Goal: Communication & Community: Answer question/provide support

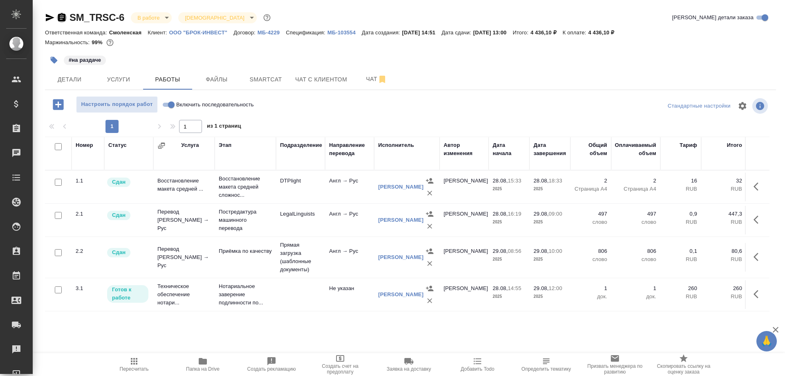
click at [62, 15] on icon "button" at bounding box center [61, 17] width 7 height 8
click at [56, 20] on div at bounding box center [56, 18] width 22 height 10
click at [57, 19] on icon "button" at bounding box center [62, 18] width 10 height 10
click at [184, 104] on span "Включить последовательность" at bounding box center [215, 105] width 78 height 8
click at [184, 104] on input "Включить последовательность" at bounding box center [171, 105] width 29 height 10
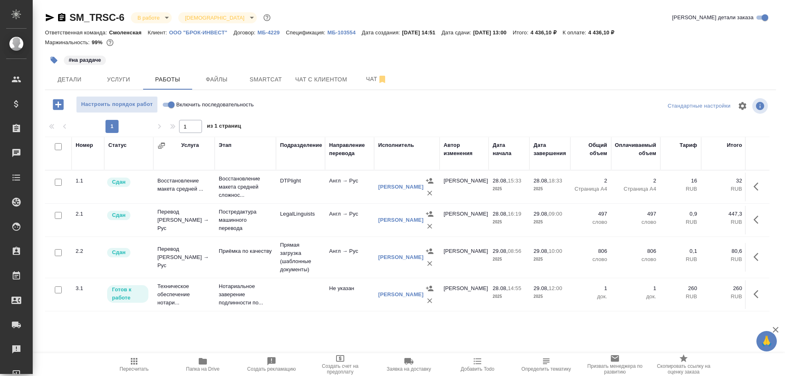
checkbox input "true"
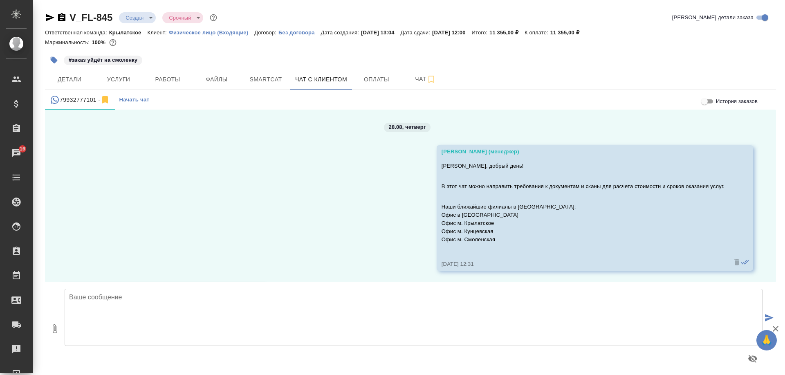
scroll to position [1614, 0]
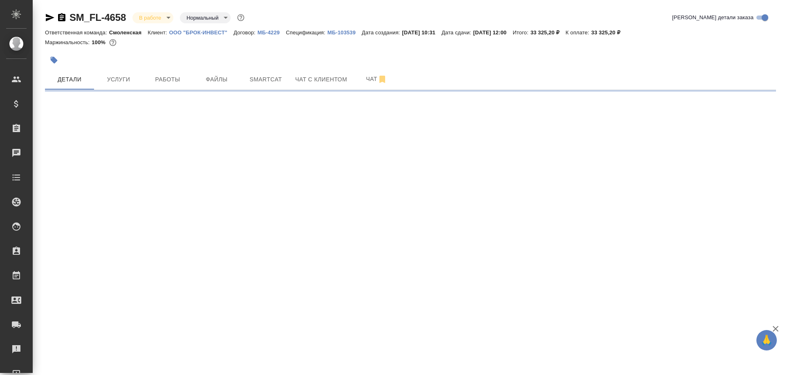
select select "RU"
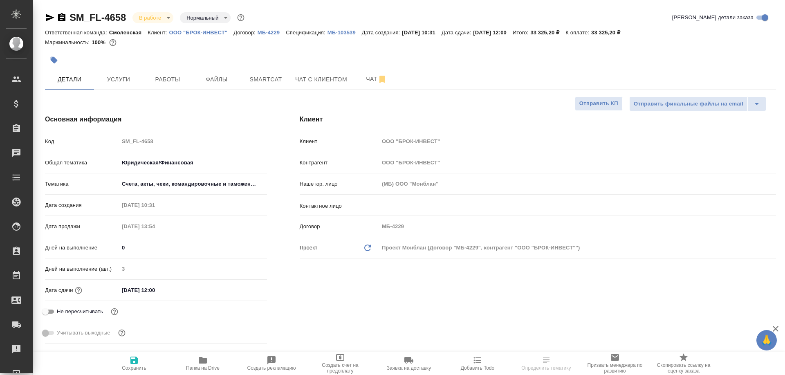
type textarea "x"
select select "RU"
type textarea "x"
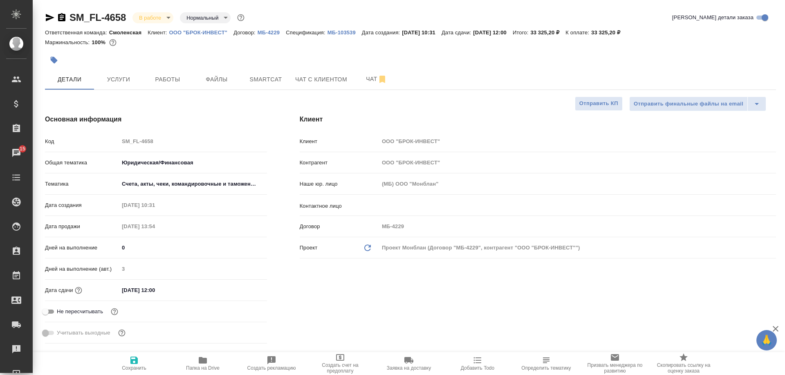
type textarea "x"
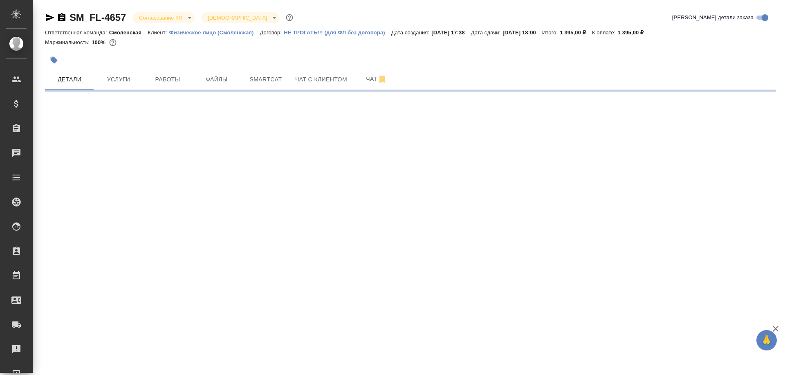
select select "RU"
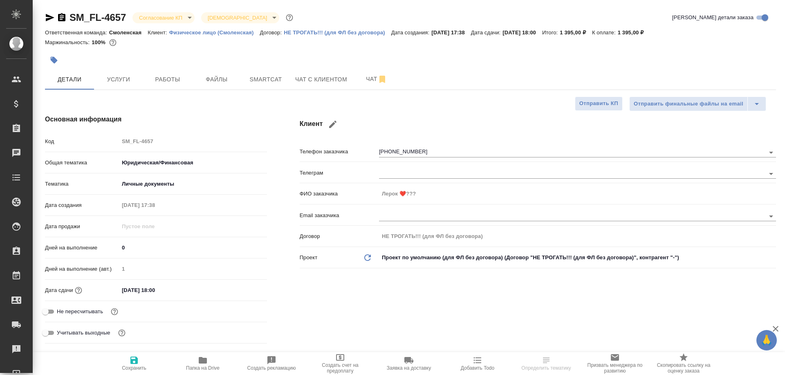
type textarea "x"
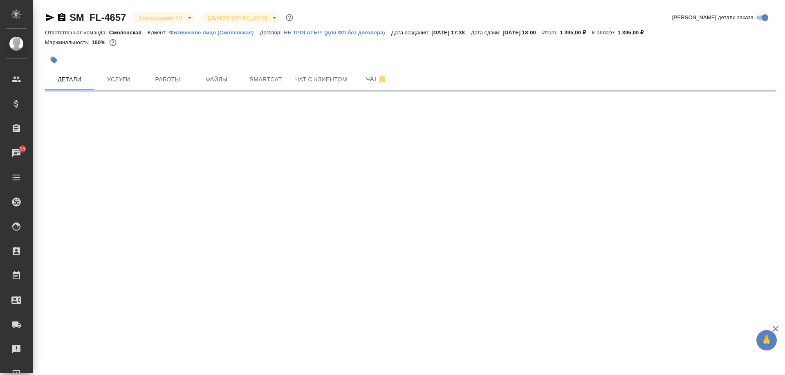
select select "RU"
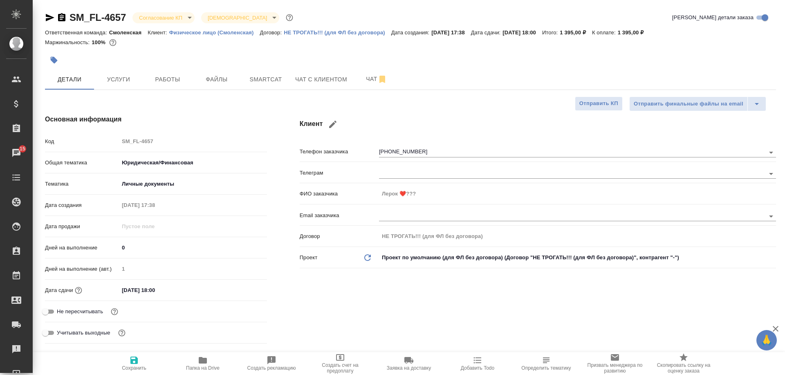
type textarea "x"
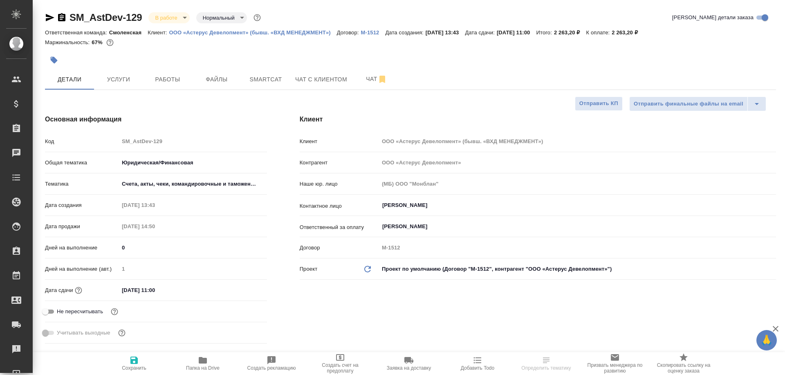
select select "RU"
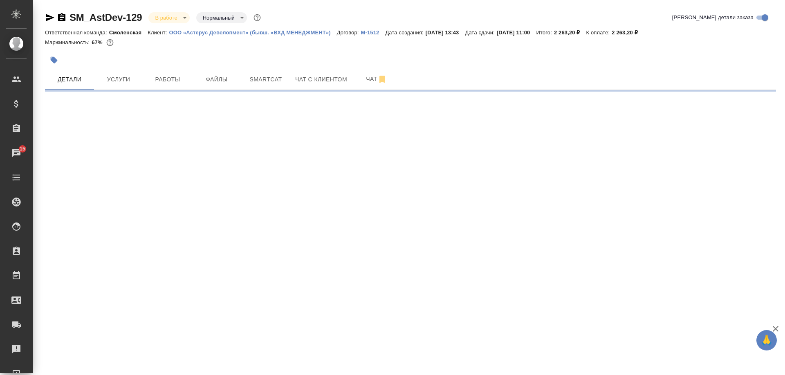
select select "RU"
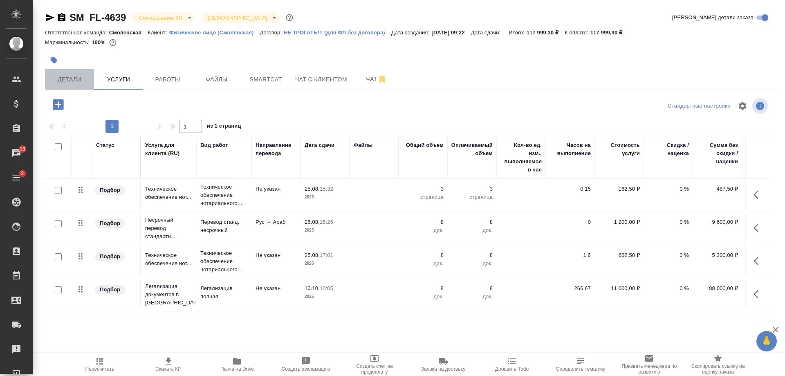
click at [64, 76] on span "Детали" at bounding box center [69, 79] width 39 height 10
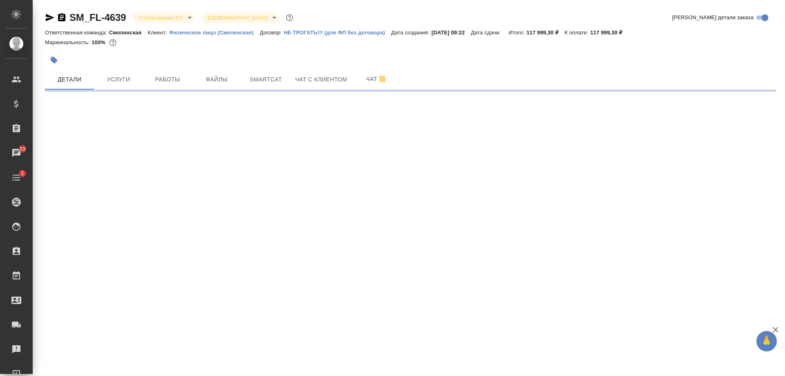
select select "RU"
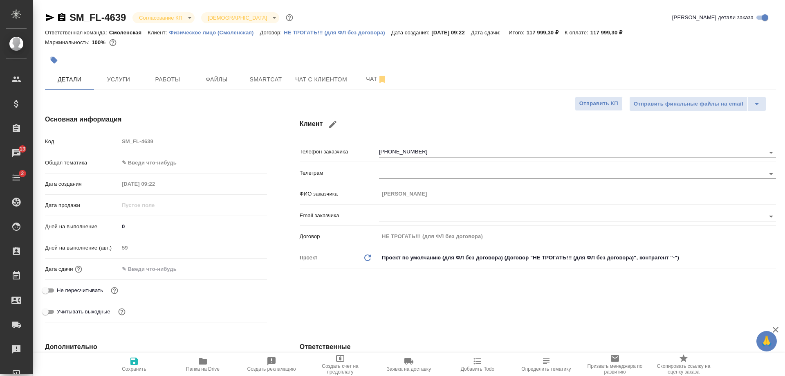
type textarea "x"
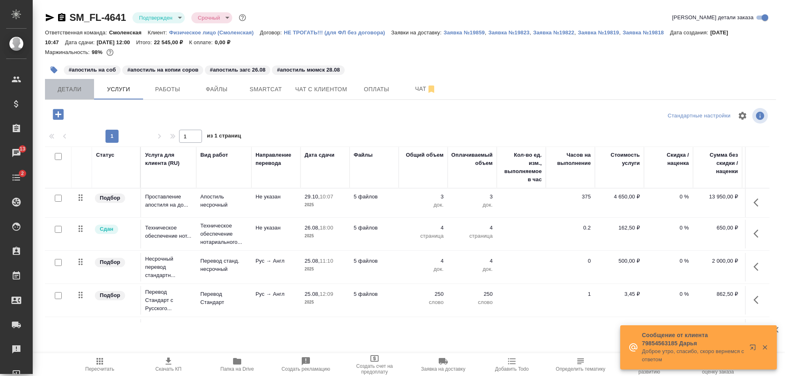
click at [59, 93] on span "Детали" at bounding box center [69, 89] width 39 height 10
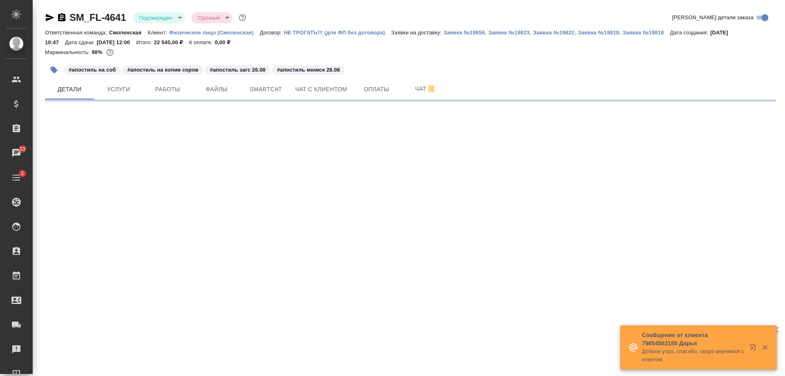
select select "RU"
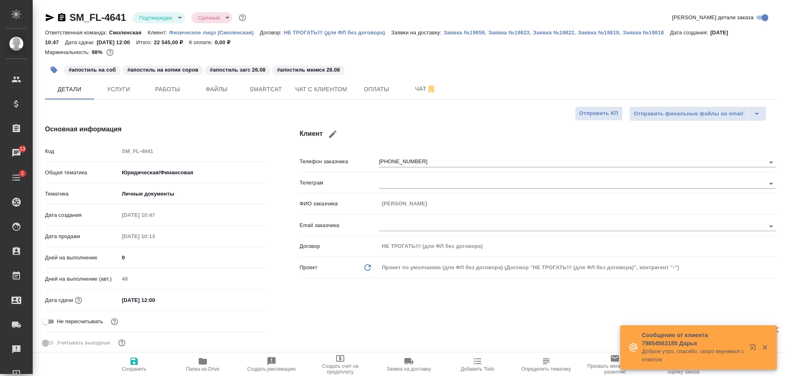
type textarea "x"
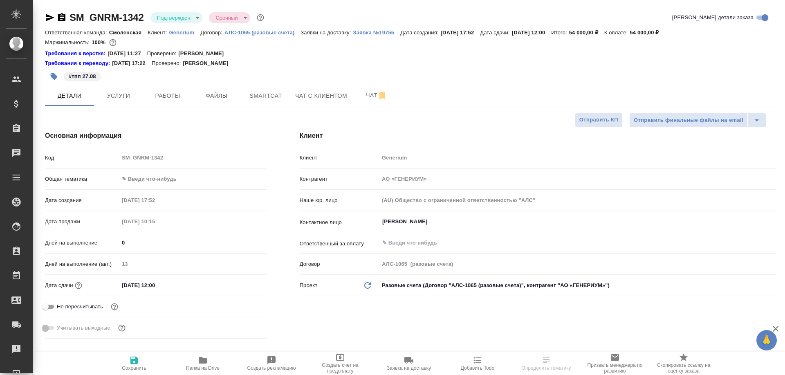
select select "RU"
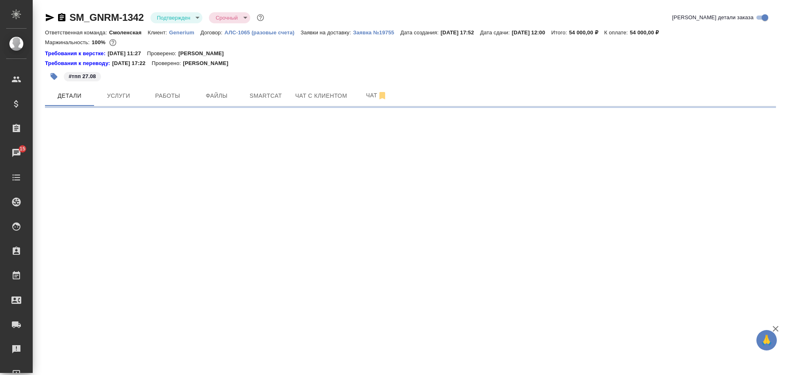
select select "RU"
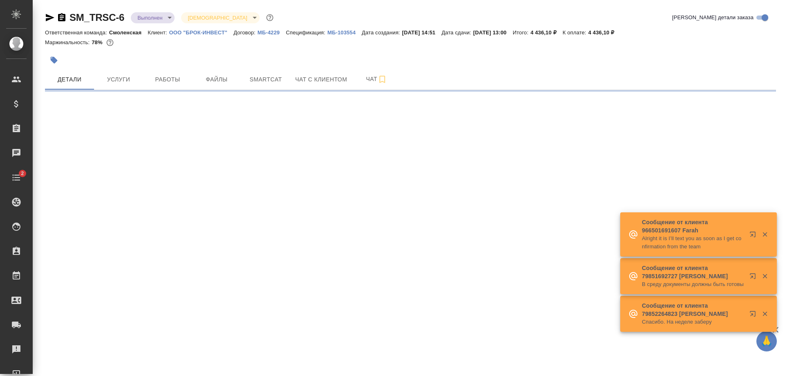
select select "RU"
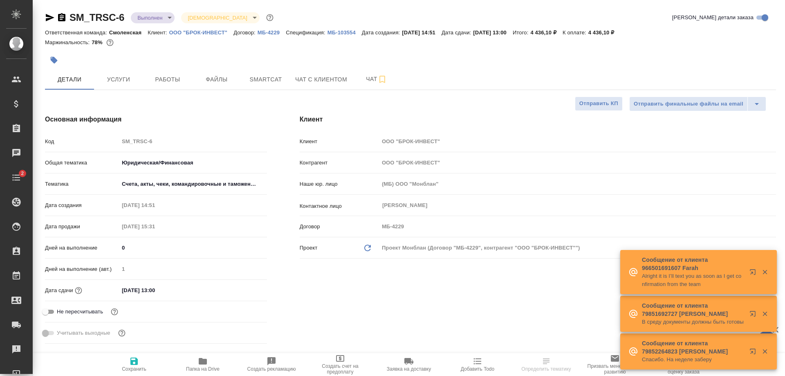
type textarea "x"
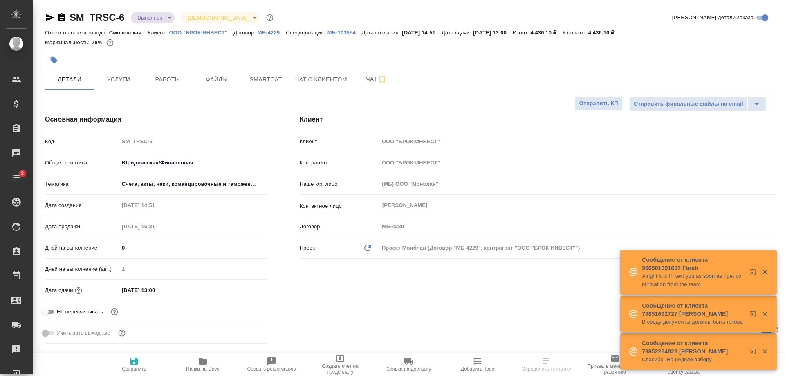
type textarea "x"
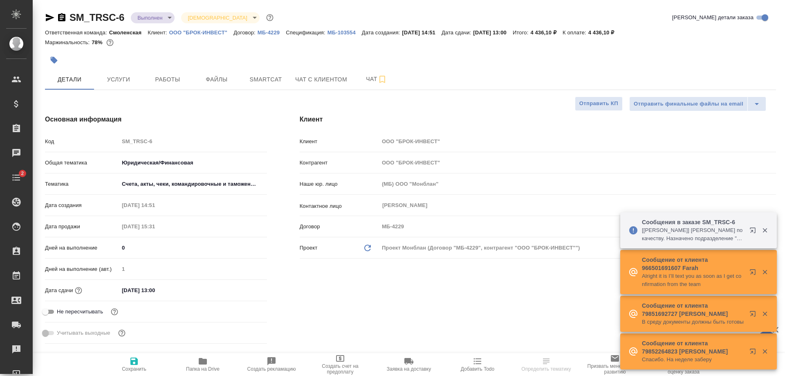
type textarea "x"
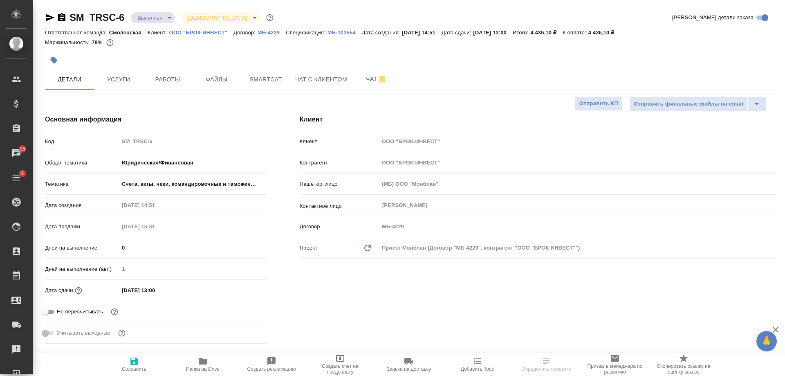
click at [203, 358] on icon "button" at bounding box center [203, 361] width 8 height 7
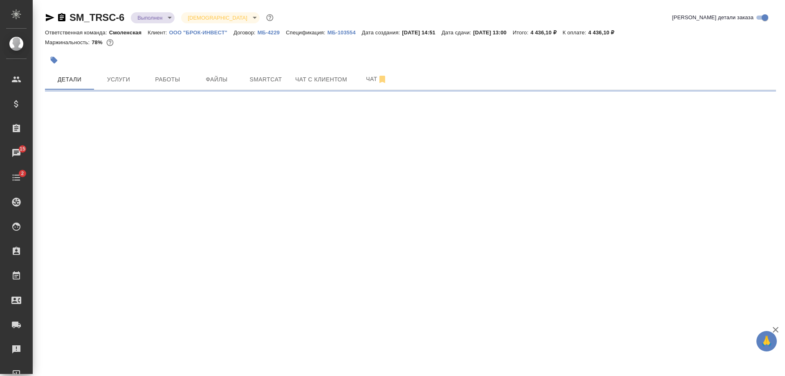
select select "RU"
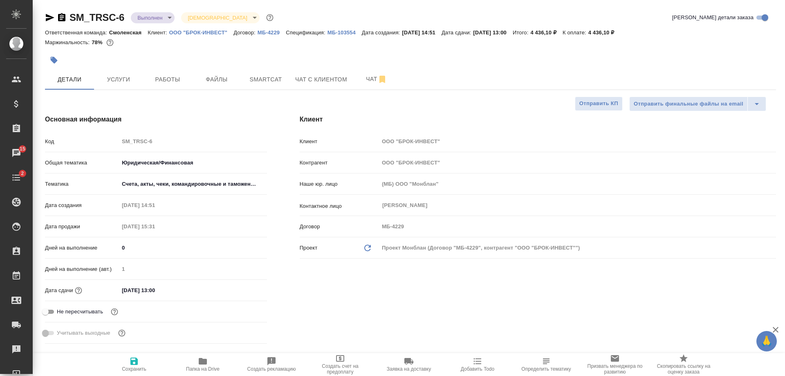
type textarea "x"
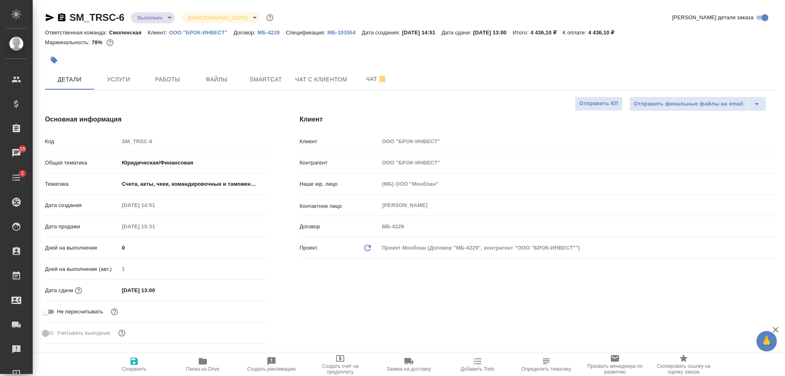
type textarea "x"
click at [506, 75] on div "Детали Услуги Работы Файлы Smartcat Чат с клиентом Чат" at bounding box center [410, 79] width 731 height 20
click at [219, 81] on span "Файлы" at bounding box center [216, 79] width 39 height 10
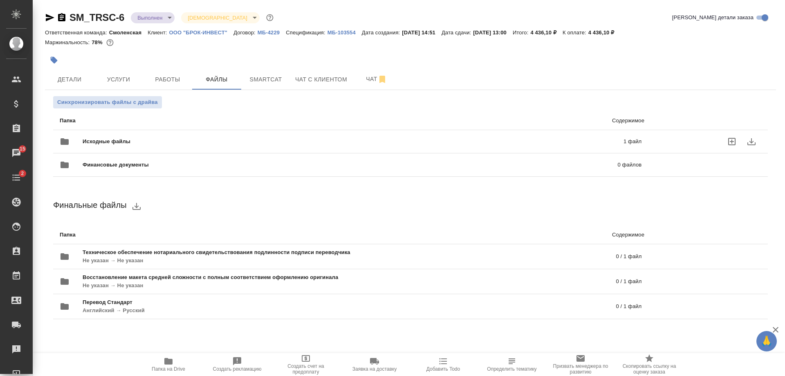
click at [220, 144] on span "Исходные файлы" at bounding box center [230, 141] width 294 height 8
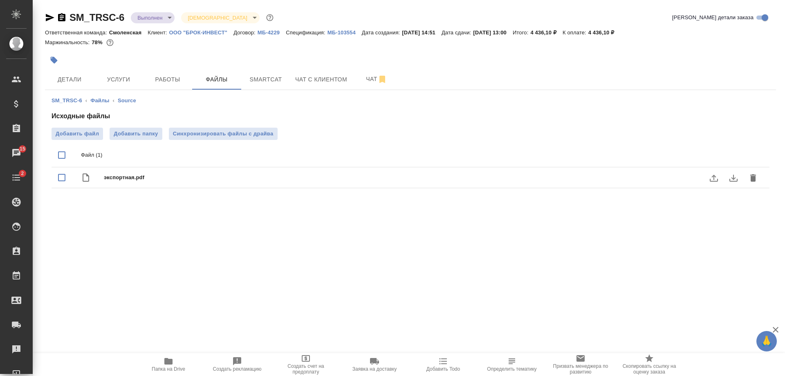
click at [730, 179] on icon "download" at bounding box center [733, 178] width 10 height 10
click at [302, 81] on span "Чат с клиентом" at bounding box center [321, 79] width 52 height 10
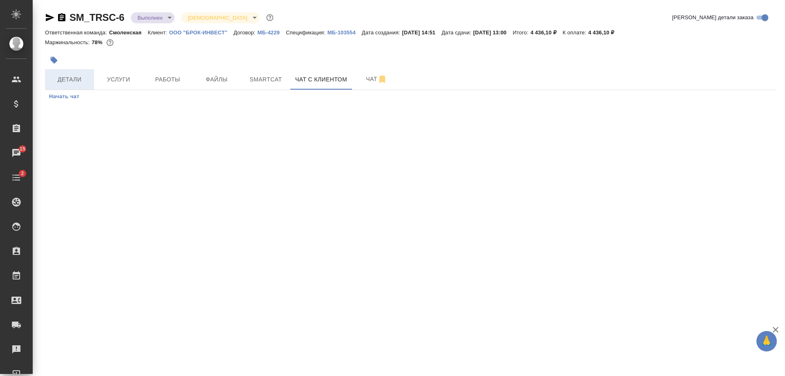
click at [69, 75] on span "Детали" at bounding box center [69, 79] width 39 height 10
select select "RU"
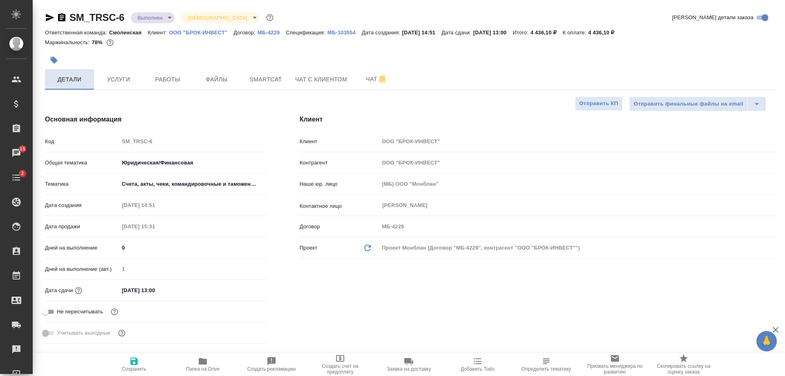
type textarea "x"
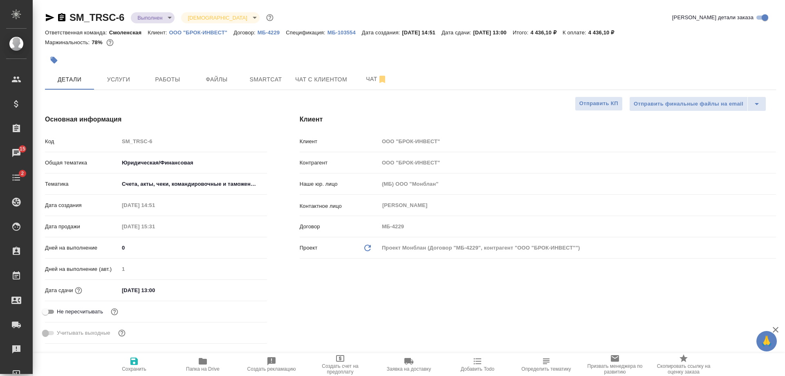
type textarea "x"
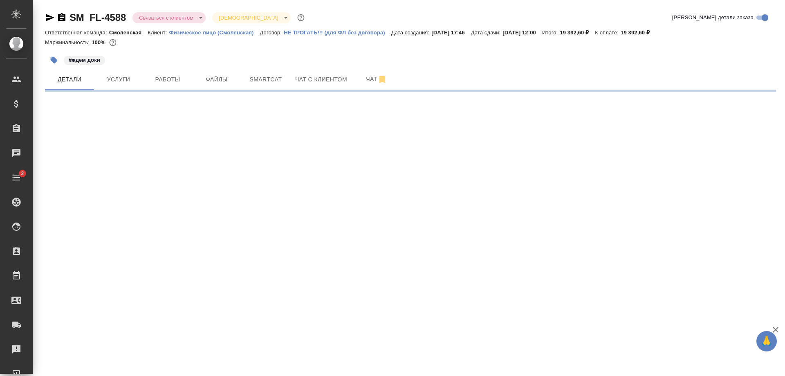
select select "RU"
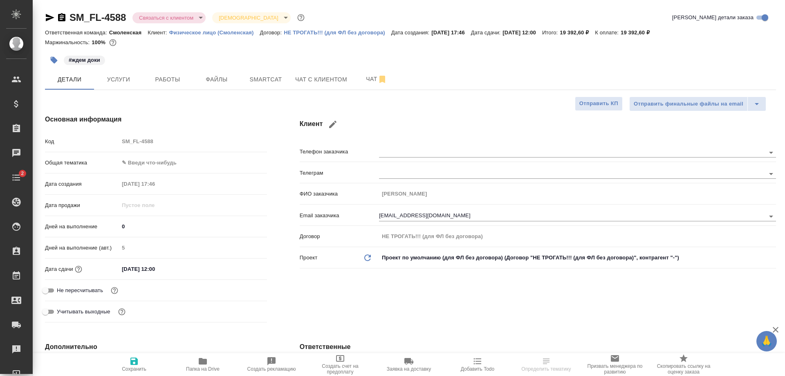
type textarea "x"
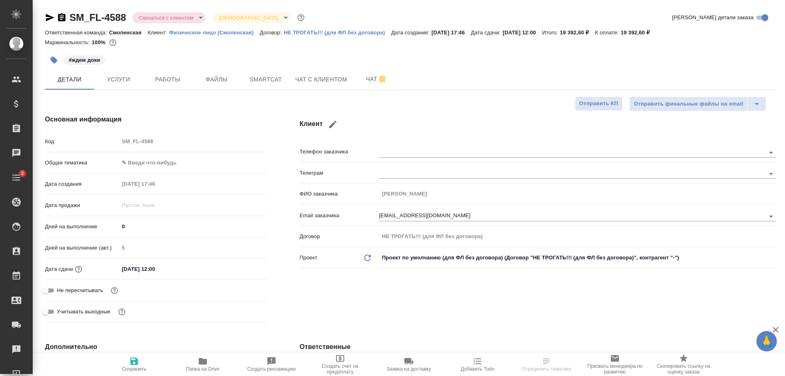
type textarea "x"
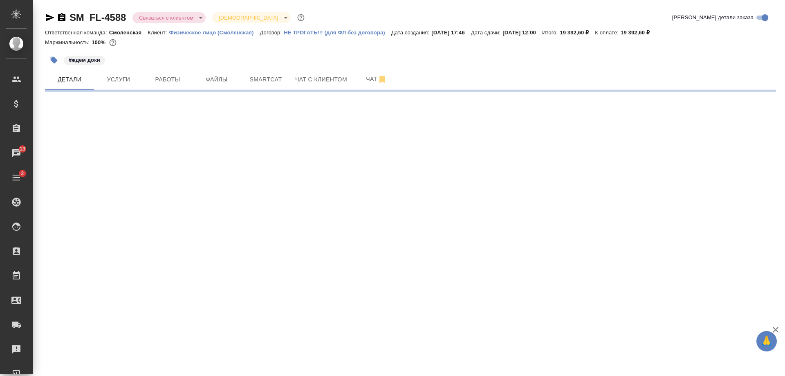
select select "RU"
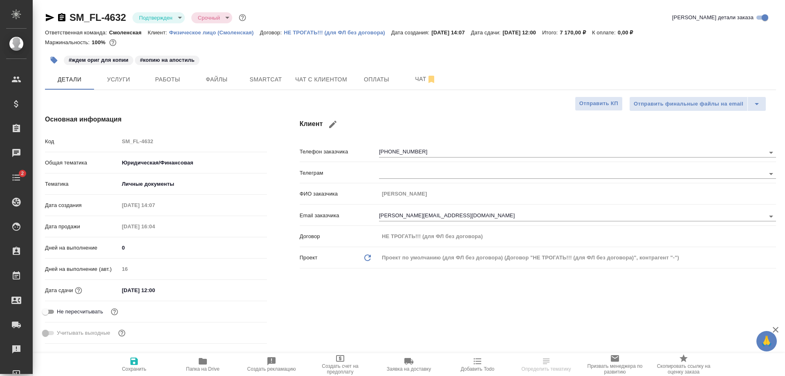
type textarea "x"
click at [123, 83] on span "Услуги" at bounding box center [118, 79] width 39 height 10
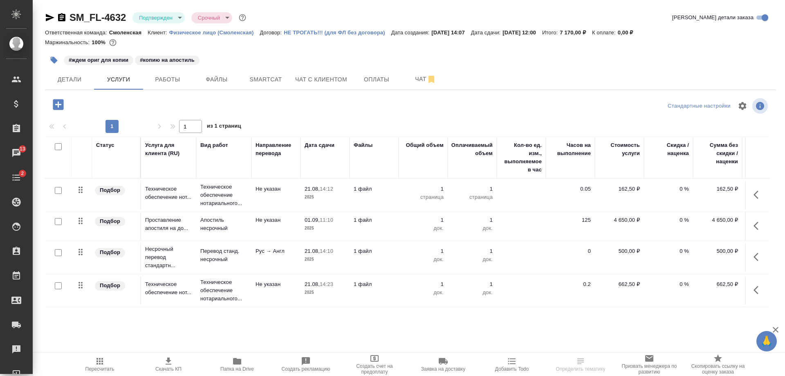
scroll to position [1, 0]
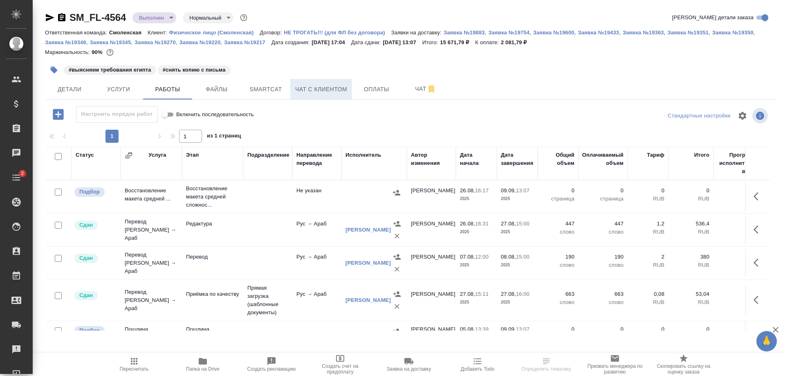
click at [318, 88] on span "Чат с клиентом" at bounding box center [321, 89] width 52 height 10
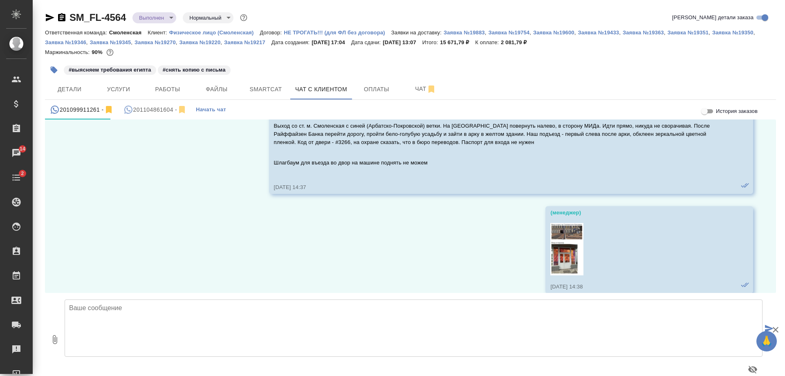
scroll to position [5450, 0]
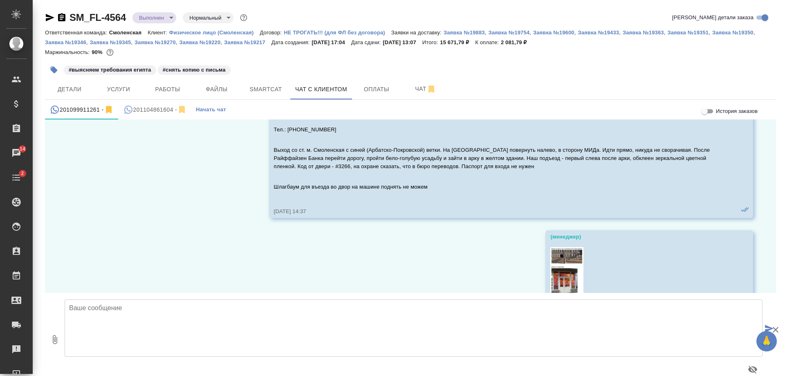
click at [157, 112] on div "201104861604 -" at bounding box center [155, 110] width 64 height 10
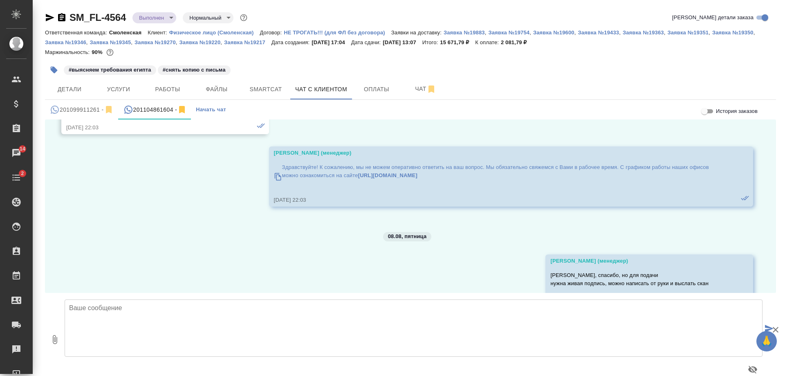
scroll to position [15282, 0]
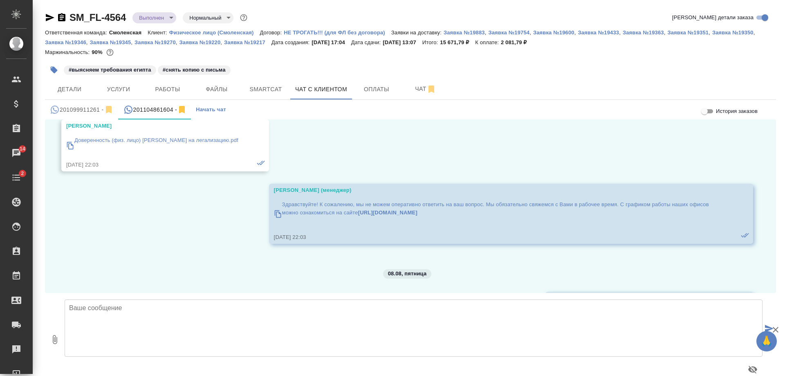
click at [189, 144] on p "Доверенность (физ. лицо) Андрей на легализацию.pdf" at bounding box center [156, 140] width 164 height 8
click at [58, 17] on icon "button" at bounding box center [61, 17] width 7 height 8
click at [110, 89] on span "Услуги" at bounding box center [118, 89] width 39 height 10
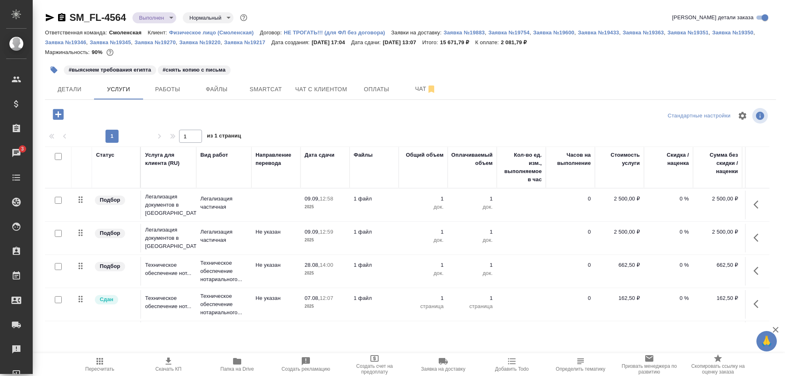
click at [53, 114] on icon "button" at bounding box center [58, 114] width 11 height 11
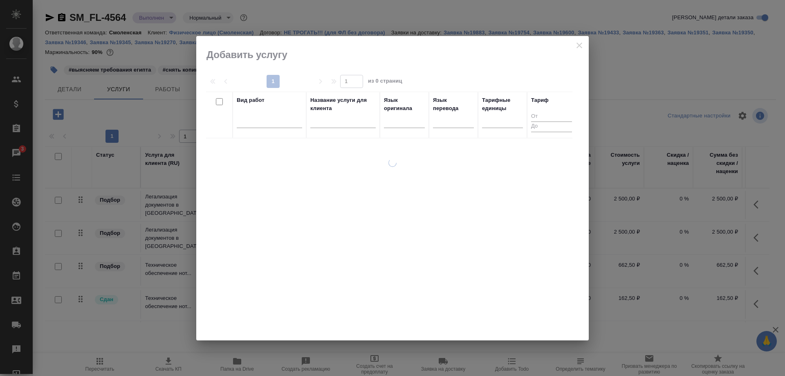
click at [572, 45] on div at bounding box center [392, 188] width 392 height 304
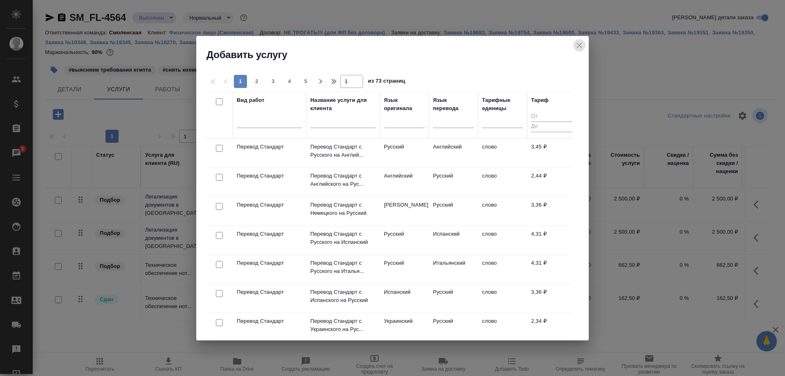
click at [573, 45] on button "close" at bounding box center [579, 45] width 12 height 12
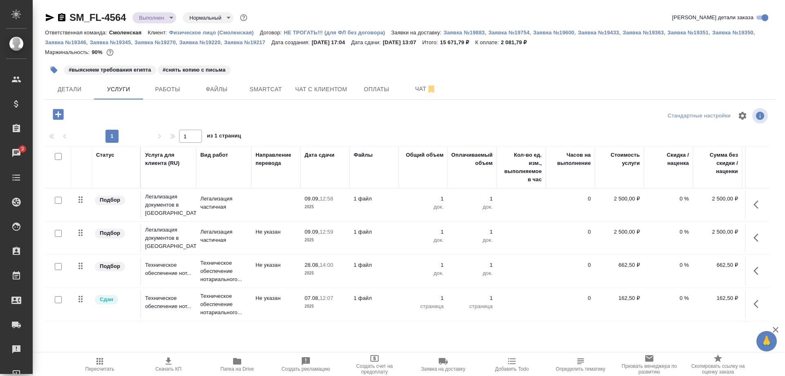
click at [54, 68] on icon "button" at bounding box center [54, 70] width 7 height 7
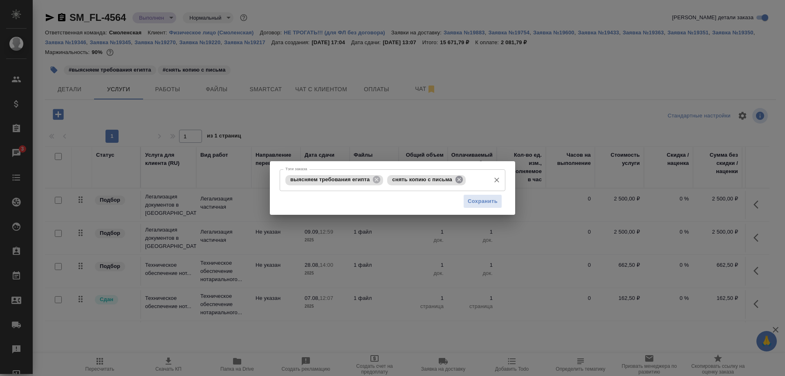
click at [456, 177] on icon at bounding box center [458, 179] width 9 height 9
click at [373, 178] on icon at bounding box center [376, 179] width 9 height 9
drag, startPoint x: 483, startPoint y: 197, endPoint x: 436, endPoint y: 168, distance: 55.7
click at [483, 197] on span "Сохранить" at bounding box center [482, 200] width 30 height 9
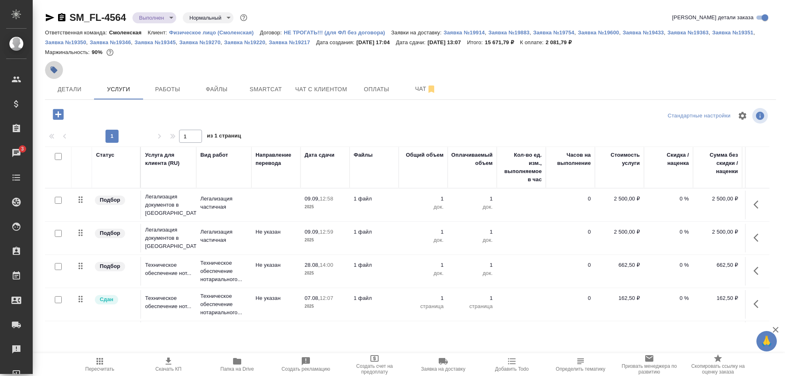
click at [48, 67] on button "button" at bounding box center [54, 70] width 18 height 18
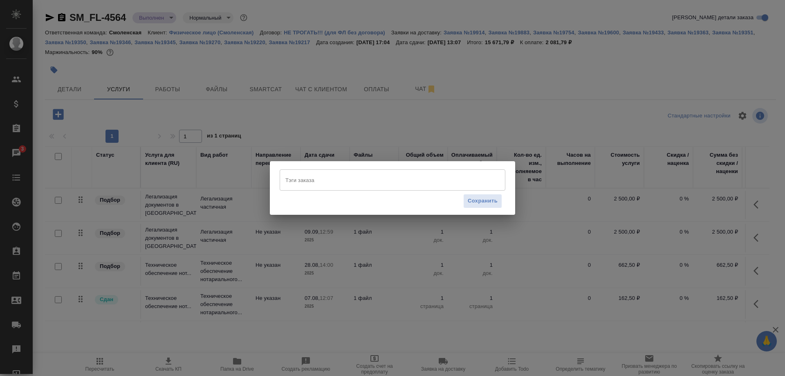
click at [349, 190] on div "Тэги заказа" at bounding box center [393, 179] width 226 height 21
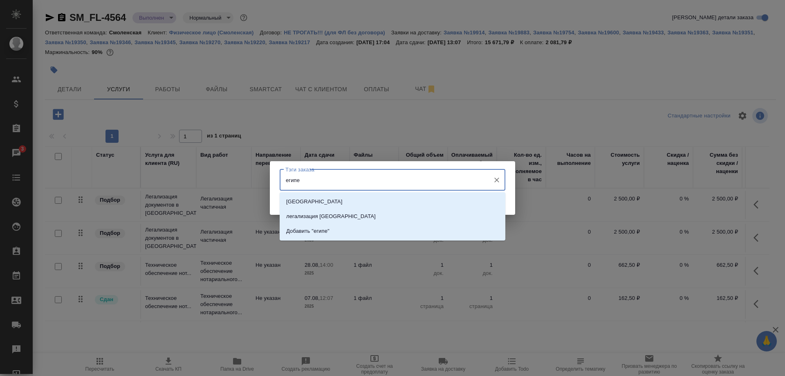
type input "египет"
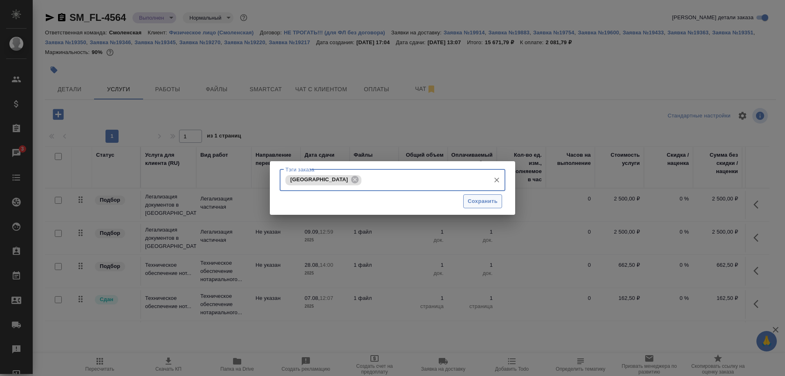
click at [473, 201] on span "Сохранить" at bounding box center [482, 201] width 30 height 9
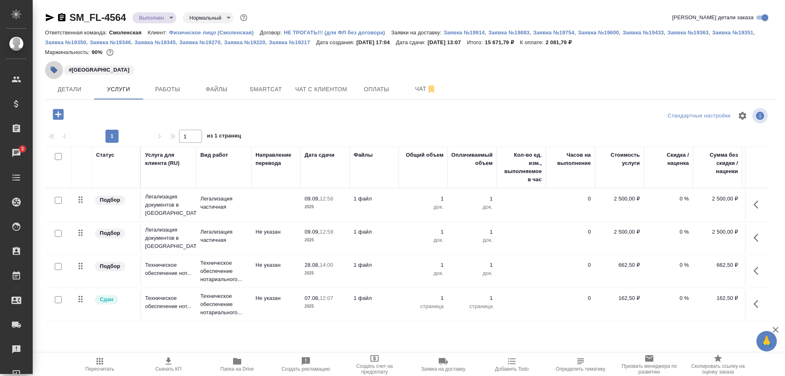
click at [52, 67] on icon "button" at bounding box center [54, 70] width 7 height 7
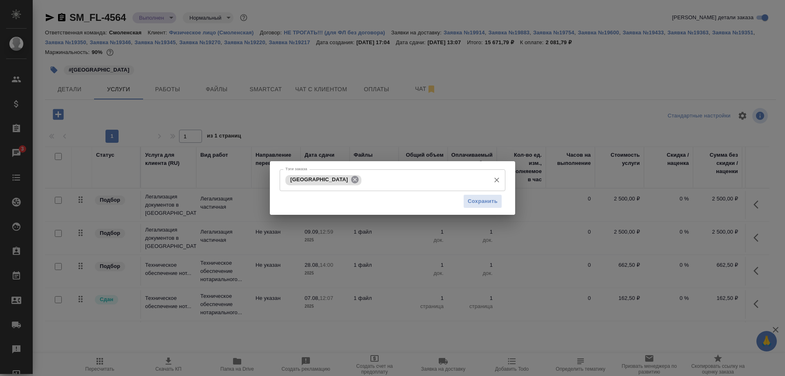
click at [351, 180] on icon at bounding box center [354, 179] width 7 height 7
click at [479, 199] on span "Сохранить" at bounding box center [482, 200] width 30 height 9
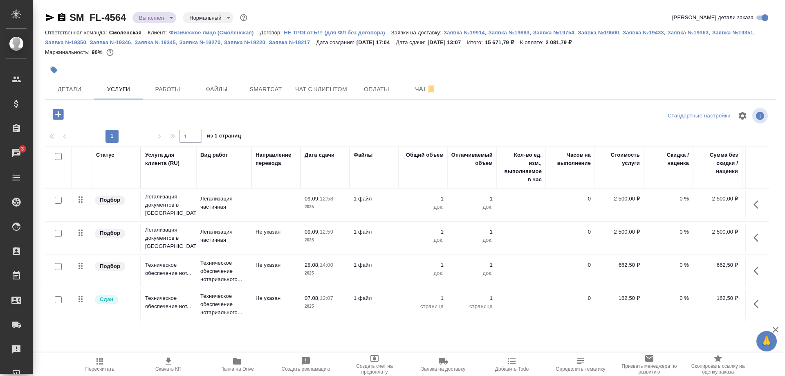
click at [42, 66] on div "SM_FL-4564 Выполнен completed Нормальный normal Кратко детали заказа Ответствен…" at bounding box center [410, 171] width 740 height 343
click at [44, 66] on div "SM_FL-4564 Выполнен completed Нормальный normal Кратко детали заказа Ответствен…" at bounding box center [410, 171] width 740 height 343
click at [54, 69] on icon "button" at bounding box center [54, 70] width 7 height 7
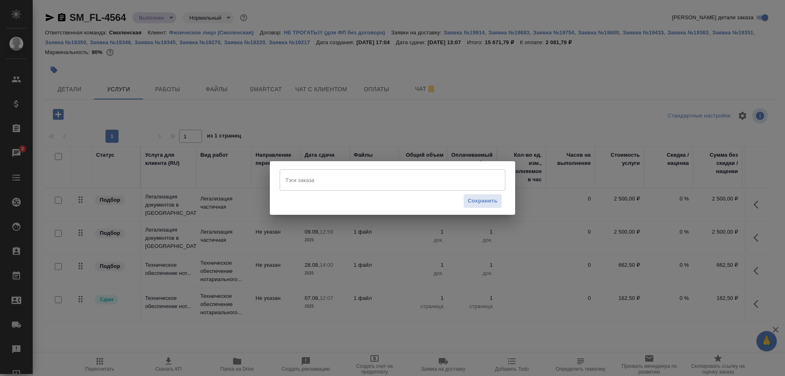
click at [340, 173] on input "Тэги заказа" at bounding box center [384, 180] width 203 height 14
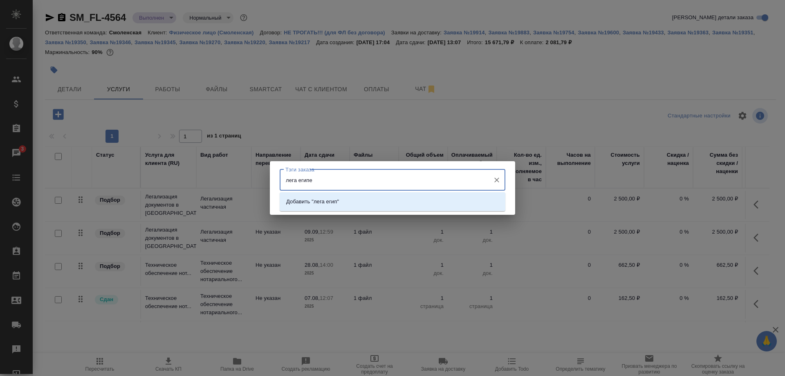
type input "лега египет"
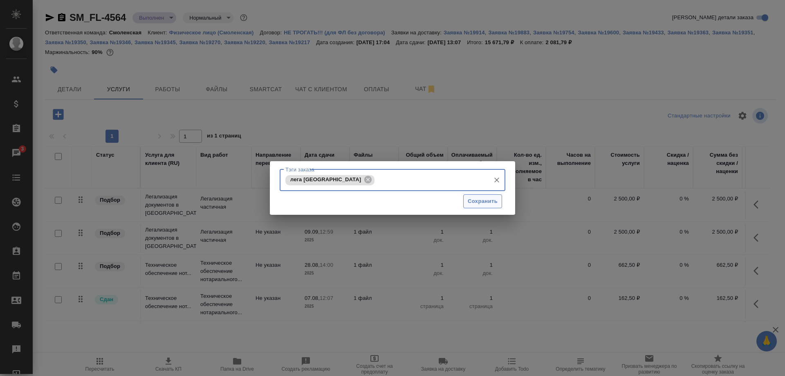
click at [483, 201] on span "Сохранить" at bounding box center [482, 201] width 30 height 9
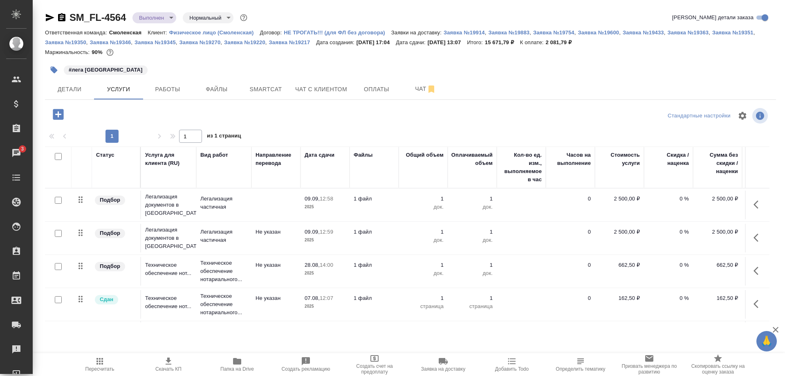
click at [53, 69] on icon "button" at bounding box center [54, 70] width 7 height 7
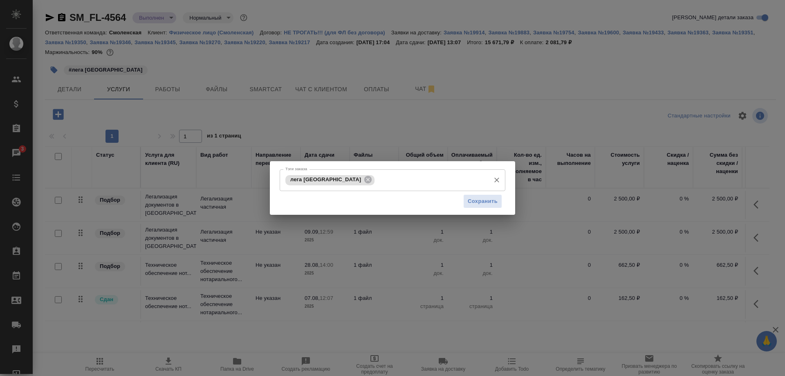
click at [376, 178] on input "Тэги заказа" at bounding box center [431, 180] width 110 height 14
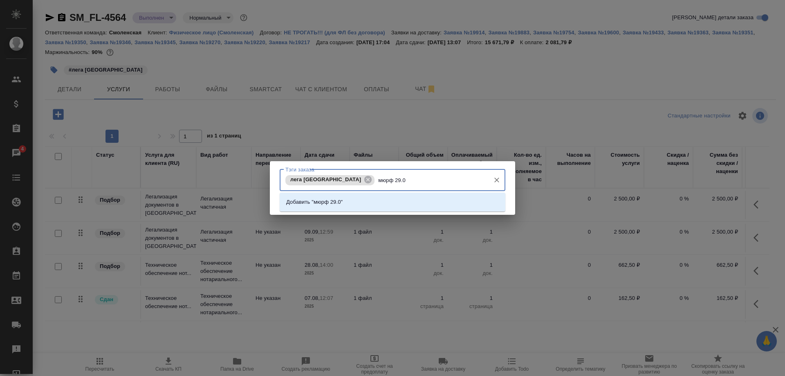
type input "мюрф 29.08"
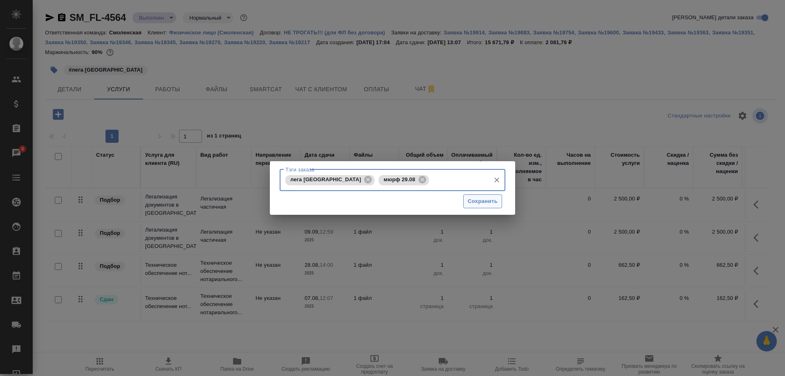
click at [484, 202] on span "Сохранить" at bounding box center [482, 201] width 30 height 9
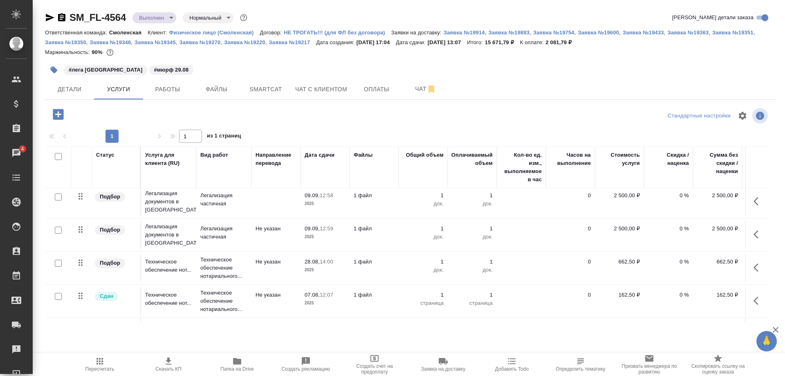
scroll to position [2, 0]
click at [168, 90] on span "Работы" at bounding box center [167, 89] width 39 height 10
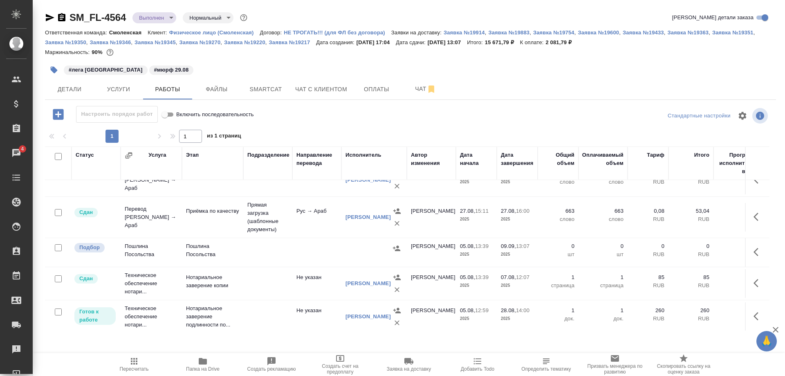
scroll to position [154, 0]
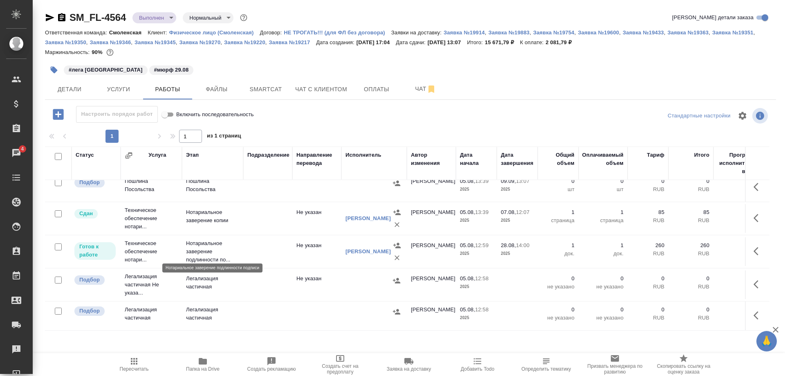
click at [228, 250] on p "Нотариальное заверение подлинности по..." at bounding box center [212, 251] width 53 height 25
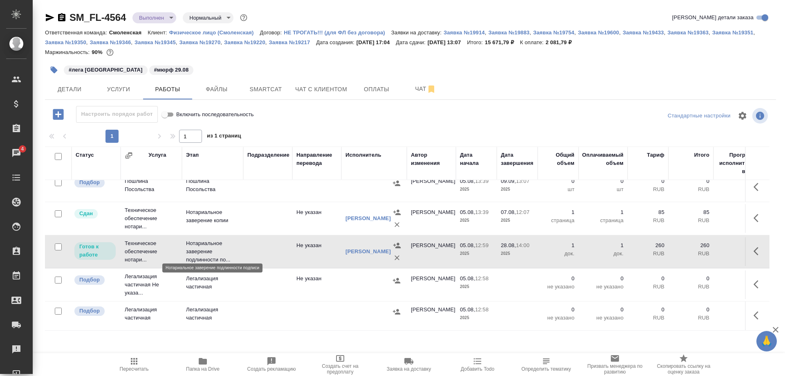
click at [228, 250] on p "Нотариальное заверение подлинности по..." at bounding box center [212, 251] width 53 height 25
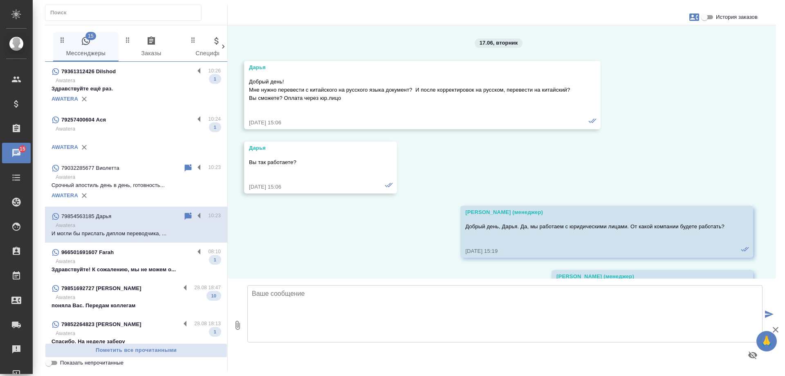
scroll to position [10772, 0]
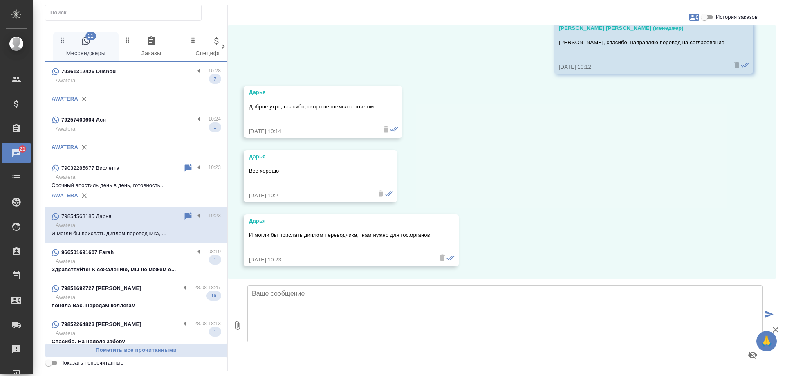
click at [292, 285] on textarea at bounding box center [504, 313] width 515 height 57
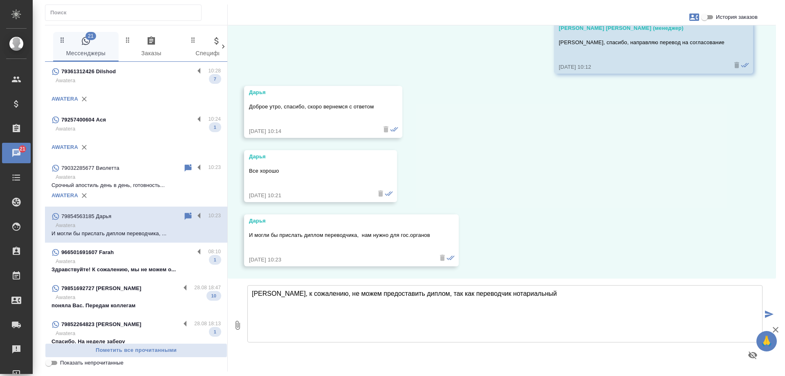
type textarea "Дарья, к сожалению, не можем предоставить диплом, так как переводчик нотариальн…"
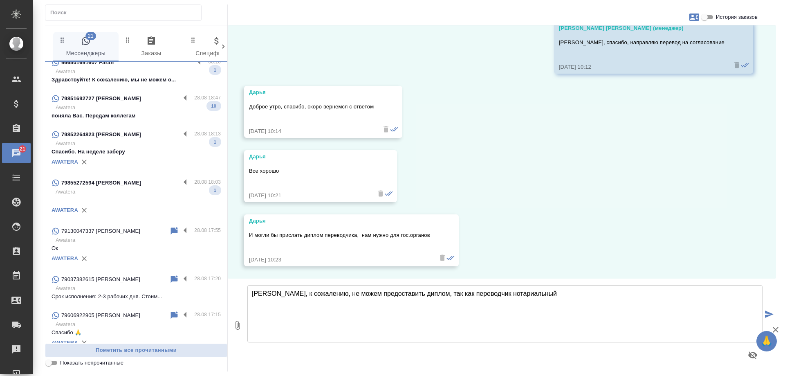
scroll to position [204, 0]
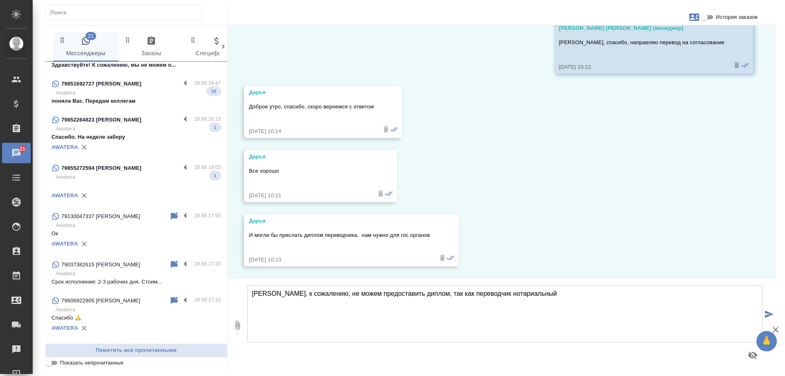
click at [138, 169] on div "79855272594 Наталья" at bounding box center [115, 168] width 129 height 10
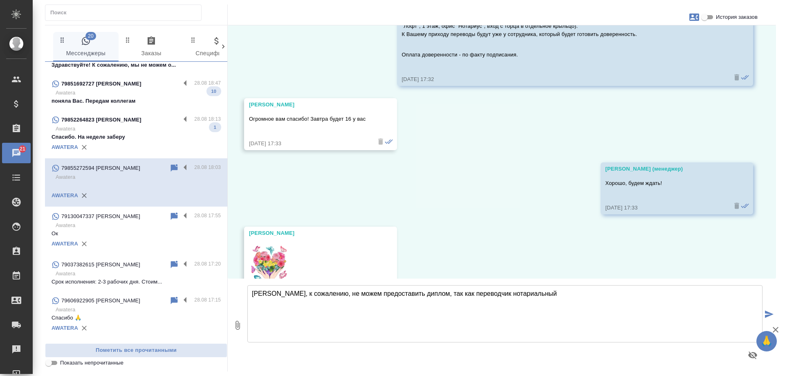
scroll to position [3751, 0]
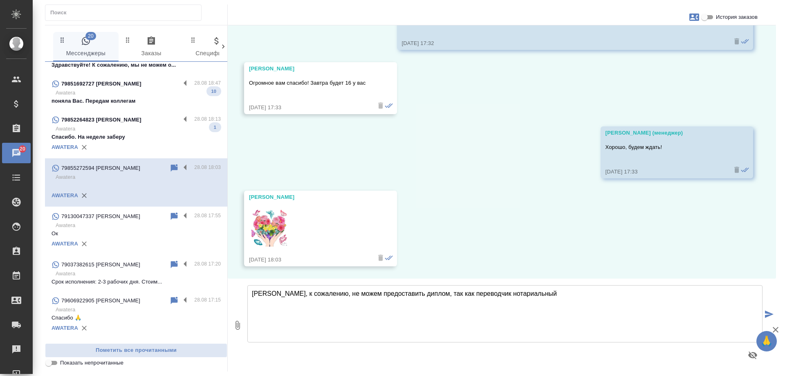
click at [143, 133] on p "Спасибо. На неделе заберу" at bounding box center [135, 137] width 169 height 8
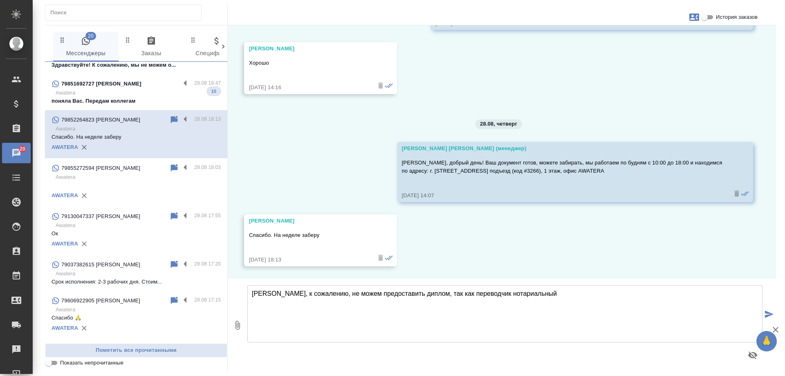
scroll to position [468, 0]
click at [344, 302] on textarea "Дарья, к сожалению, не можем предоставить диплом, так как переводчик нотариальн…" at bounding box center [504, 313] width 515 height 57
type textarea "Александр, хорошо, ждем Вас"
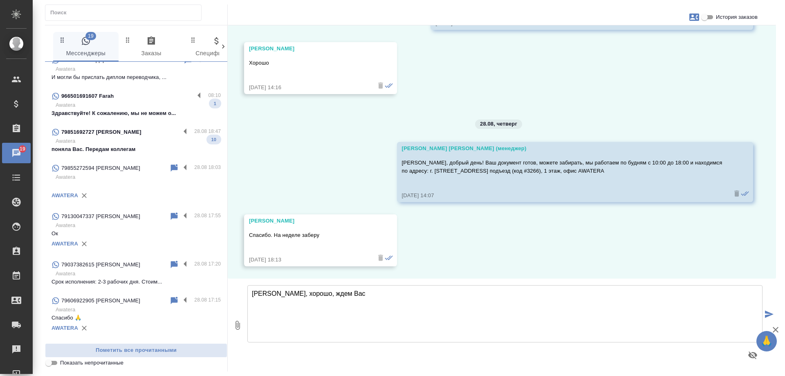
scroll to position [0, 0]
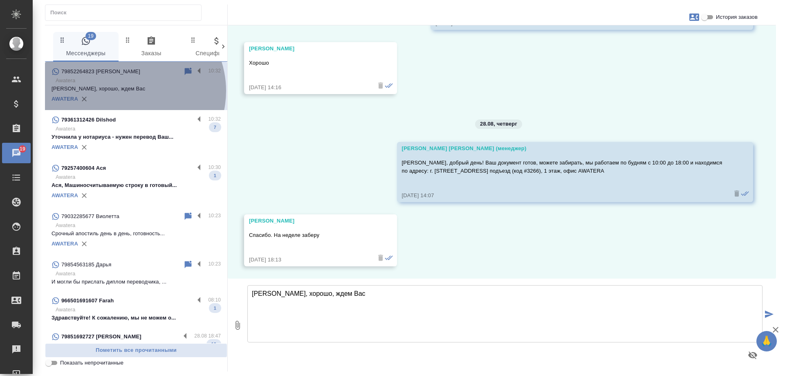
click at [130, 91] on p "Александр, хорошо, ждем Вас" at bounding box center [135, 89] width 169 height 8
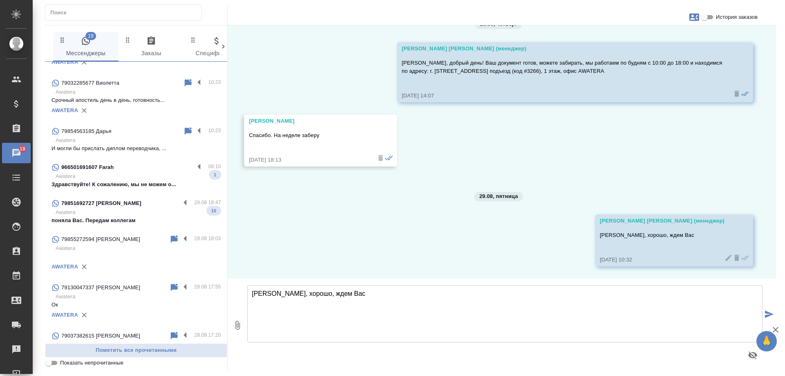
scroll to position [163, 0]
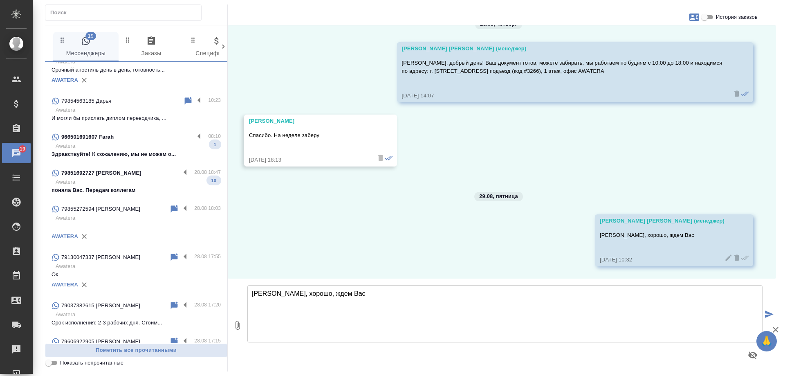
click at [128, 187] on p "поняла Вас. Передам коллегам" at bounding box center [135, 190] width 169 height 8
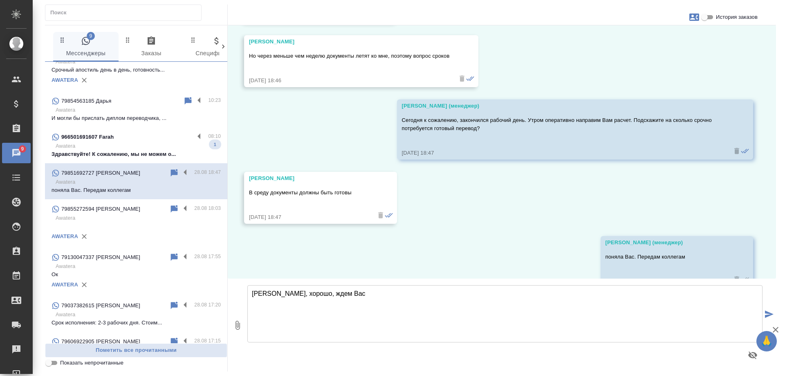
scroll to position [1806, 0]
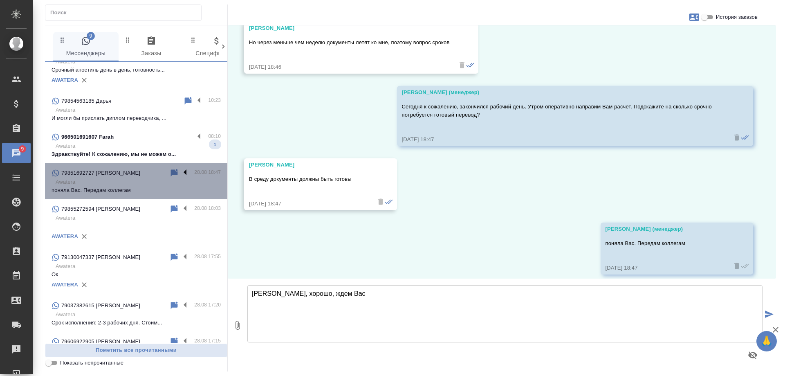
click at [180, 170] on label at bounding box center [187, 172] width 14 height 9
click at [0, 0] on input "checkbox" at bounding box center [0, 0] width 0 height 0
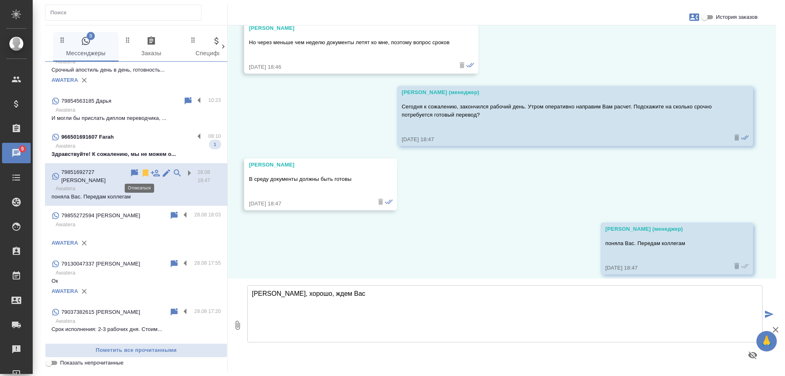
click at [141, 172] on icon at bounding box center [146, 173] width 10 height 10
click at [138, 151] on p "Здравствуйте! К сожалению, мы не можем о..." at bounding box center [135, 154] width 169 height 8
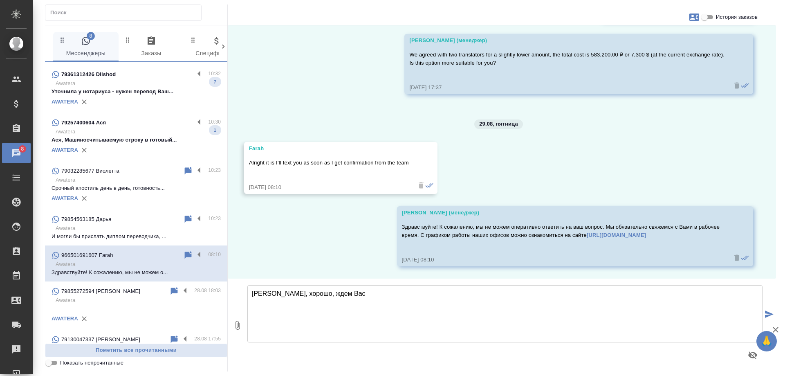
scroll to position [41, 0]
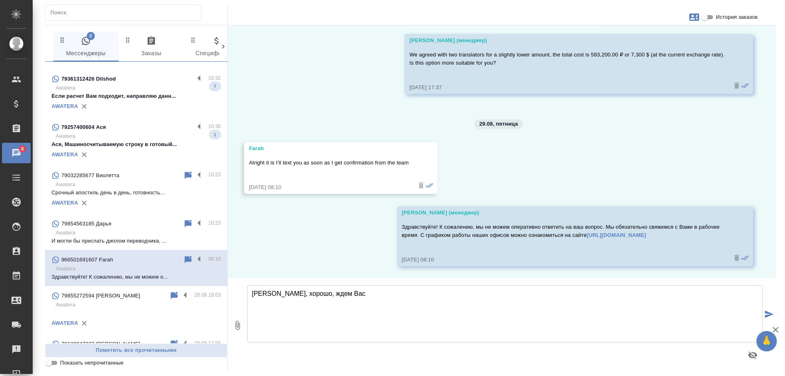
click at [134, 230] on p "Awatera" at bounding box center [138, 232] width 165 height 8
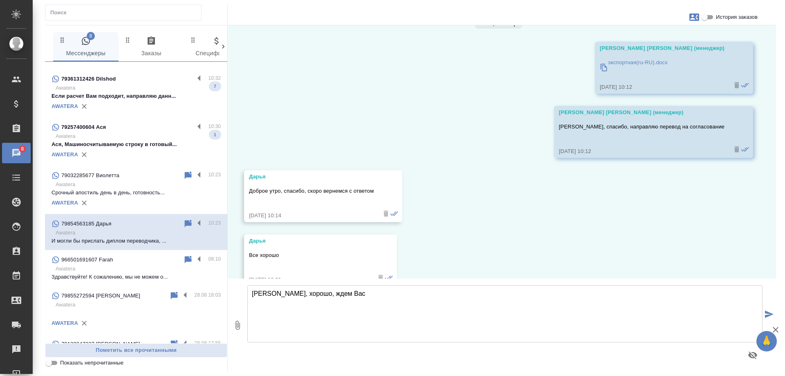
scroll to position [10772, 0]
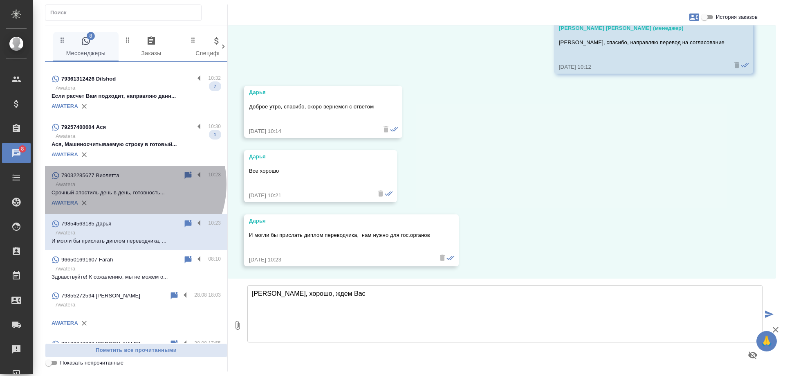
drag, startPoint x: 127, startPoint y: 184, endPoint x: 97, endPoint y: 188, distance: 31.0
click at [97, 188] on p "Срочный апостиль день в день, готовность..." at bounding box center [135, 192] width 169 height 8
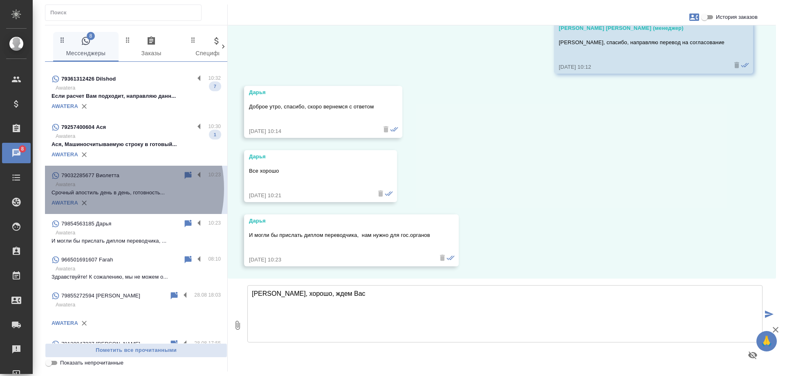
scroll to position [0, 0]
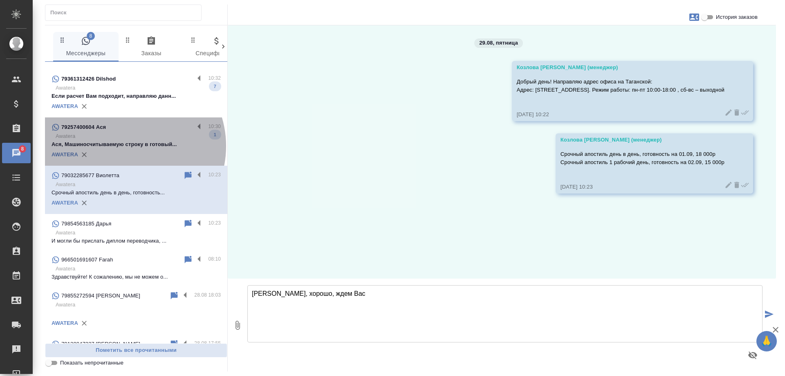
click at [127, 146] on p "Ася, Машиносчитываемую строку в готовый..." at bounding box center [135, 144] width 169 height 8
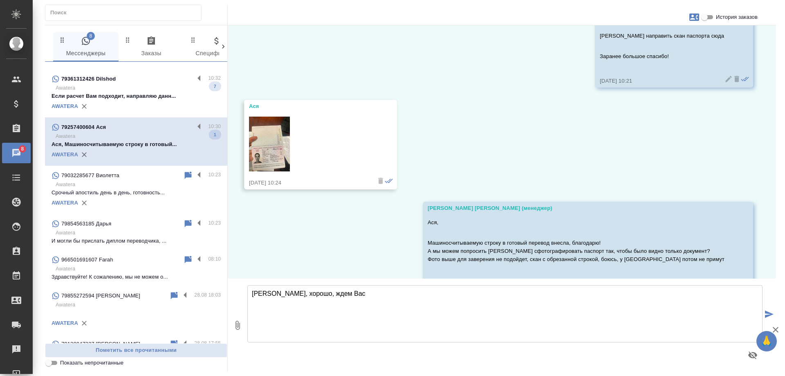
scroll to position [90, 0]
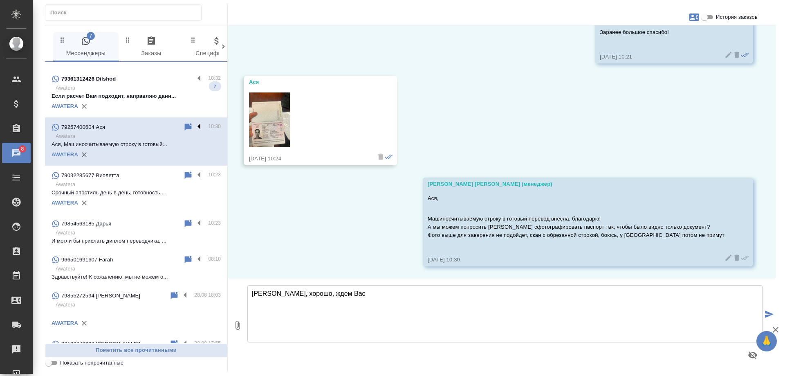
click at [194, 123] on label at bounding box center [201, 126] width 14 height 9
click at [0, 0] on input "checkbox" at bounding box center [0, 0] width 0 height 0
click at [162, 125] on icon at bounding box center [167, 127] width 10 height 10
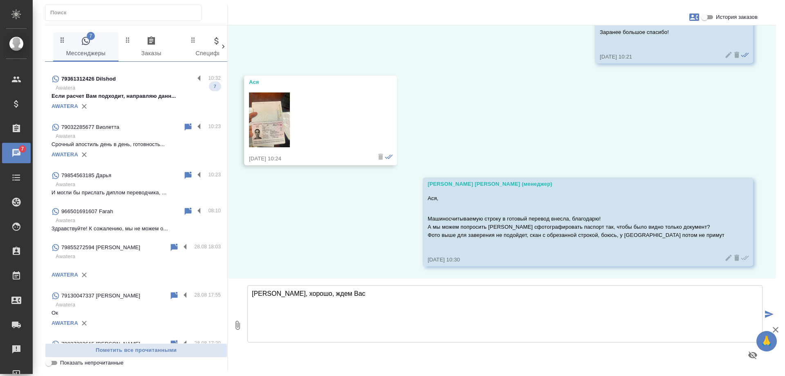
click at [140, 88] on p "Awatera" at bounding box center [138, 88] width 165 height 8
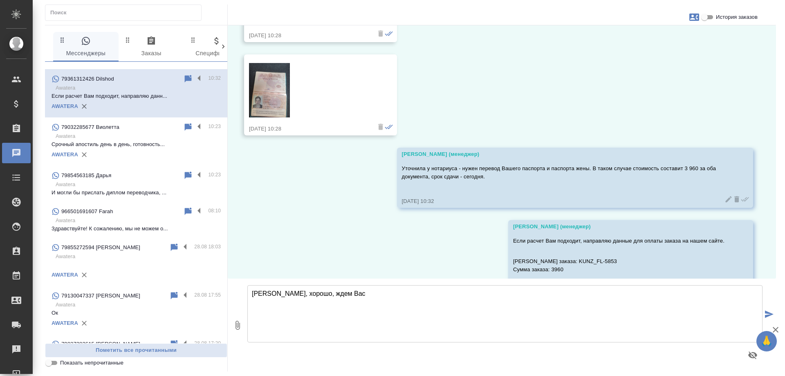
scroll to position [713, 0]
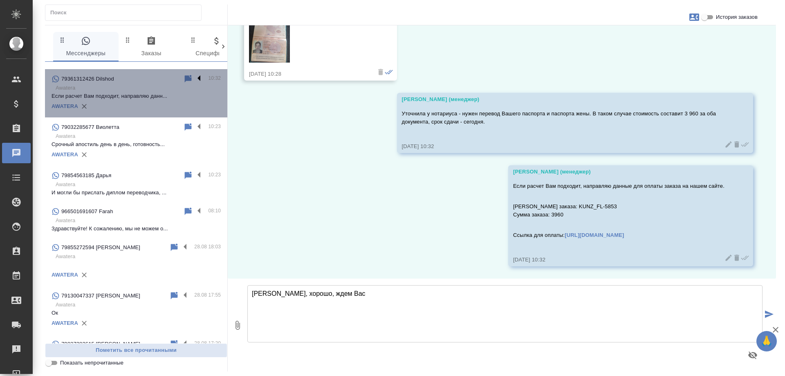
click at [194, 74] on label at bounding box center [201, 78] width 14 height 9
click at [0, 0] on input "checkbox" at bounding box center [0, 0] width 0 height 0
click at [162, 78] on icon at bounding box center [167, 79] width 10 height 10
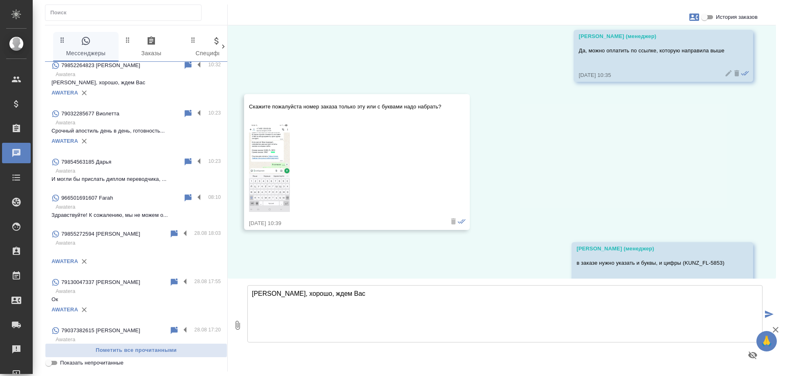
scroll to position [0, 0]
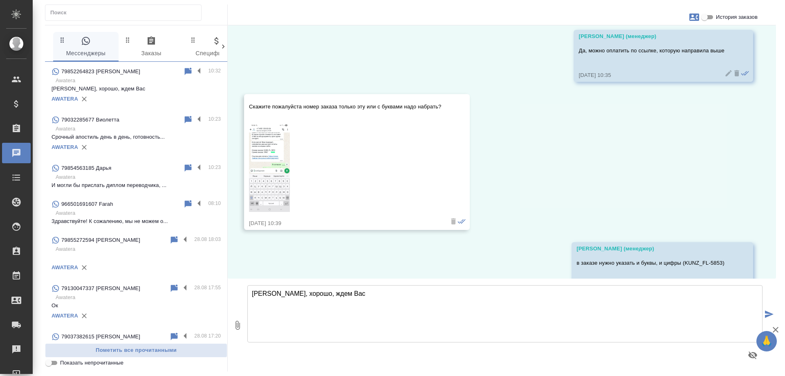
click at [126, 187] on p "И могли бы прислать диплом переводчика, ..." at bounding box center [135, 185] width 169 height 8
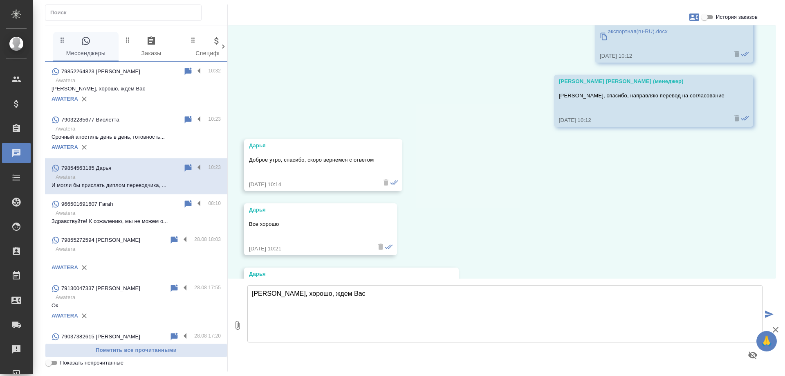
scroll to position [10772, 0]
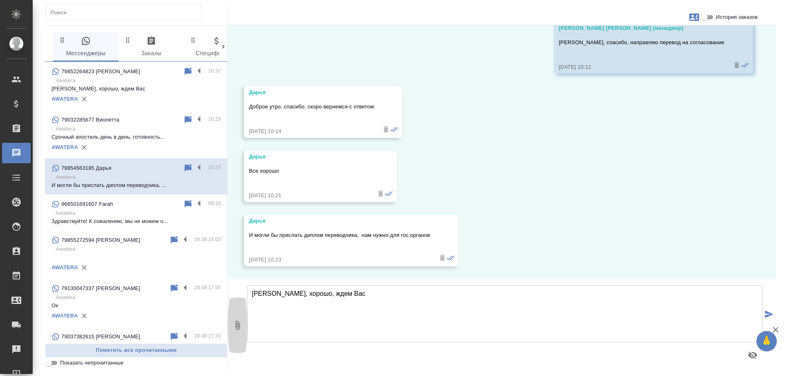
click at [233, 321] on icon "button" at bounding box center [238, 325] width 10 height 10
type input "C:\fakepath\Борисова Н. диплом переводчика.pdf"
click at [329, 295] on textarea "Александр, хорошо, ждем Вас" at bounding box center [504, 313] width 515 height 57
type textarea "Дарья, направляю диплом"
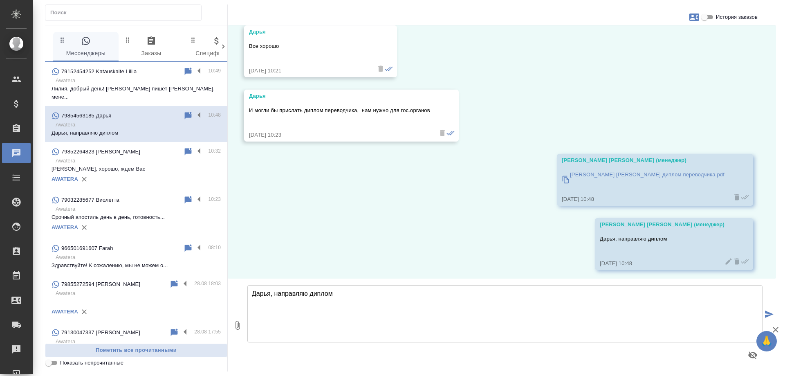
scroll to position [10900, 0]
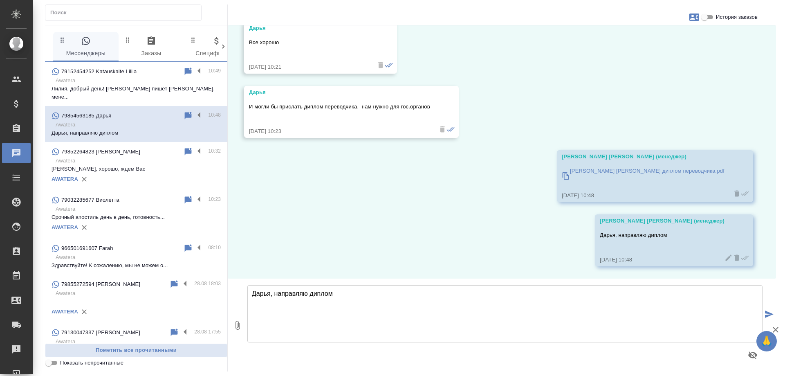
click at [125, 81] on p "Awatera" at bounding box center [138, 80] width 165 height 8
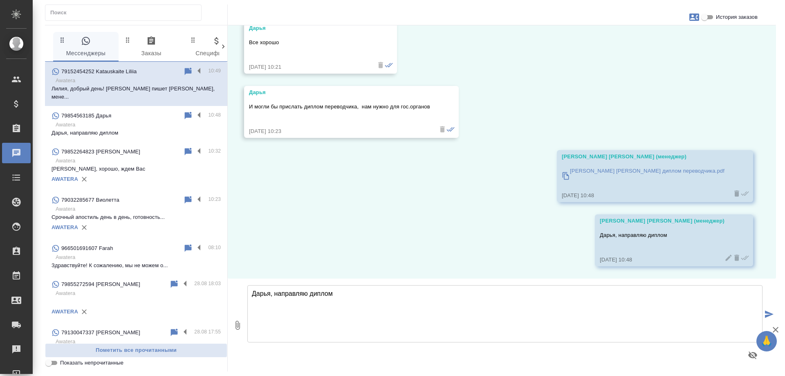
scroll to position [430, 0]
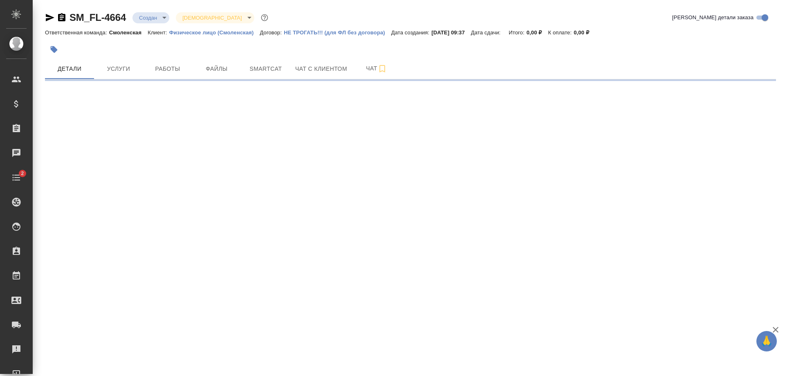
select select "RU"
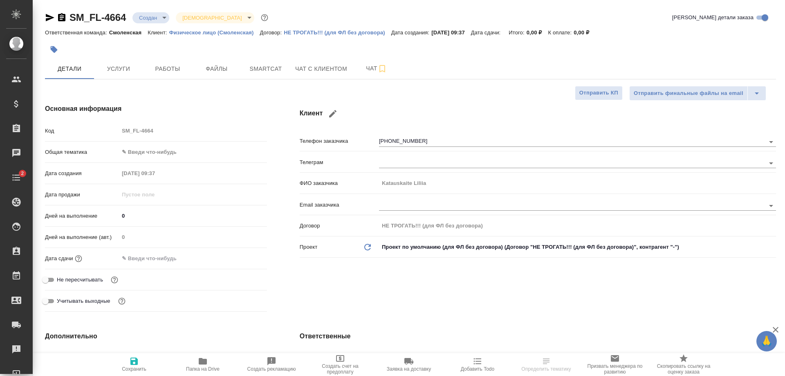
type textarea "x"
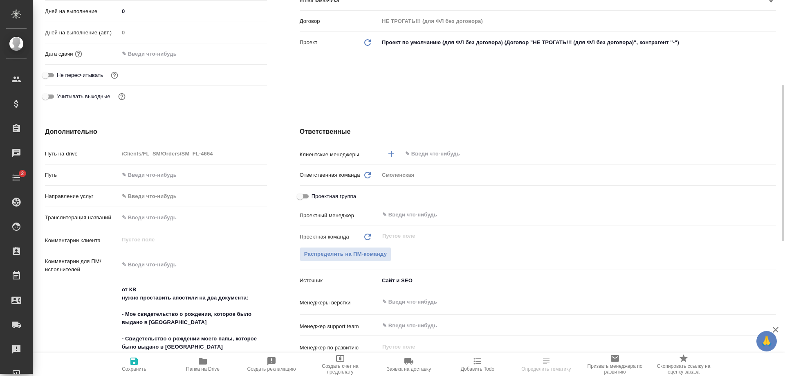
scroll to position [368, 0]
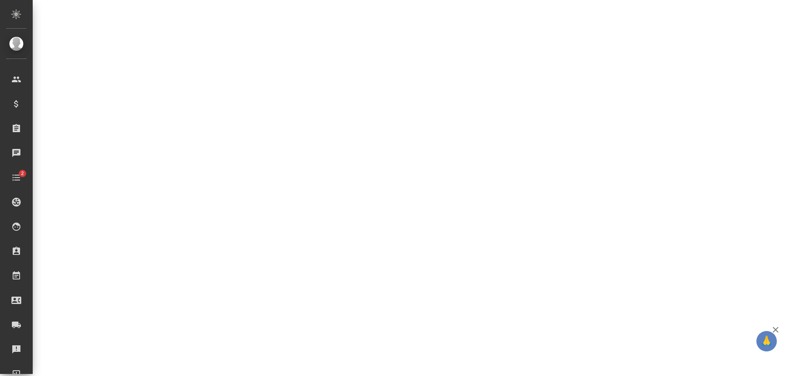
select select "RU"
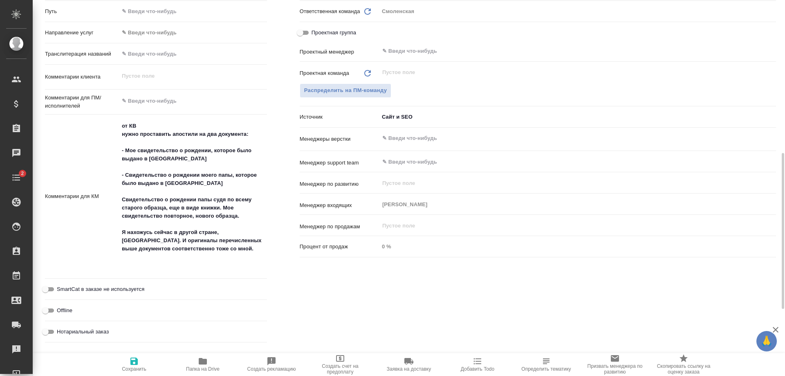
type textarea "x"
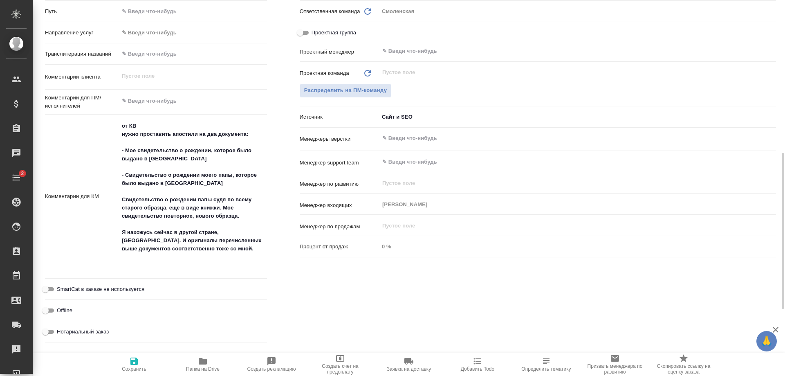
type textarea "x"
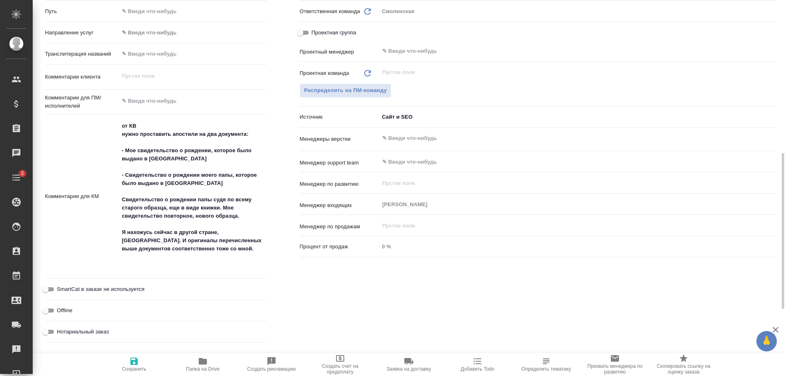
type textarea "x"
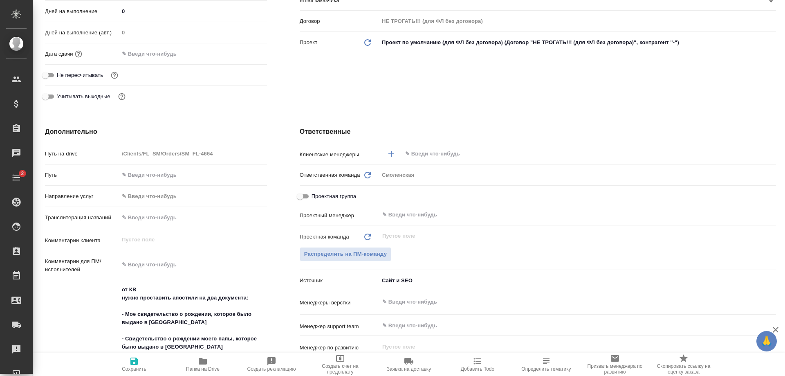
scroll to position [0, 0]
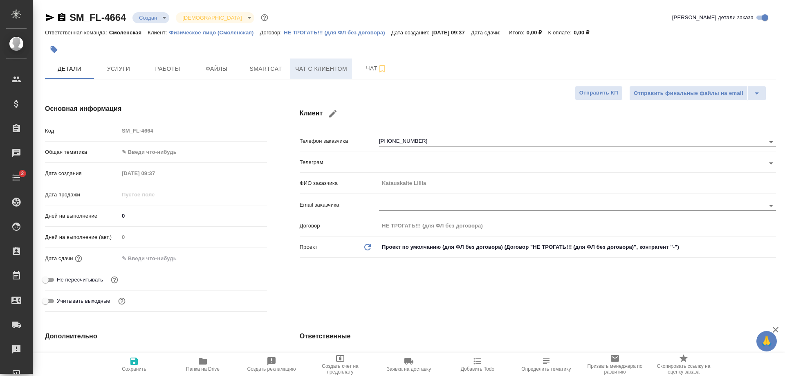
click at [302, 71] on span "Чат с клиентом" at bounding box center [321, 69] width 52 height 10
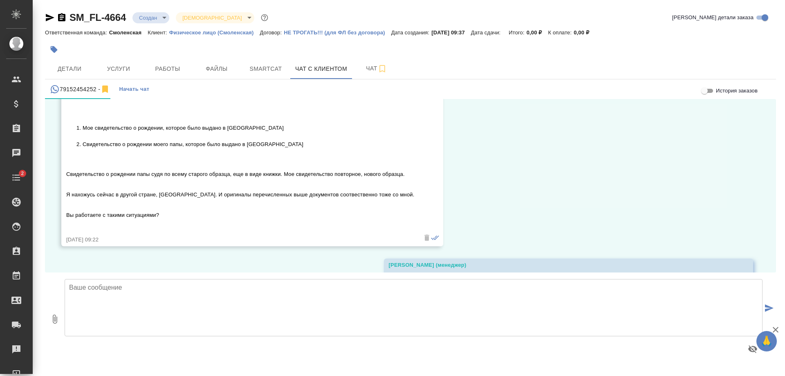
scroll to position [225, 0]
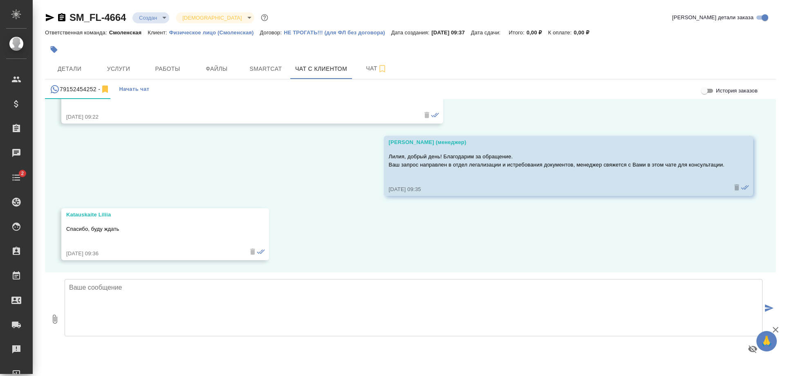
click at [255, 290] on textarea at bounding box center [414, 307] width 698 height 57
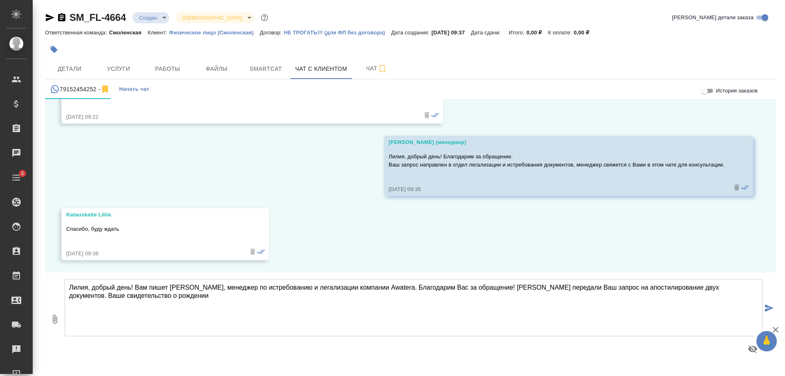
click at [691, 286] on textarea "Лилия, добрый день! Вам пишет Анна, менеджер по истребованию и легализации комп…" at bounding box center [414, 307] width 698 height 57
click at [327, 304] on textarea "Лилия, добрый день! Вам пишет Анна, менеджер по истребованию и легализации комп…" at bounding box center [414, 307] width 698 height 57
click at [411, 306] on textarea "Лилия, добрый день! Вам пишет Анна, менеджер по истребованию и легализации комп…" at bounding box center [414, 307] width 698 height 57
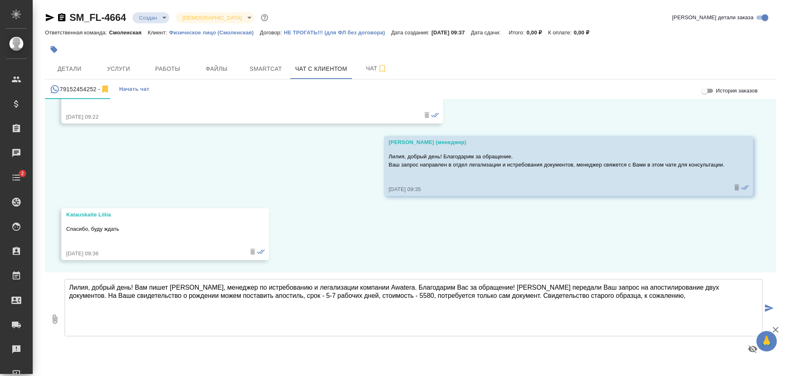
click at [519, 293] on textarea "Лилия, добрый день! Вам пишет Анна, менеджер по истребованию и легализации комп…" at bounding box center [414, 307] width 698 height 57
click at [620, 294] on textarea "Лилия, добрый день! Вам пишет Анна, менеджер по истребованию и легализации комп…" at bounding box center [414, 307] width 698 height 57
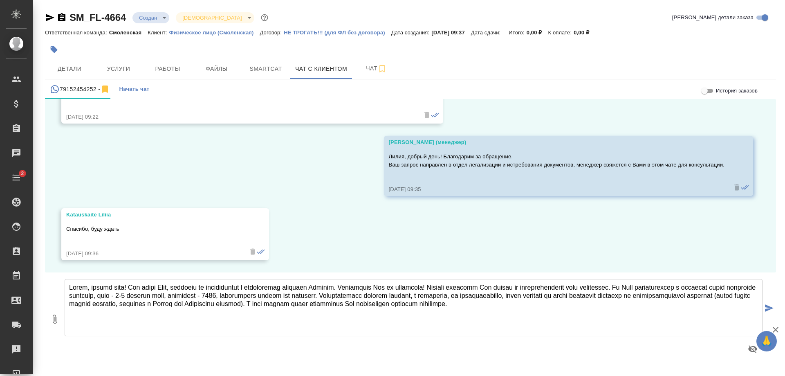
click at [481, 369] on div "SM_FL-4664 Создан new Святая троица holyTrinity Кратко детали заказа Ответствен…" at bounding box center [410, 184] width 740 height 369
click at [720, 302] on textarea at bounding box center [414, 307] width 698 height 57
paste textarea "Получение дубликата происходит двумя способами: По нотариальной доверенности Ст…"
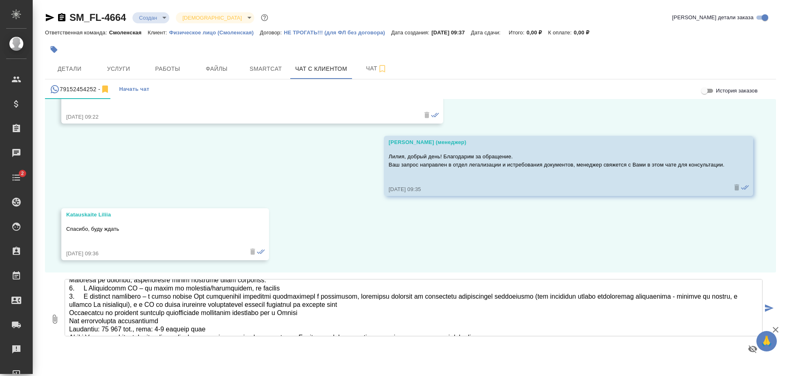
scroll to position [0, 0]
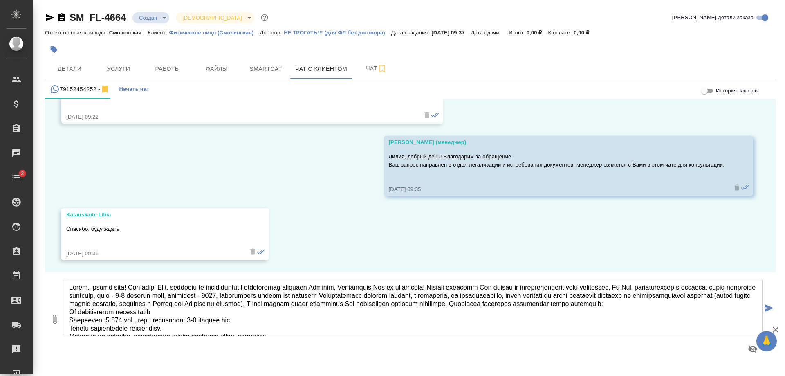
click at [365, 294] on textarea at bounding box center [414, 307] width 698 height 57
click at [349, 295] on textarea at bounding box center [414, 307] width 698 height 57
click at [352, 294] on textarea at bounding box center [414, 307] width 698 height 57
click at [355, 293] on textarea at bounding box center [414, 307] width 698 height 57
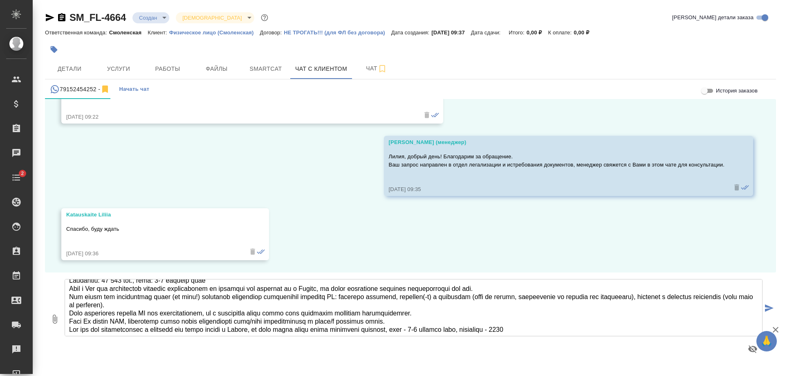
scroll to position [115, 0]
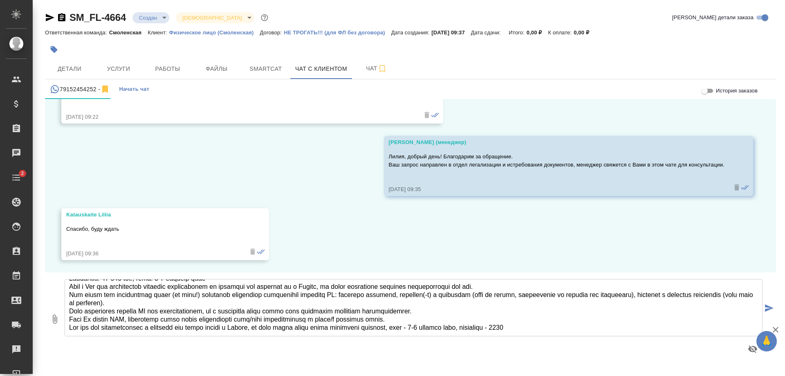
click at [539, 326] on textarea at bounding box center [414, 307] width 698 height 57
click at [561, 327] on textarea at bounding box center [414, 307] width 698 height 57
type textarea "Lorem, ipsumd sita! Con adipi Elit, seddoeiu te incididuntut l etdoloremag aliq…"
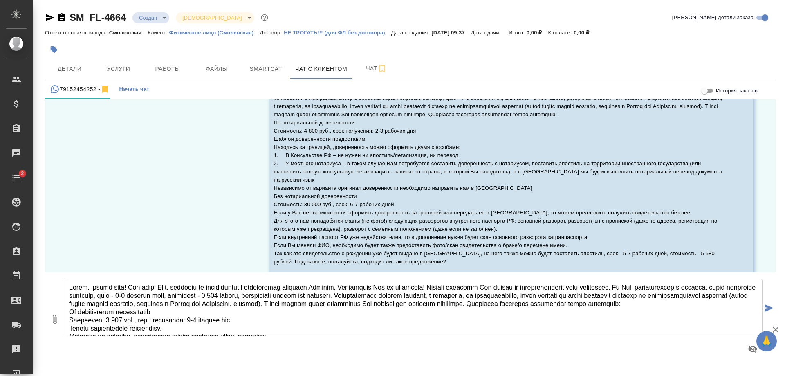
scroll to position [461, 0]
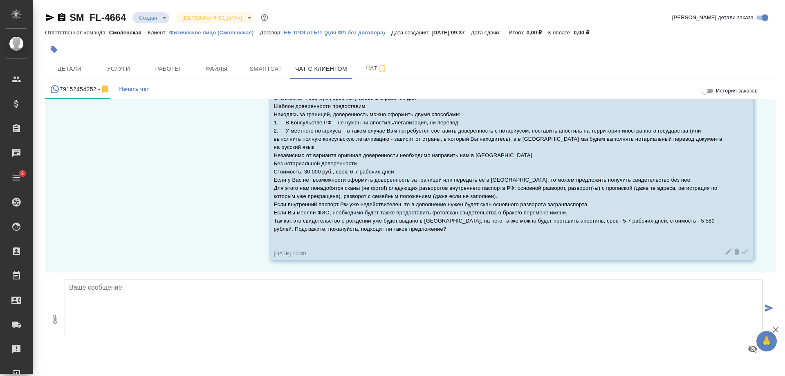
click at [158, 18] on body "🙏 .cls-1 fill:#fff; AWATERA [PERSON_NAME] Спецификации Заказы 0 Чаты 2 Todo Про…" at bounding box center [392, 188] width 785 height 376
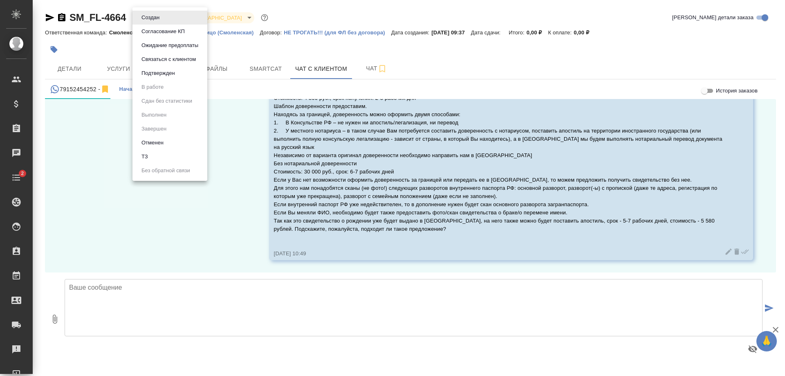
click at [159, 22] on button "Согласование КП" at bounding box center [150, 17] width 23 height 9
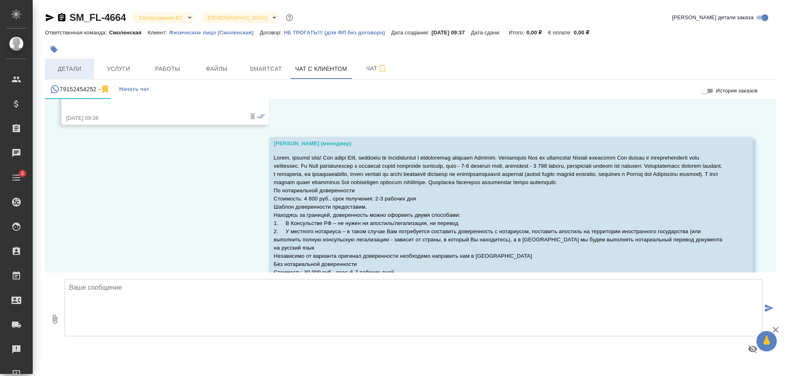
click at [57, 70] on span "Детали" at bounding box center [69, 69] width 39 height 10
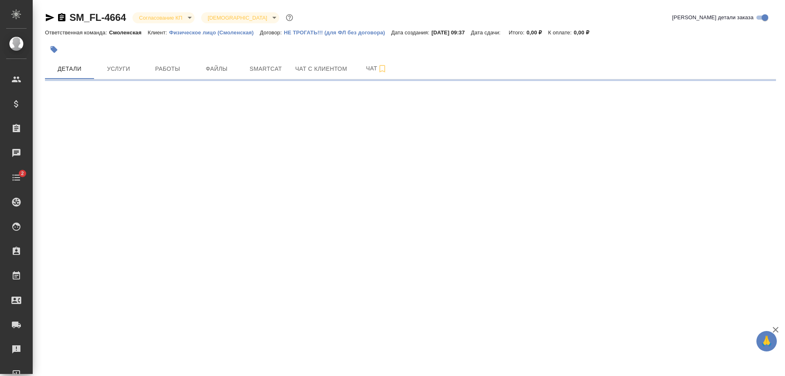
select select "RU"
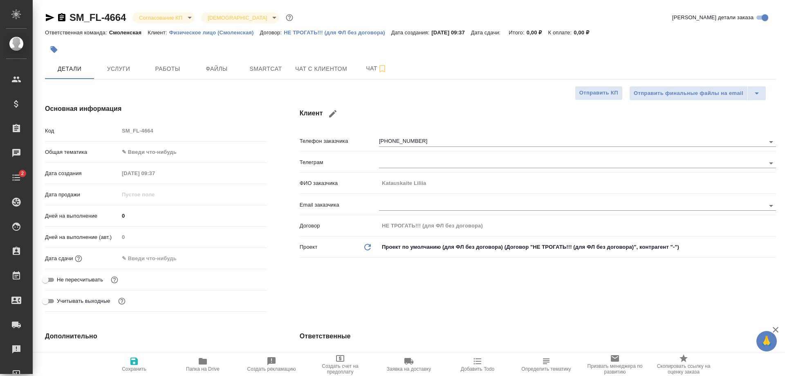
type textarea "x"
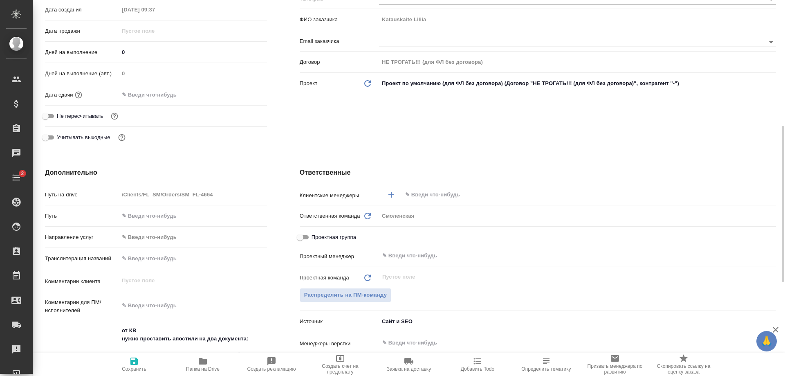
scroll to position [204, 0]
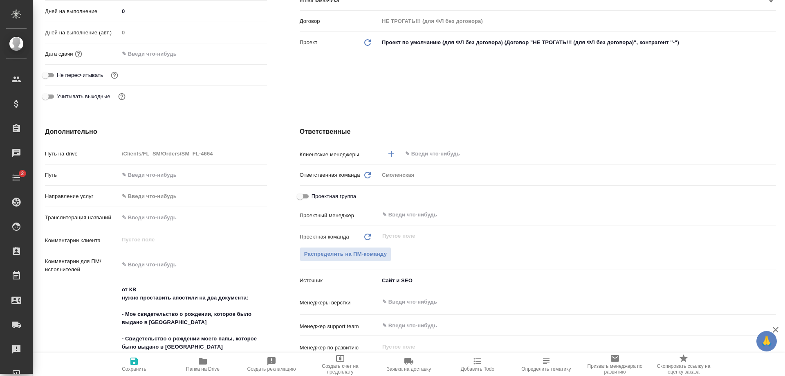
click at [423, 150] on input "text" at bounding box center [575, 154] width 342 height 10
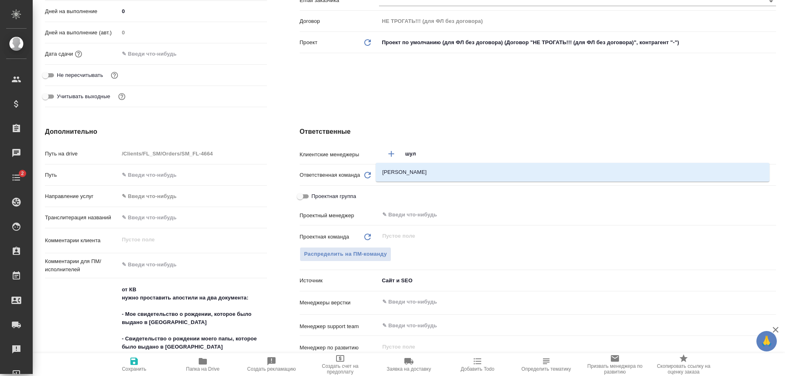
type input "[PERSON_NAME]"
click at [425, 170] on li "[PERSON_NAME]" at bounding box center [573, 172] width 394 height 15
type textarea "x"
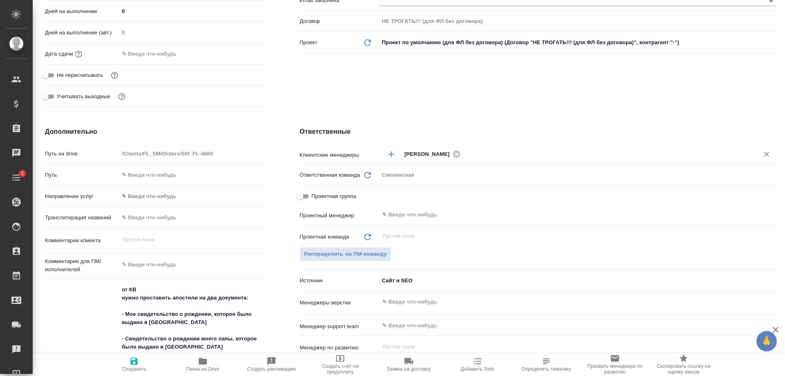
click at [131, 364] on icon "button" at bounding box center [133, 360] width 7 height 7
type textarea "x"
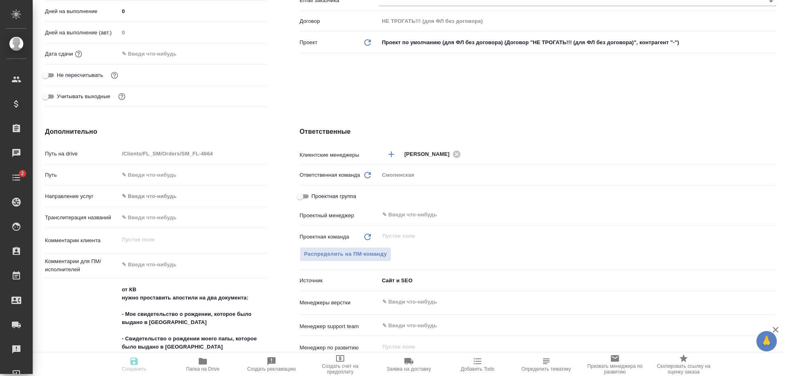
type textarea "x"
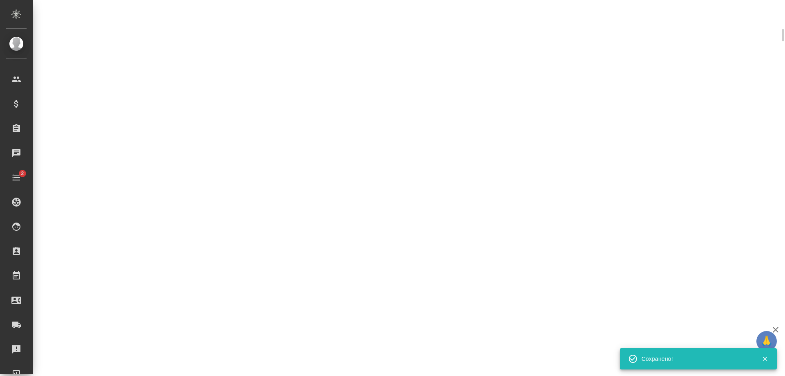
scroll to position [198, 0]
select select "RU"
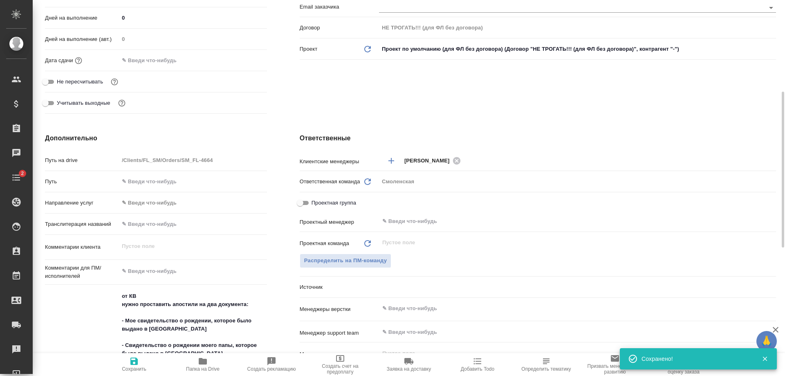
scroll to position [204, 0]
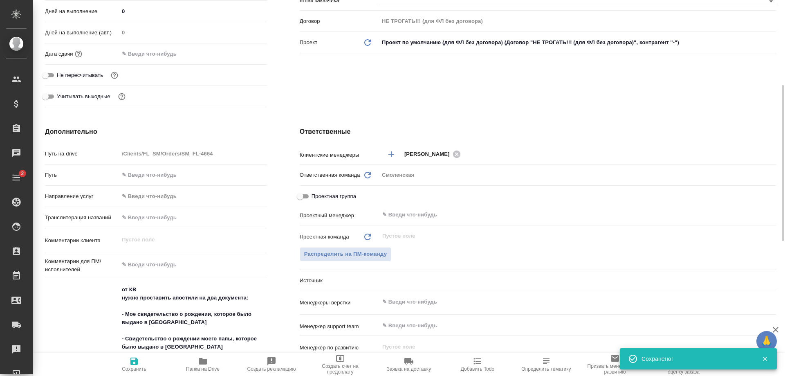
type textarea "x"
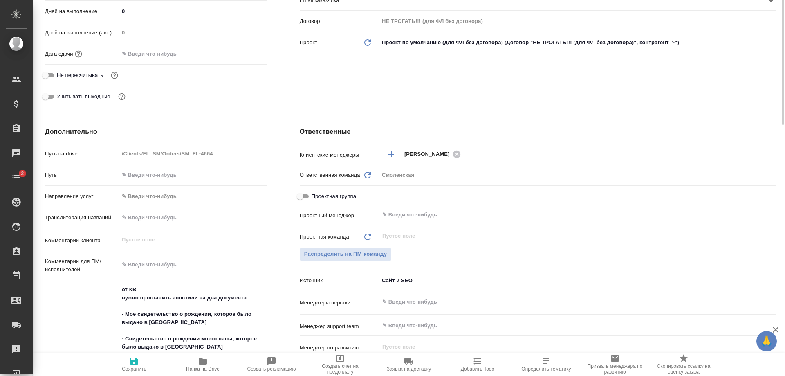
scroll to position [0, 0]
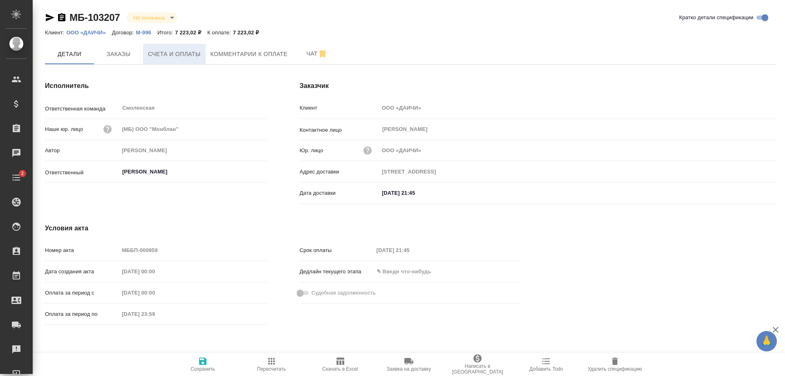
click at [173, 51] on span "Счета и оплаты" at bounding box center [174, 54] width 53 height 10
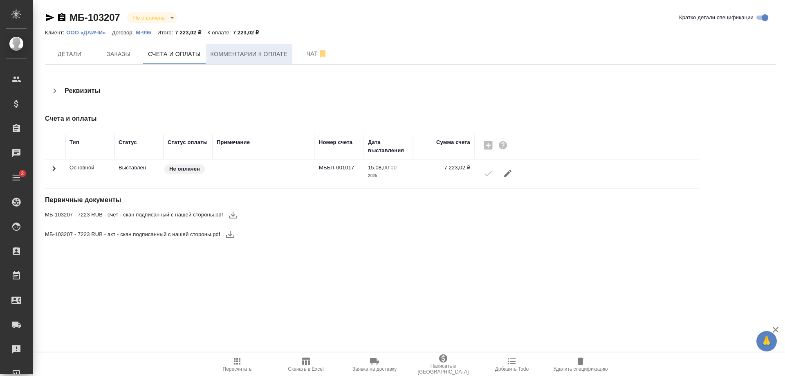
click at [222, 56] on span "Комментарии к оплате" at bounding box center [248, 54] width 77 height 10
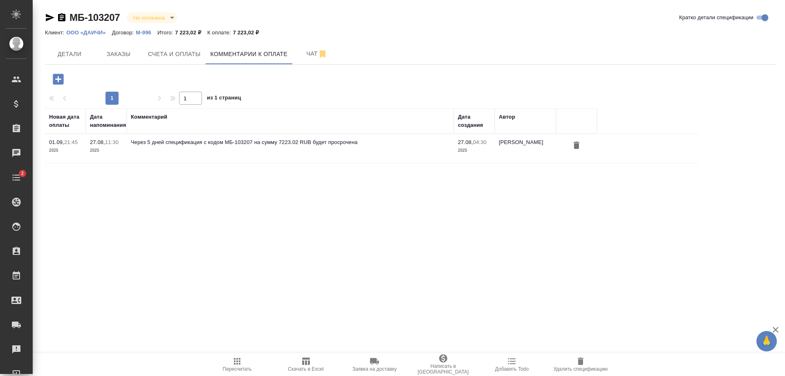
click at [56, 75] on icon "button" at bounding box center [58, 79] width 11 height 11
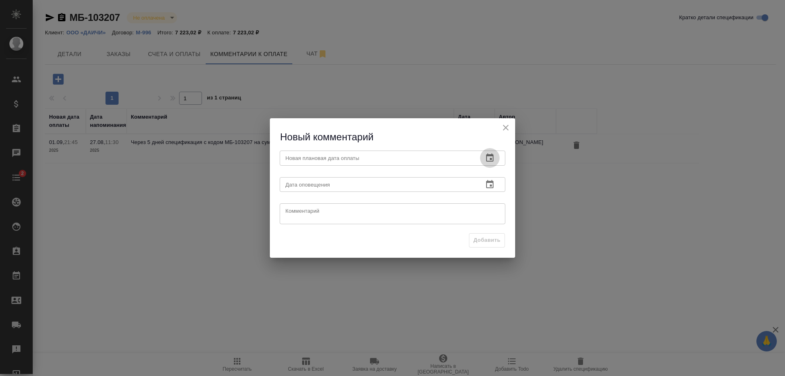
click at [490, 157] on icon "button" at bounding box center [490, 158] width 10 height 10
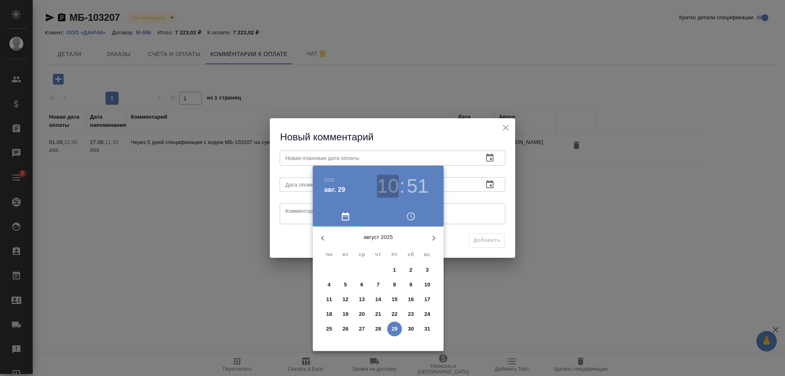
click at [389, 185] on h3 "10" at bounding box center [388, 185] width 22 height 23
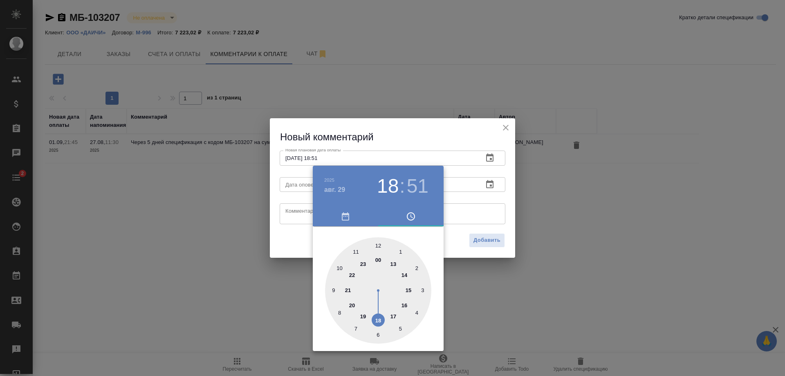
drag, startPoint x: 332, startPoint y: 264, endPoint x: 373, endPoint y: 318, distance: 67.7
click at [373, 318] on div at bounding box center [378, 290] width 106 height 106
type input "[DATE] 18:00"
drag, startPoint x: 336, startPoint y: 265, endPoint x: 376, endPoint y: 248, distance: 43.4
click at [376, 248] on div at bounding box center [378, 290] width 106 height 106
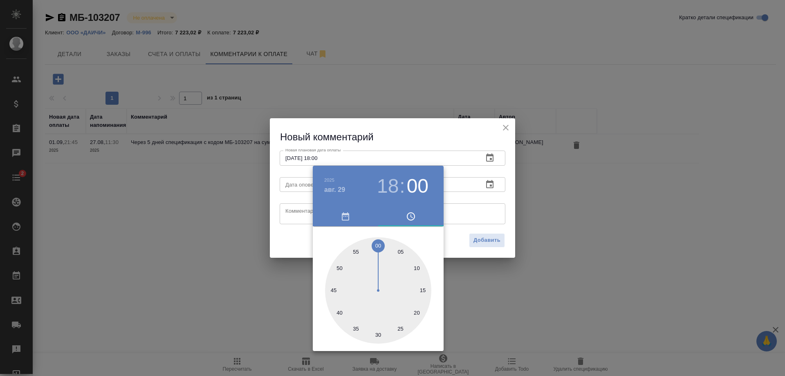
click at [468, 202] on div at bounding box center [392, 188] width 785 height 376
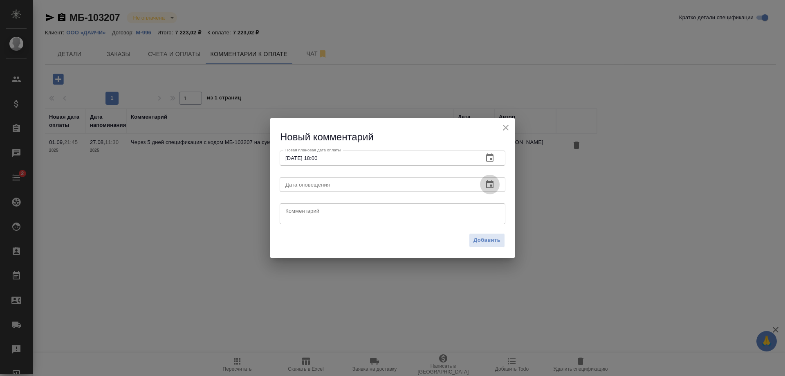
click at [485, 183] on icon "button" at bounding box center [490, 184] width 10 height 10
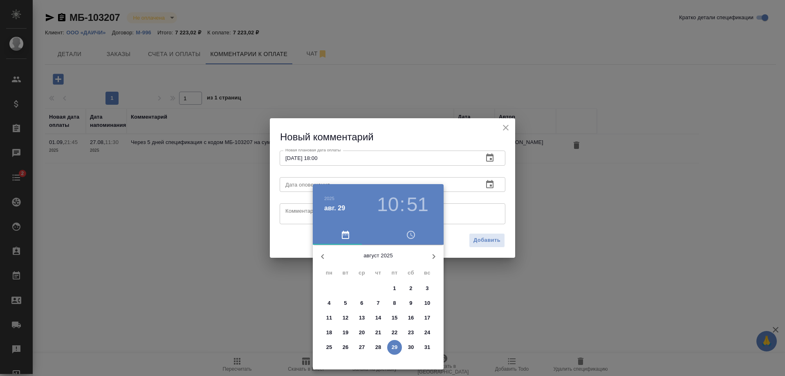
click at [390, 200] on h3 "10" at bounding box center [388, 204] width 22 height 23
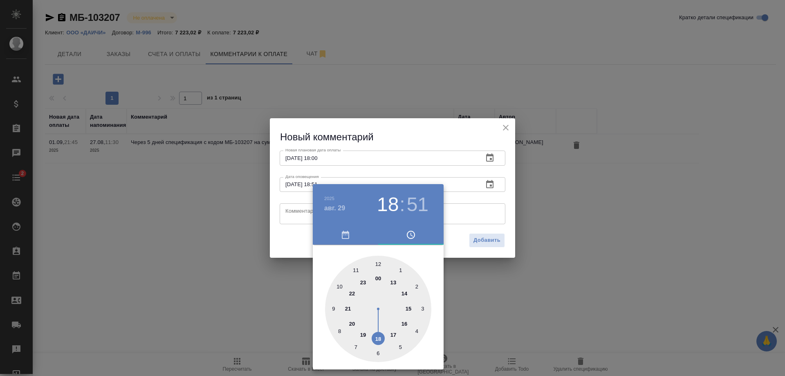
drag, startPoint x: 334, startPoint y: 280, endPoint x: 377, endPoint y: 333, distance: 67.7
click at [377, 333] on div at bounding box center [378, 308] width 106 height 106
type input "29.08.2025 18:00"
drag, startPoint x: 338, startPoint y: 276, endPoint x: 379, endPoint y: 261, distance: 43.6
click at [379, 261] on div at bounding box center [378, 308] width 106 height 106
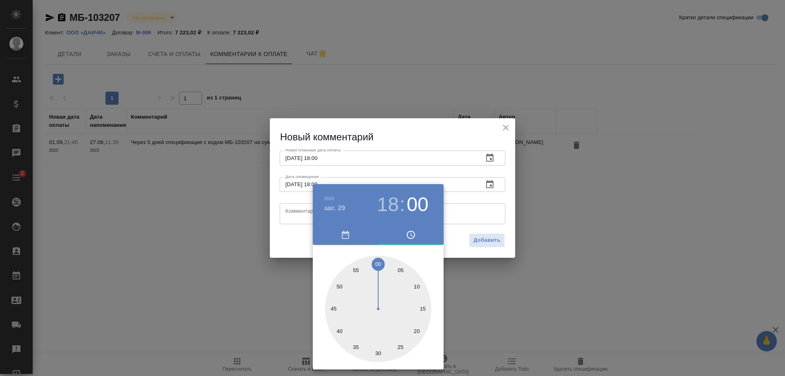
click at [457, 206] on div at bounding box center [392, 188] width 785 height 376
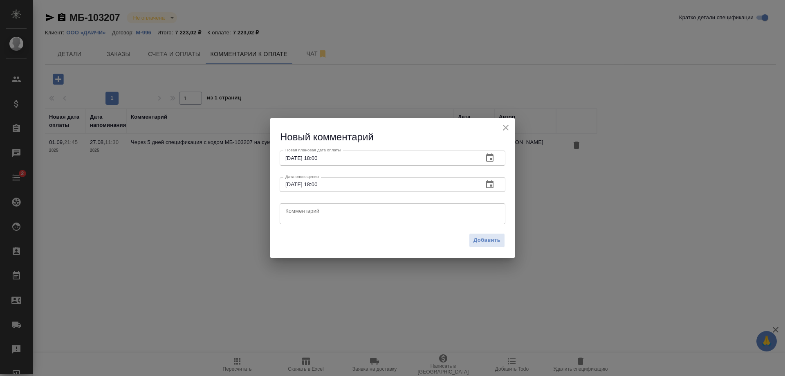
click at [437, 209] on textarea at bounding box center [392, 214] width 214 height 12
type textarea "П"
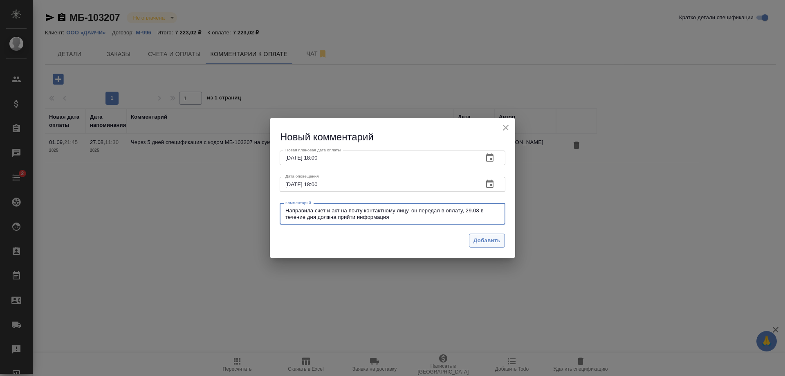
type textarea "Направила счет и акт на почту контактному лицу, он передал в оплату, 29.08 в те…"
click at [473, 235] on button "Добавить" at bounding box center [487, 240] width 36 height 14
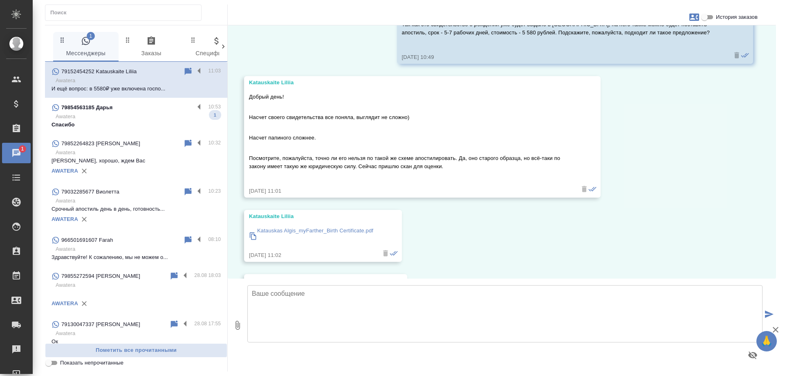
scroll to position [692, 0]
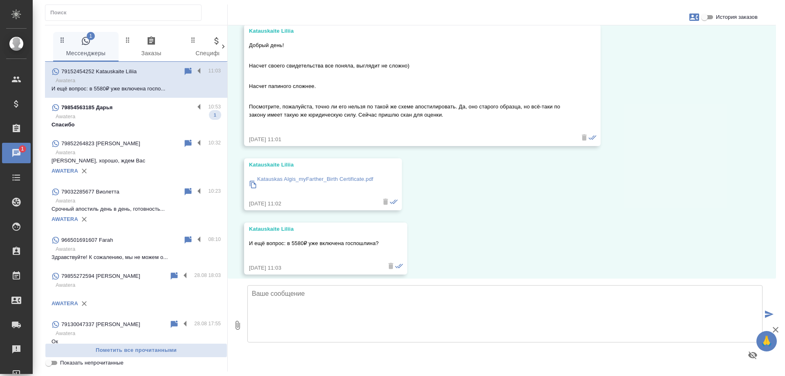
click at [355, 300] on textarea at bounding box center [504, 313] width 515 height 57
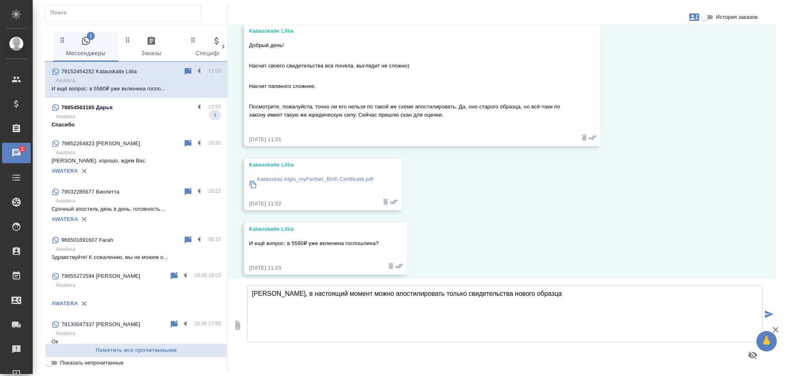
click at [335, 295] on textarea "[PERSON_NAME], в настоящий момент можно апостилировать только свидетельства нов…" at bounding box center [504, 313] width 515 height 57
click at [339, 291] on textarea "[PERSON_NAME], в настоящий момент можно апостилировать только свидетельства нов…" at bounding box center [504, 313] width 515 height 57
click at [615, 308] on textarea "Лилия, в настоящий момент на территории РФ можно апостилировать только свидетел…" at bounding box center [504, 313] width 515 height 57
type textarea "Лилия, в настоящий момент на территории РФ можно апостилировать только свидетел…"
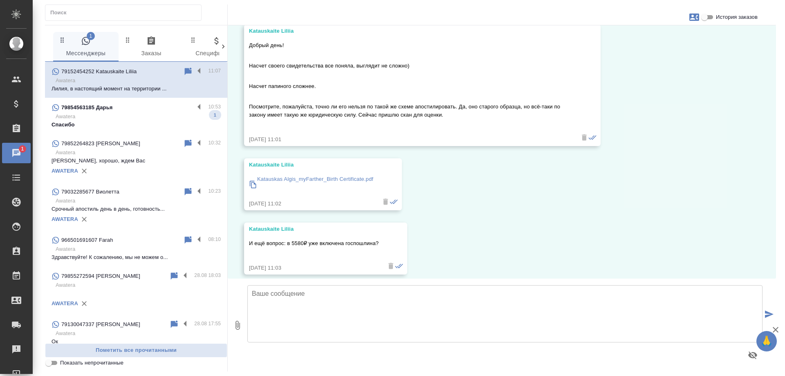
scroll to position [756, 0]
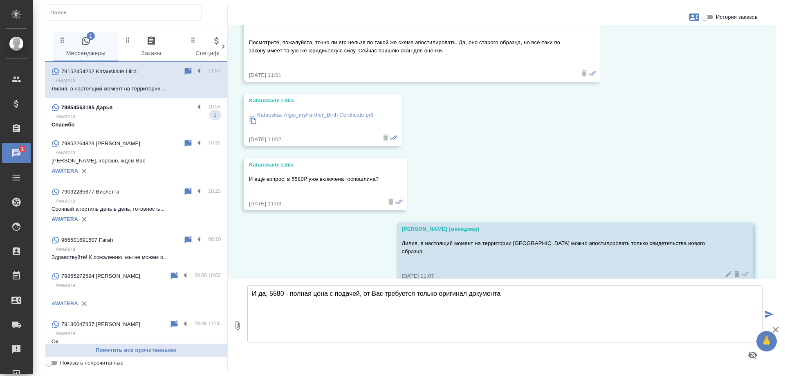
type textarea "И да, 5580 - полная цена с подачей, от Вас требуется только оригинал документа"
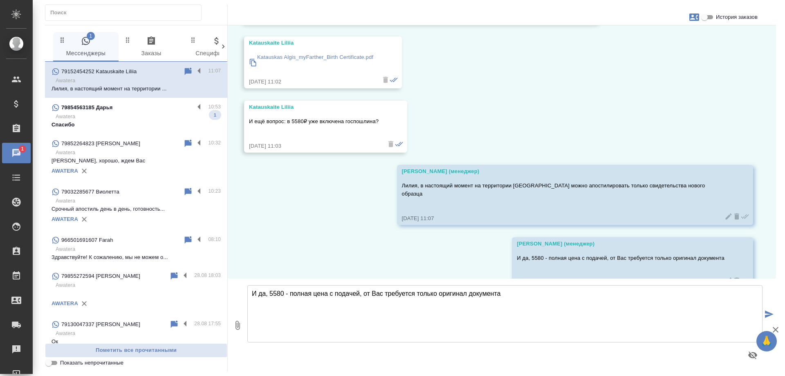
scroll to position [820, 0]
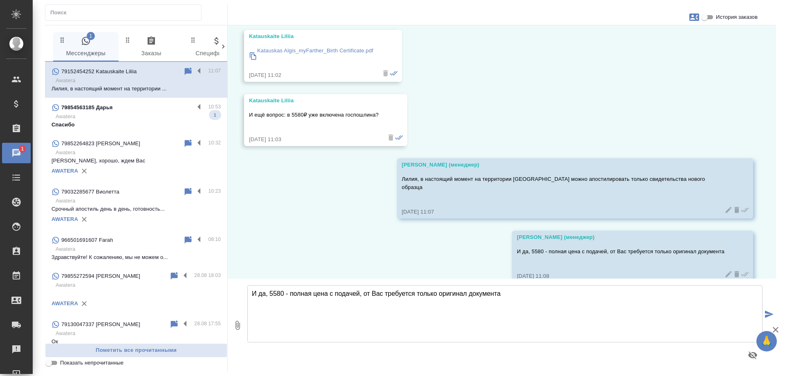
click at [83, 118] on p "Awatera" at bounding box center [138, 116] width 165 height 8
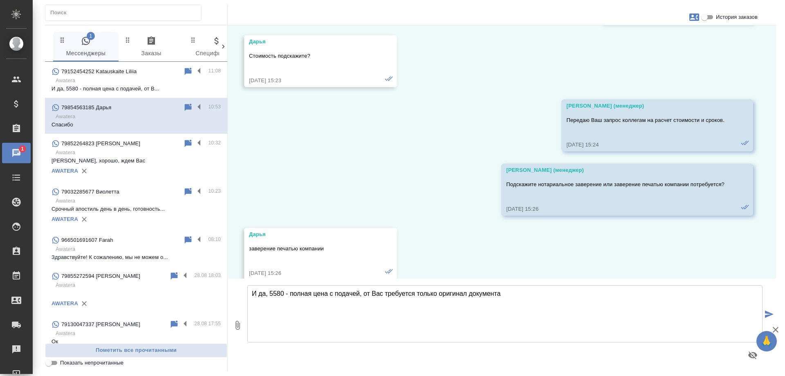
scroll to position [10964, 0]
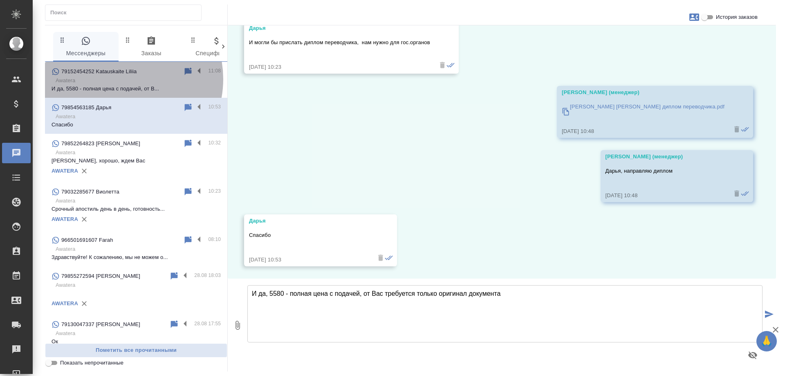
click at [119, 79] on p "Awatera" at bounding box center [138, 80] width 165 height 8
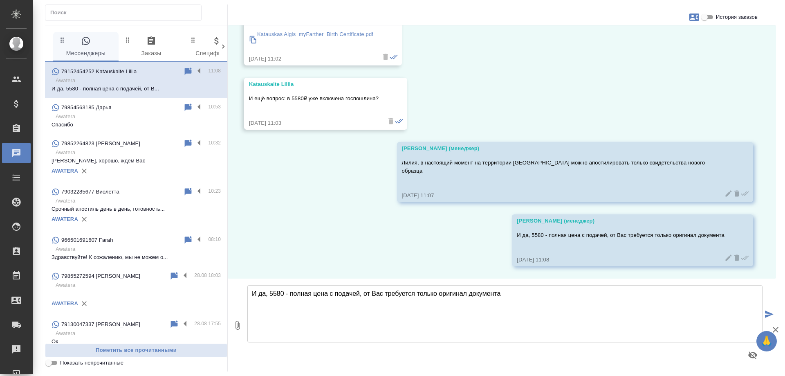
scroll to position [820, 0]
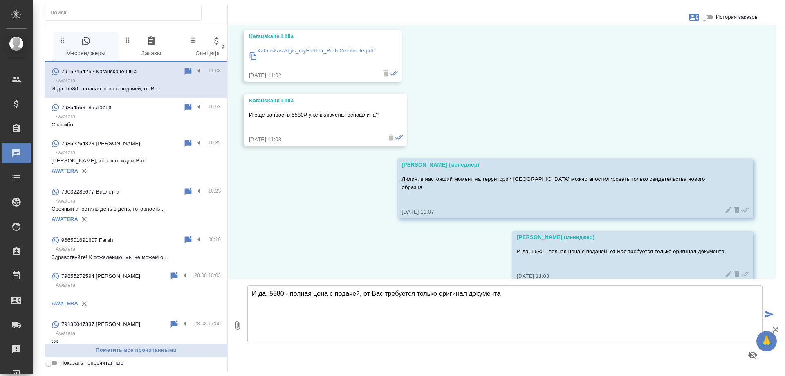
click at [298, 297] on textarea "И да, 5580 - полная цена с подачей, от Вас требуется только оригинал документа" at bounding box center [504, 313] width 515 height 57
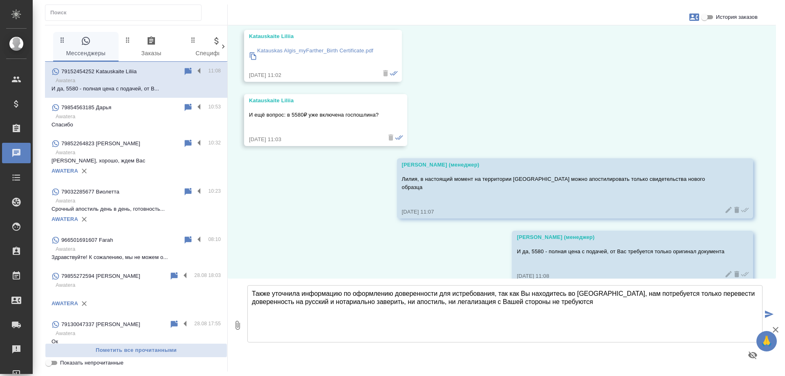
type textarea "Также уточнила информацию по оформлению доверенности для истребования, так как …"
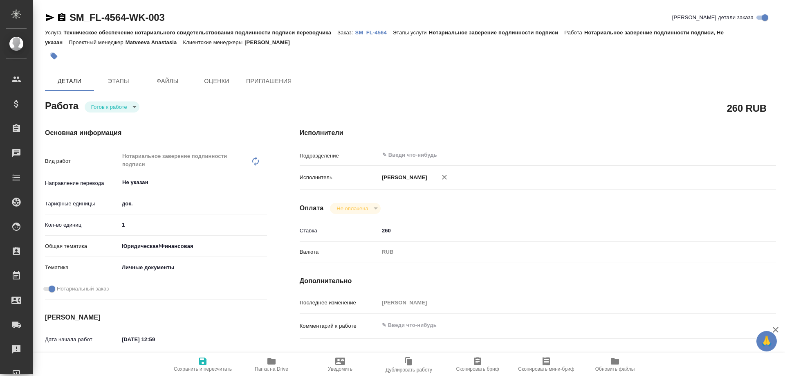
type textarea "x"
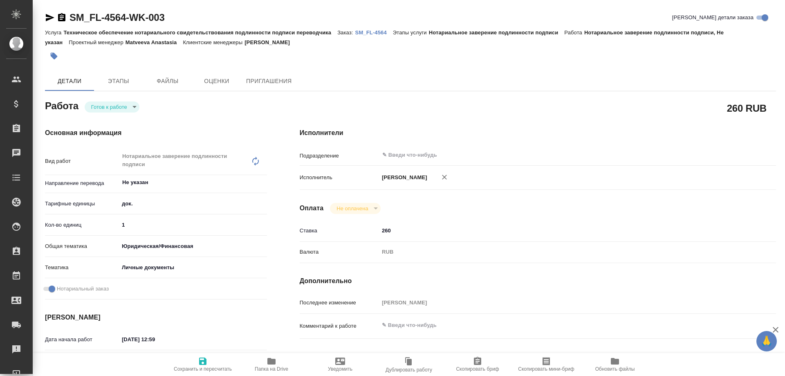
type textarea "x"
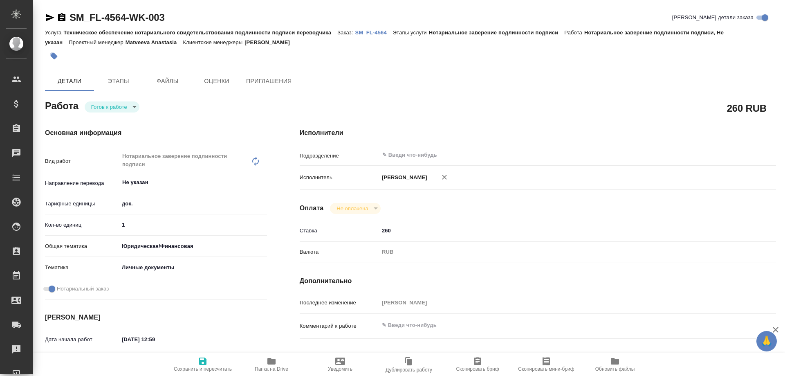
type textarea "x"
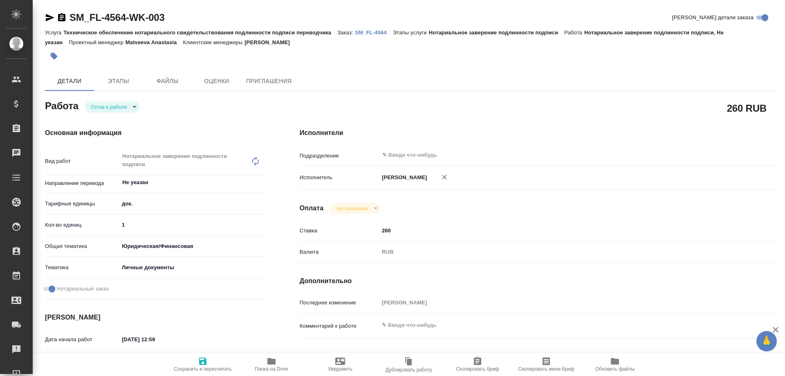
type textarea "x"
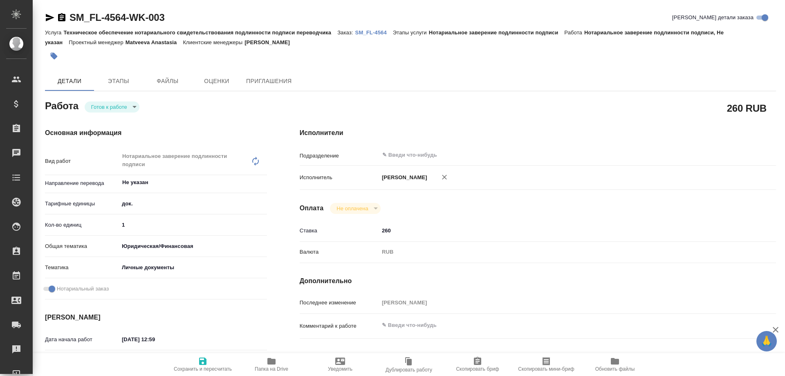
type textarea "x"
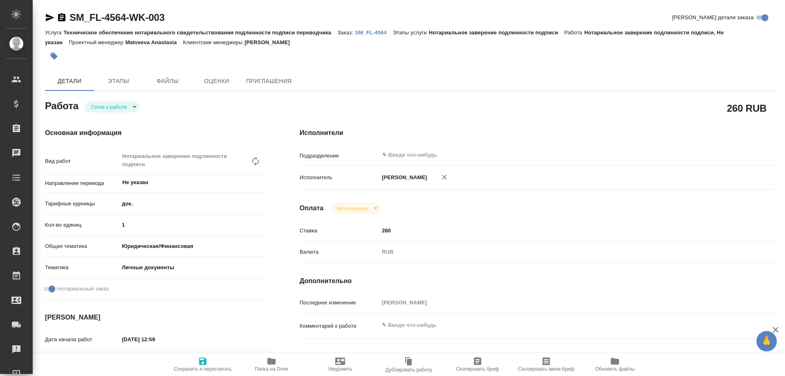
type textarea "x"
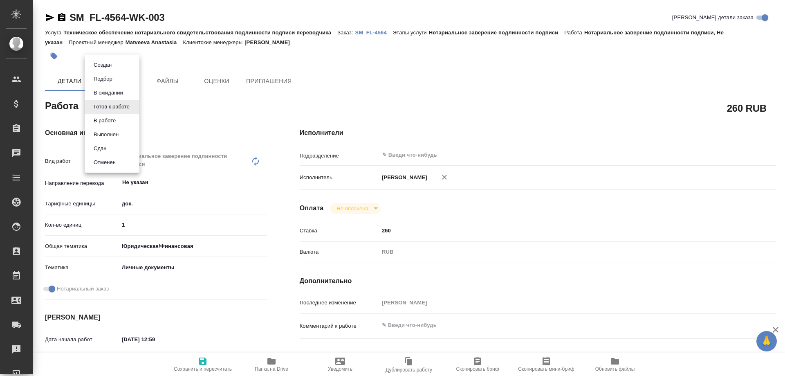
click at [127, 107] on body "🙏 .cls-1 fill:#fff; AWATERA [PERSON_NAME] Спецификации Заказы Чаты Todo Проекты…" at bounding box center [392, 188] width 785 height 376
type textarea "x"
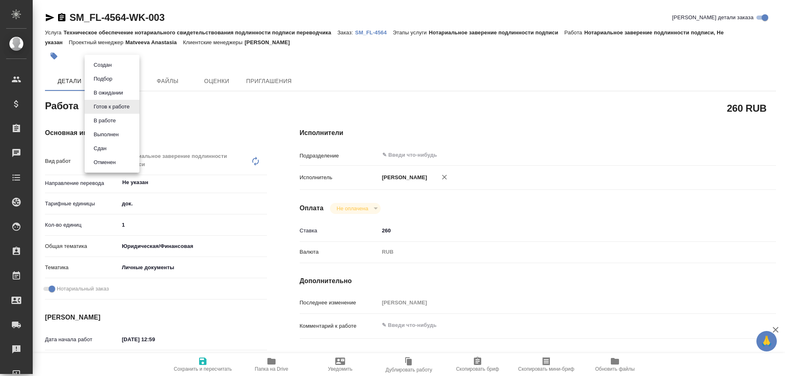
type textarea "x"
click at [117, 145] on li "Сдан" at bounding box center [112, 148] width 55 height 14
type textarea "x"
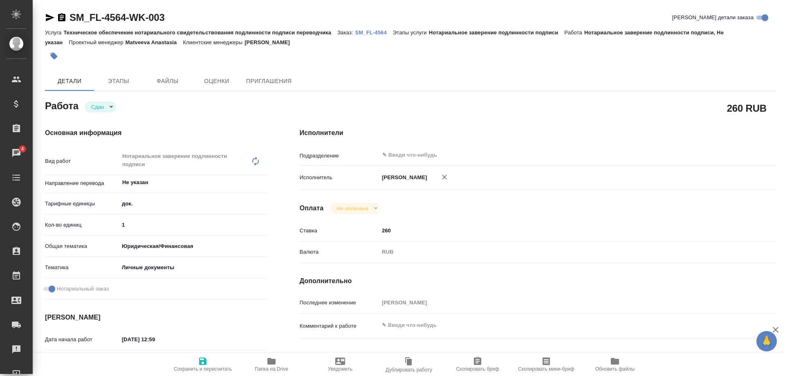
type textarea "x"
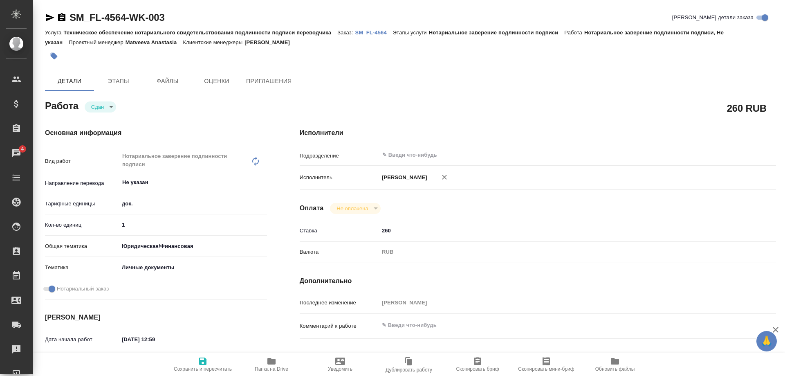
type textarea "x"
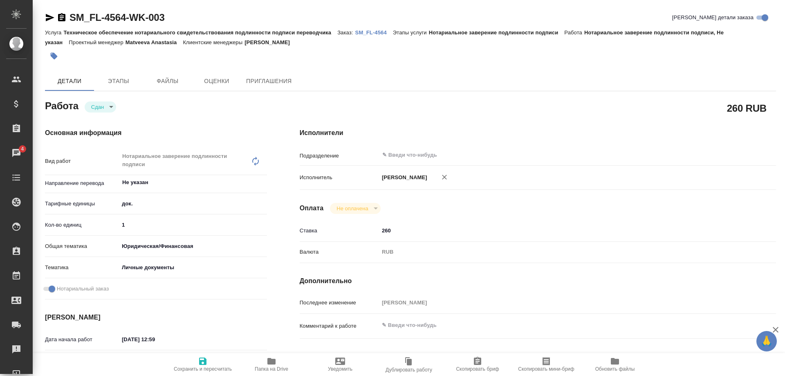
type textarea "x"
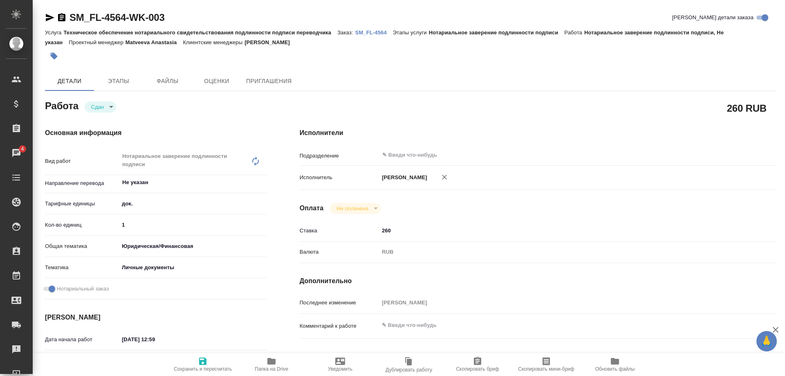
type textarea "x"
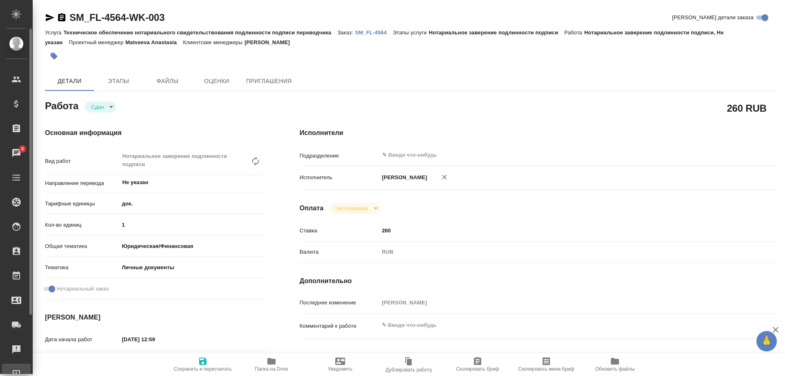
type textarea "x"
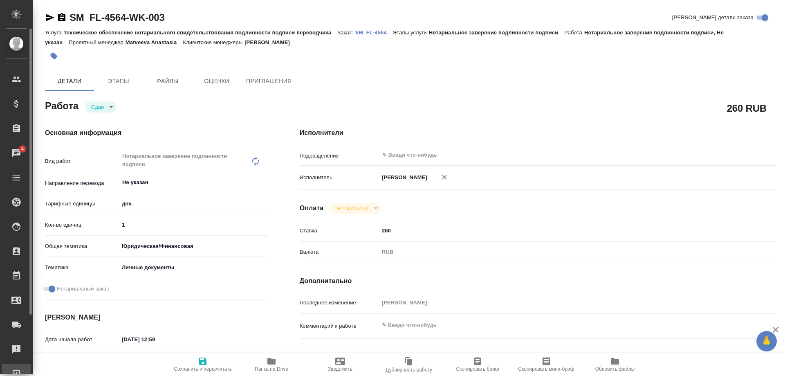
type textarea "x"
click at [198, 367] on span "Сохранить и пересчитать" at bounding box center [203, 369] width 58 height 6
type textarea "x"
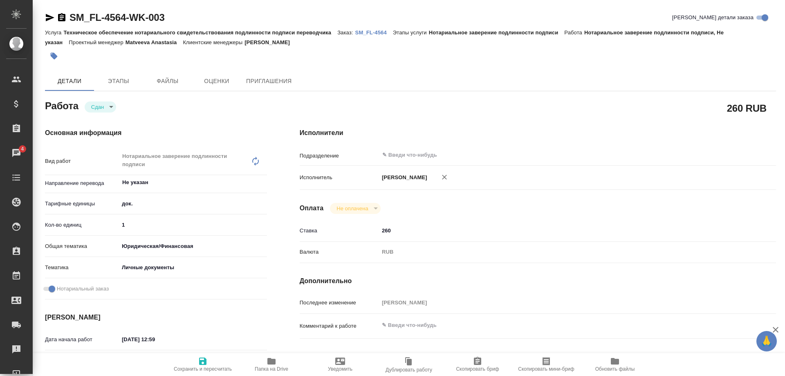
type textarea "x"
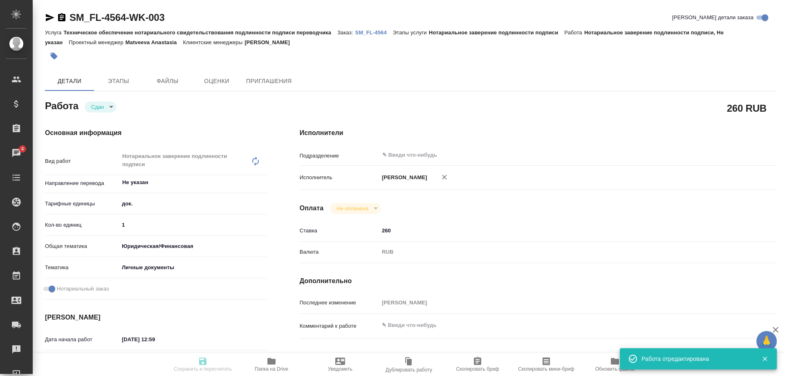
type textarea "x"
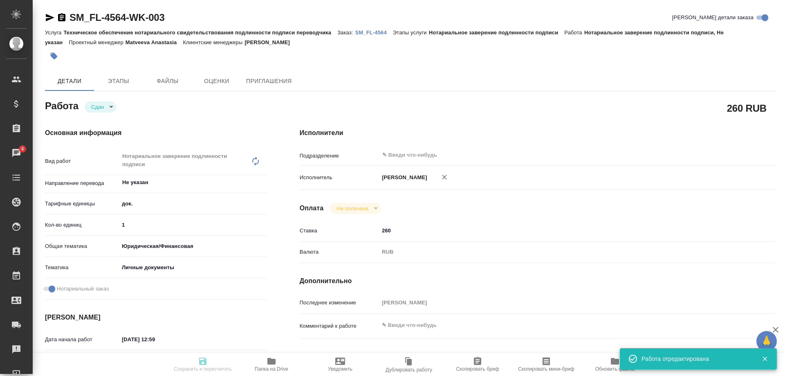
type input "closed"
type textarea "Нотариальное заверение подлинности подписи"
type textarea "x"
type input "Не указан"
type input "5a8b1489cc6b4906c91bfd8b"
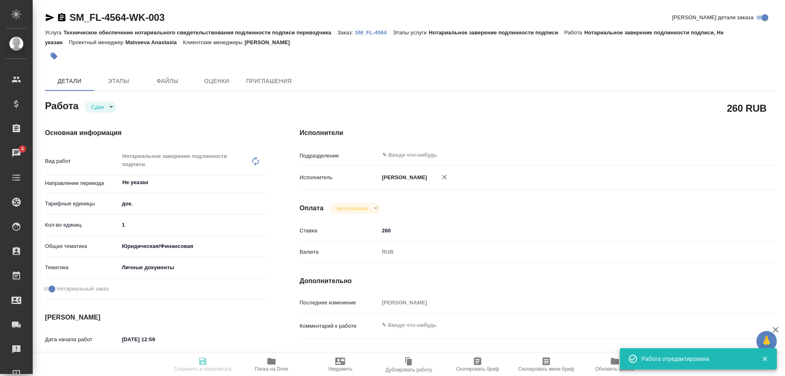
type input "1"
type input "yr-fn"
type input "5a8b8b956a9677013d343cfe"
checkbox input "true"
type input "05.08.2025 12:59"
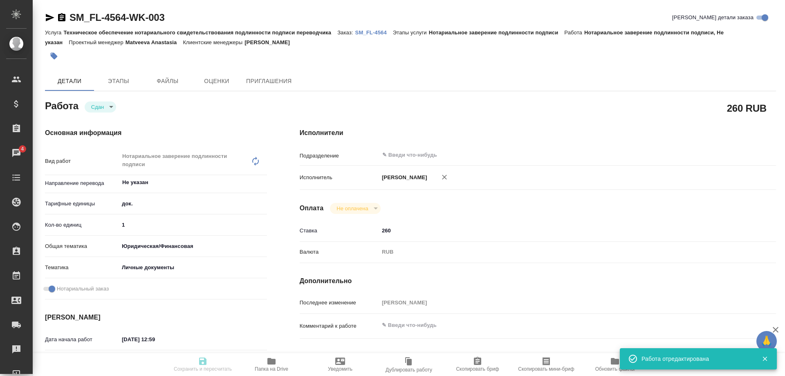
type input "28.08.2025 14:00"
type input "29.08.2025 11:04"
type input "28.08.2025 14:00"
type input "notPayed"
type input "260"
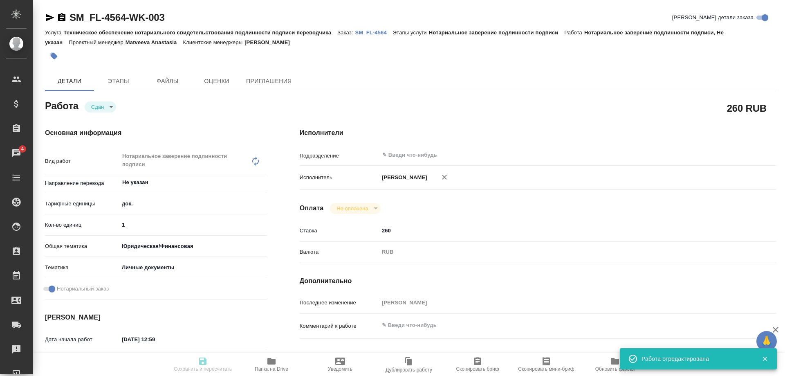
type input "RUB"
type input "Шульгина Анна"
type textarea "x"
type textarea "/Clients/FL_SM/Orders/SM_FL-4564/Legal/SM_FL-4564-WK-003"
type textarea "x"
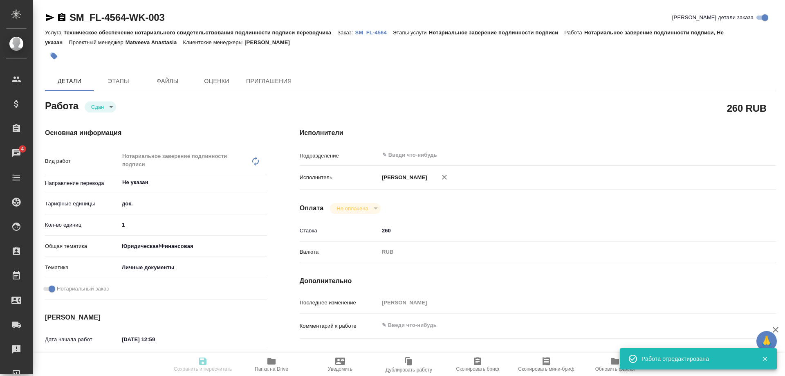
type input "SM_FL-4564"
type input "Техническое обеспечение нотариального свидетельствования подлинности подписи пе…"
type input "Нотариальное заверение подлинности подписи"
type input "Шульгина Анна"
type input "Петрова Валерия"
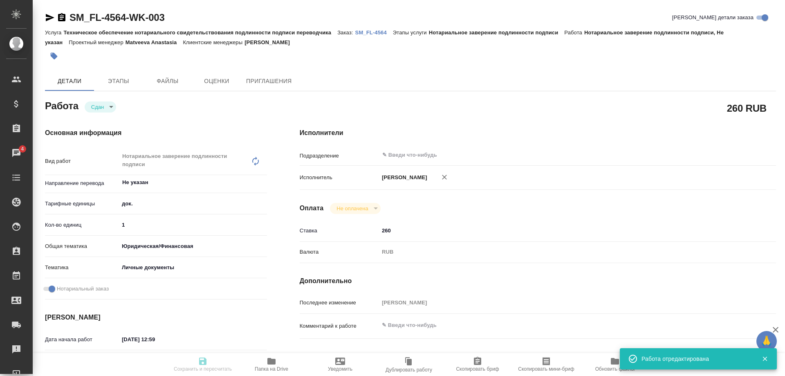
type input "/Clients/FL_SM/Orders/SM_FL-4564"
type textarea "x"
type textarea "ру-араб сведения о работе под нот, в рефе есть готовый перевод основного текста"
type textarea "x"
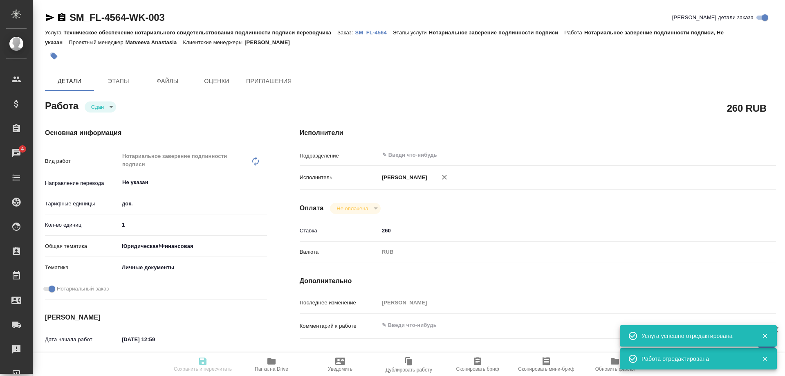
type textarea "x"
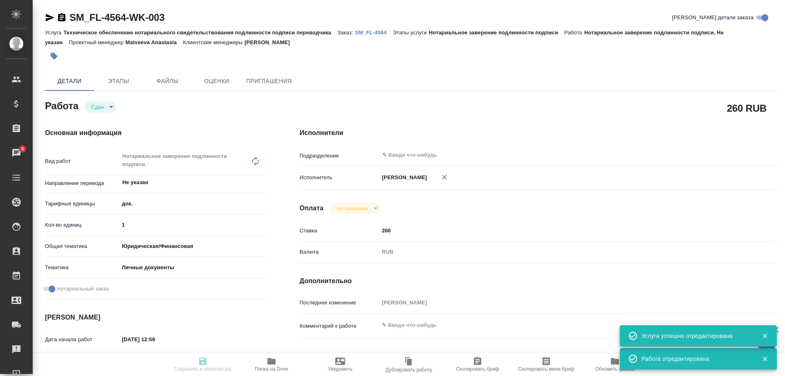
type textarea "x"
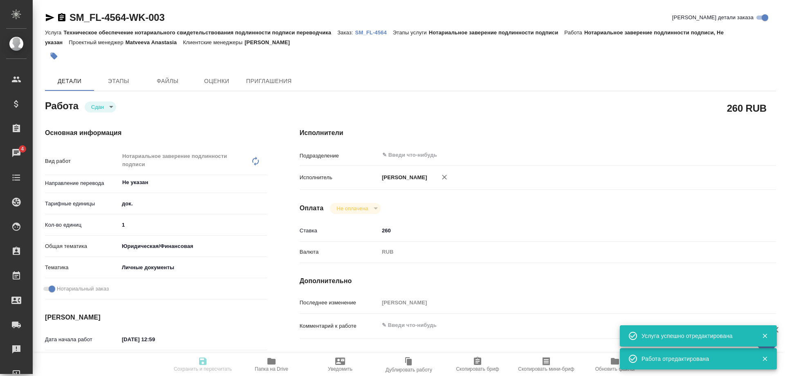
type textarea "x"
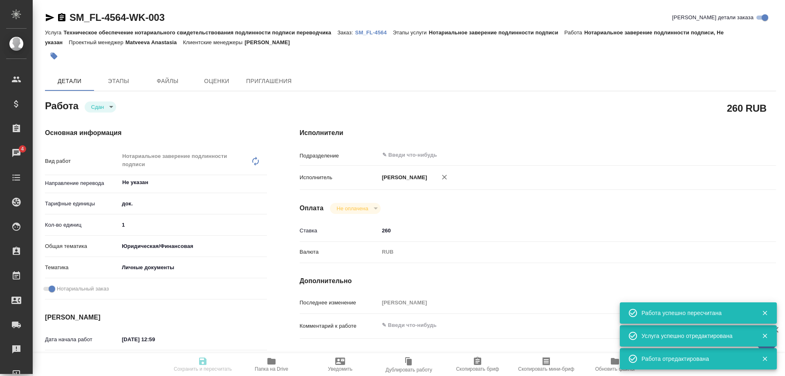
type input "closed"
type textarea "Нотариальное заверение подлинности подписи"
type textarea "x"
type input "Не указан"
type input "5a8b1489cc6b4906c91bfd8b"
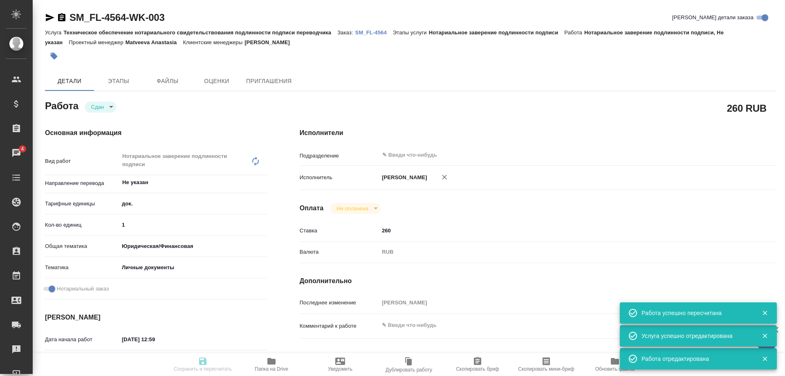
type input "1"
type input "yr-fn"
type input "5a8b8b956a9677013d343cfe"
checkbox input "true"
type input "05.08.2025 12:59"
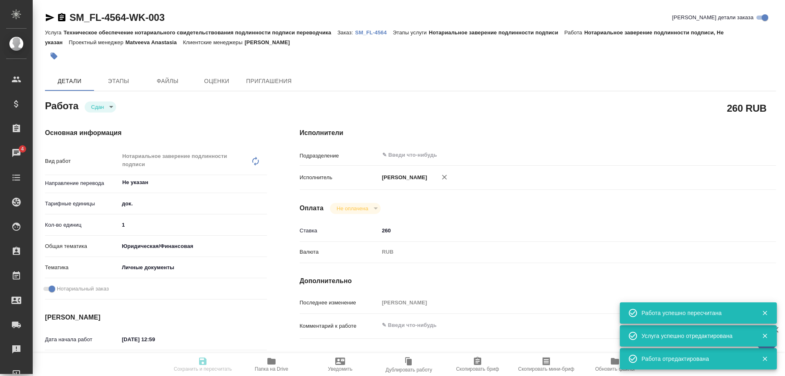
type input "28.08.2025 14:00"
type input "29.08.2025 11:04"
type input "28.08.2025 14:00"
type input "notPayed"
type input "260"
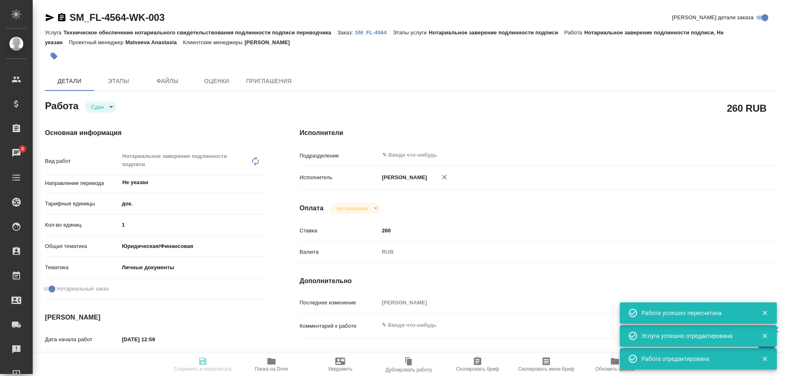
type input "RUB"
type input "[PERSON_NAME]"
type textarea "x"
type textarea "/Clients/FL_SM/Orders/SM_FL-4564/Legal/SM_FL-4564-WK-003"
type textarea "x"
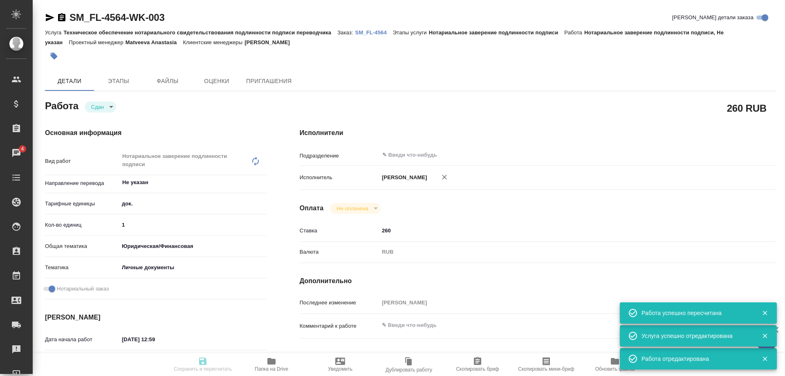
type input "SM_FL-4564"
type input "Техническое обеспечение нотариального свидетельствования подлинности подписи пе…"
type input "Нотариальное заверение подлинности подписи"
type input "[PERSON_NAME]"
type input "Петрова Валерия"
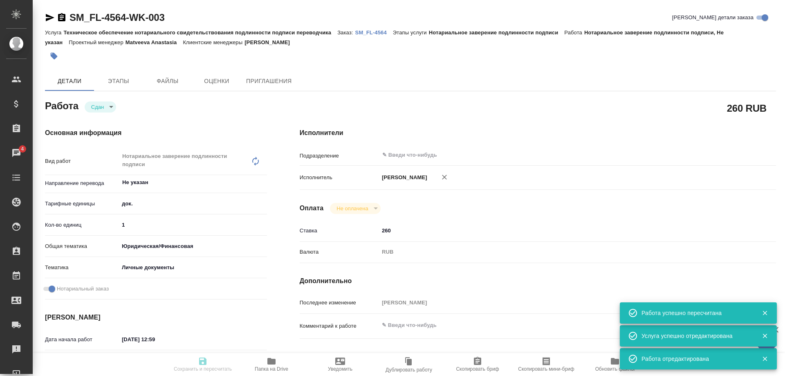
type input "/Clients/FL_SM/Orders/SM_FL-4564"
type textarea "x"
type textarea "ру-араб сведения о работе под нот, в рефе есть готовый перевод основного текста"
type textarea "x"
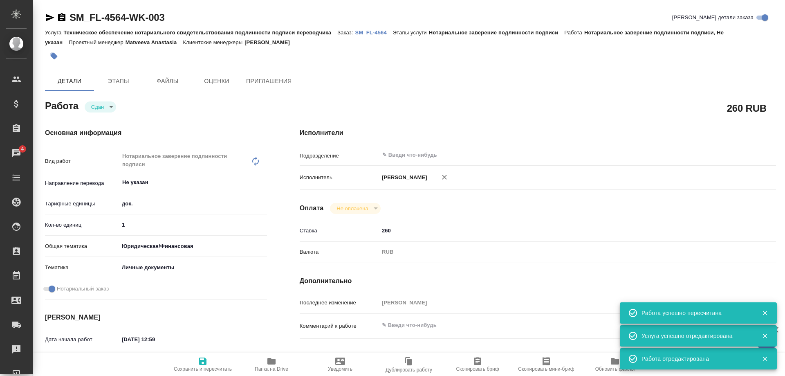
type textarea "x"
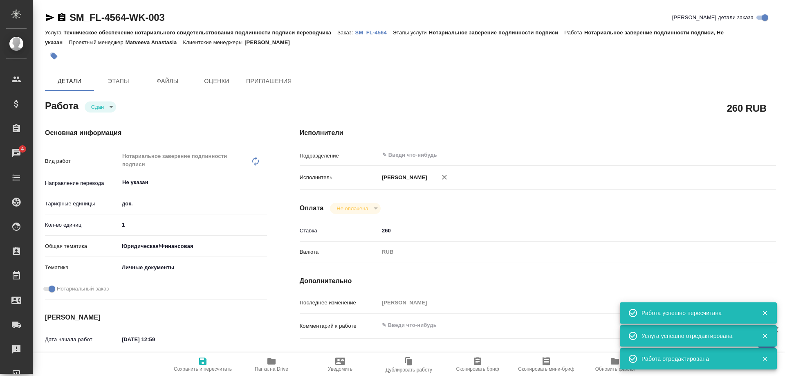
type textarea "x"
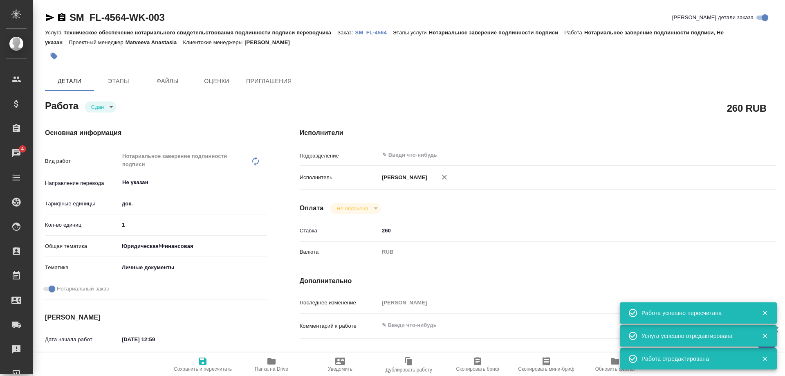
type textarea "x"
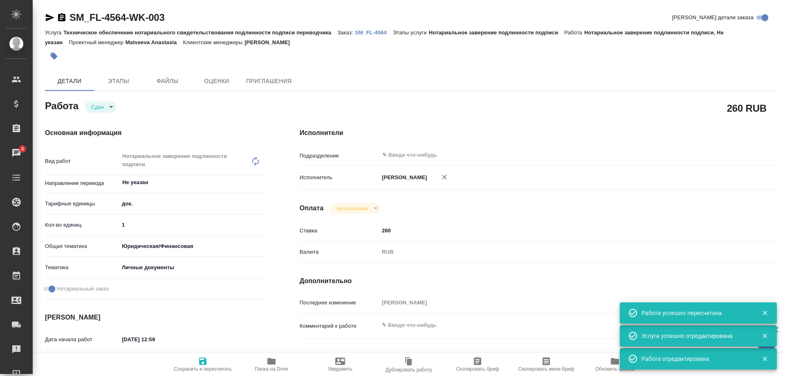
type textarea "x"
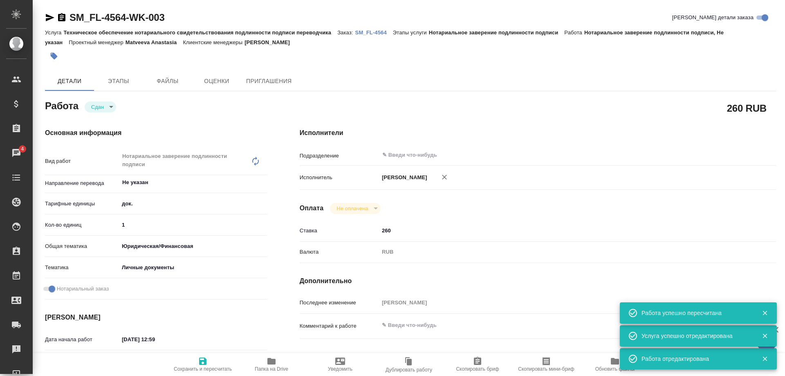
type textarea "x"
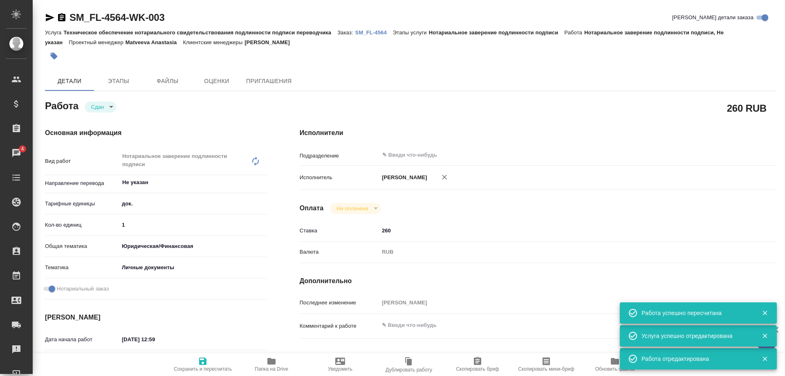
type textarea "x"
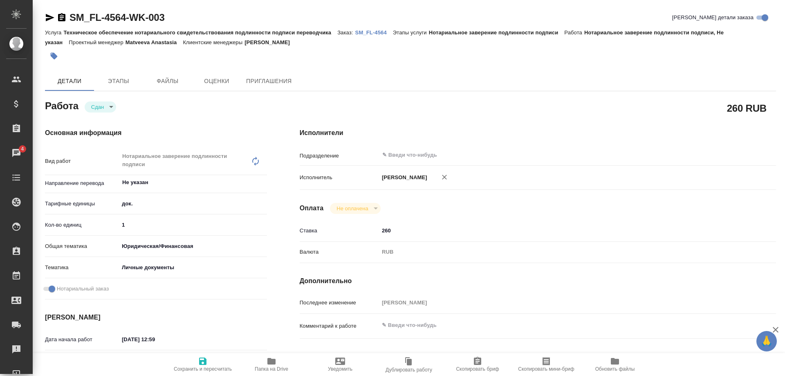
type textarea "x"
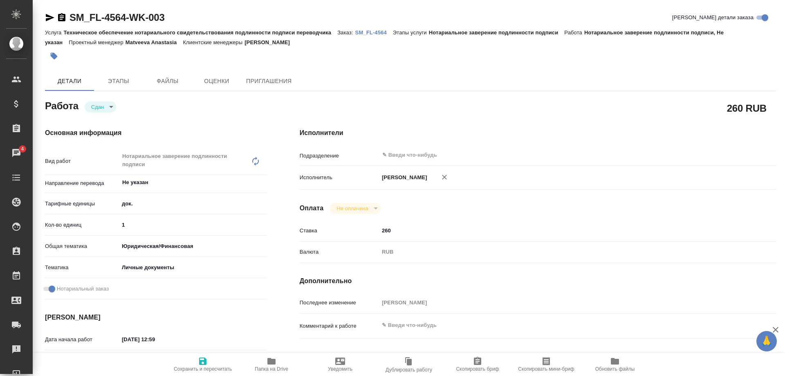
type textarea "x"
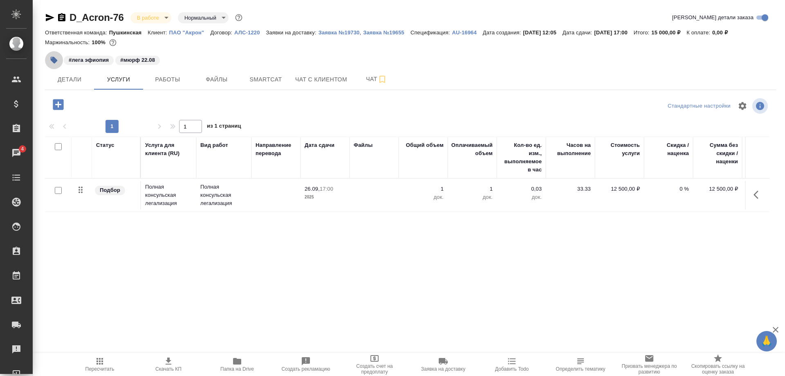
click at [45, 57] on button "button" at bounding box center [54, 60] width 18 height 18
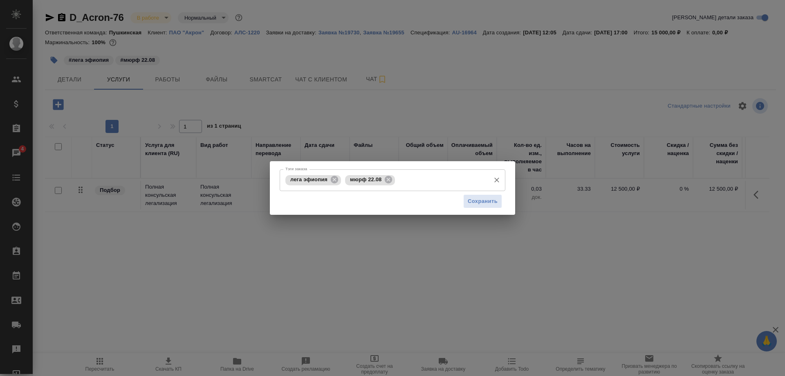
click at [407, 176] on input "Тэги заказа" at bounding box center [441, 180] width 89 height 14
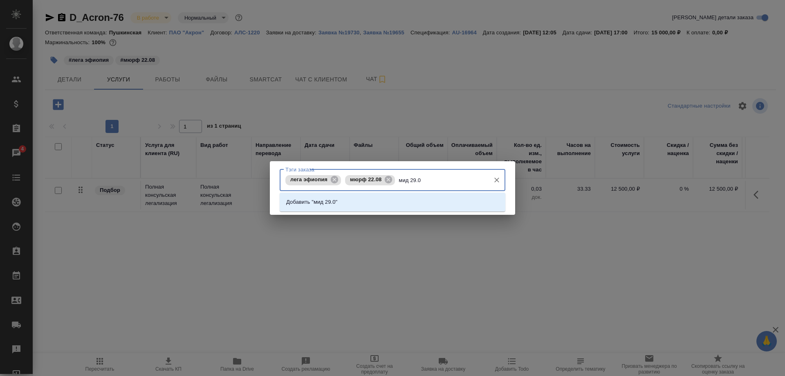
type input "мид 29.08"
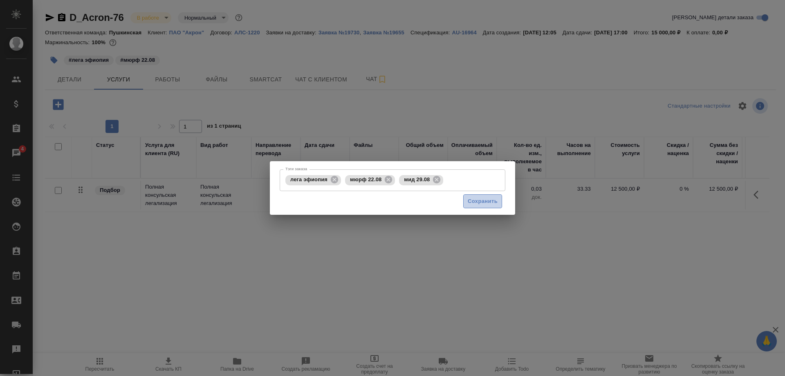
click at [474, 196] on button "Сохранить" at bounding box center [482, 201] width 39 height 14
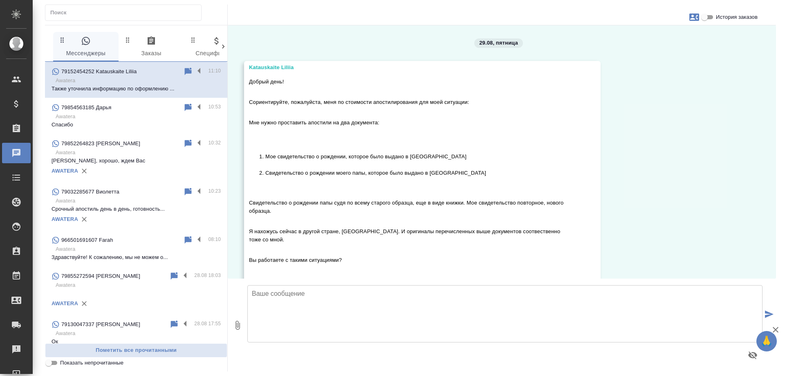
scroll to position [901, 0]
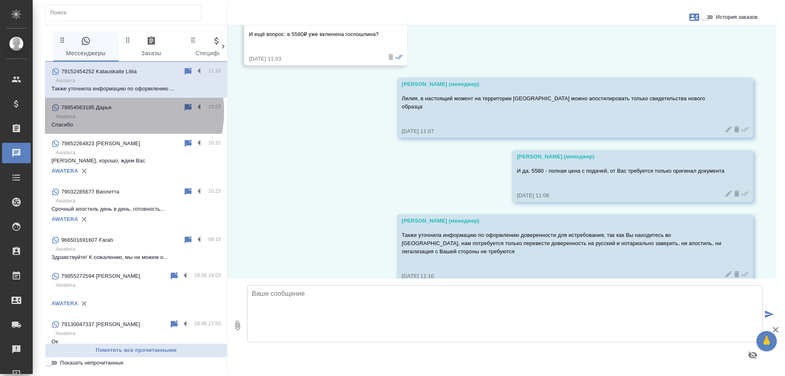
click at [113, 112] on div "79854563185 Дарья" at bounding box center [117, 108] width 132 height 10
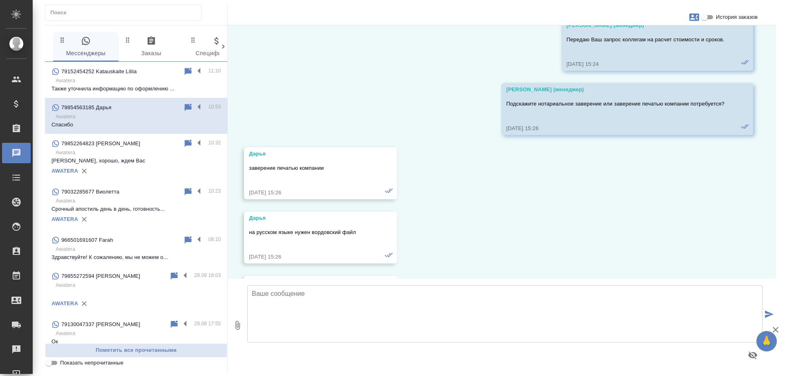
scroll to position [10964, 0]
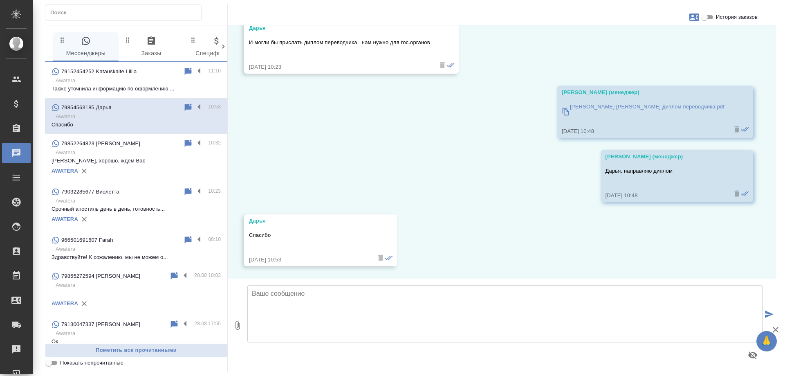
click at [114, 143] on p "79852264823 Александр" at bounding box center [100, 143] width 79 height 8
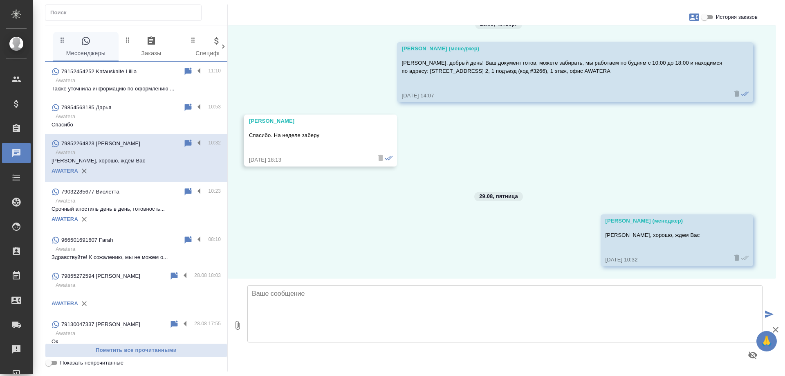
scroll to position [568, 0]
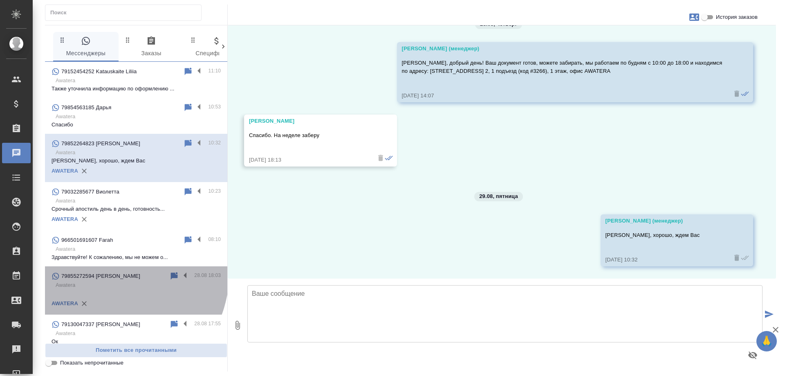
click at [106, 272] on p "79855272594 Наталья" at bounding box center [100, 276] width 79 height 8
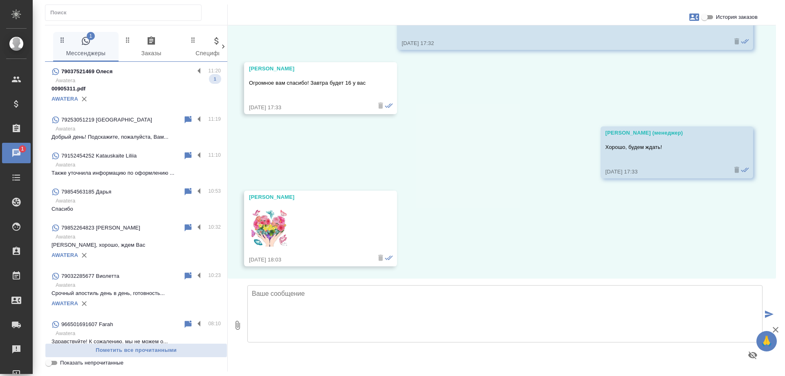
scroll to position [0, 0]
click at [147, 75] on div "79037521469 Олеся" at bounding box center [122, 72] width 143 height 10
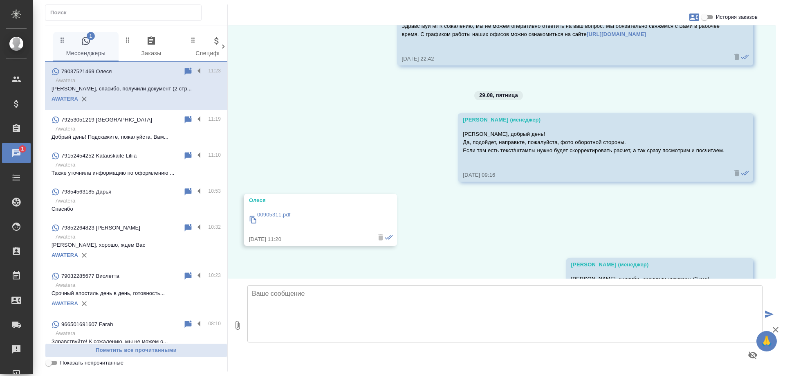
scroll to position [449, 0]
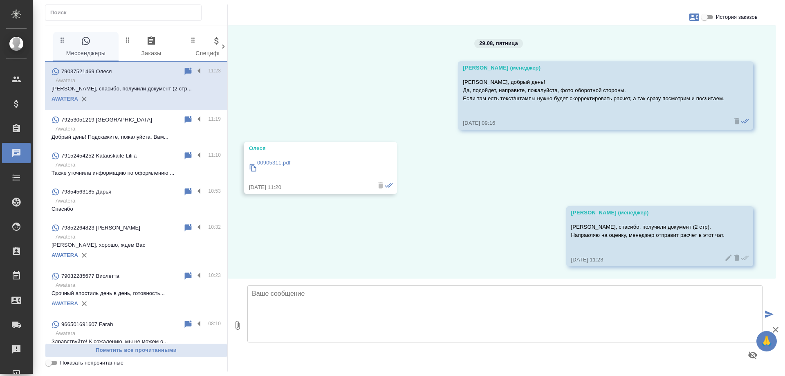
click at [136, 280] on div "79032285677 Виолетта" at bounding box center [117, 276] width 132 height 10
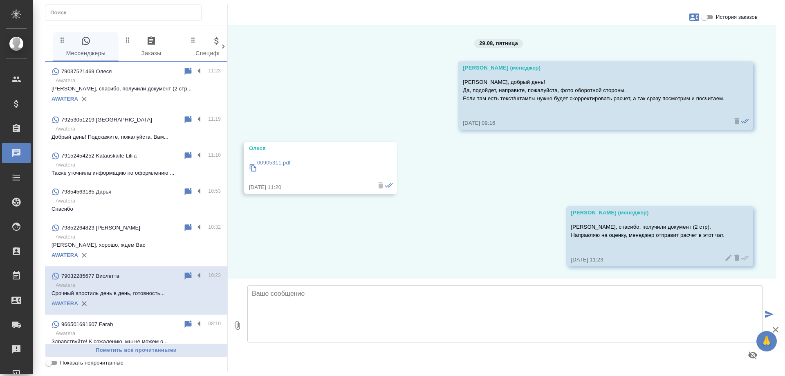
scroll to position [0, 0]
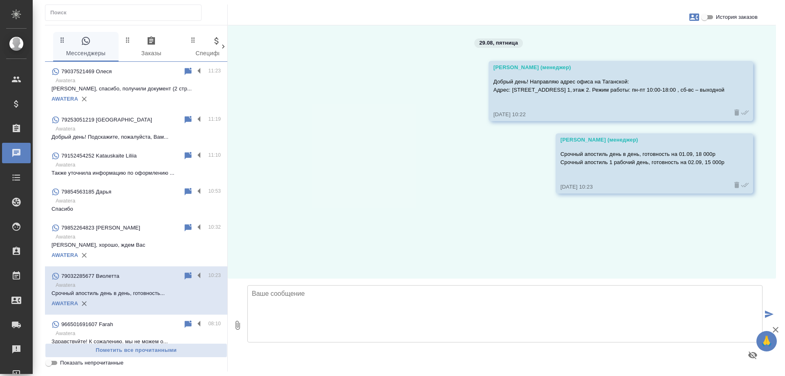
click at [132, 247] on p "Александр, хорошо, ждем Вас" at bounding box center [135, 245] width 169 height 8
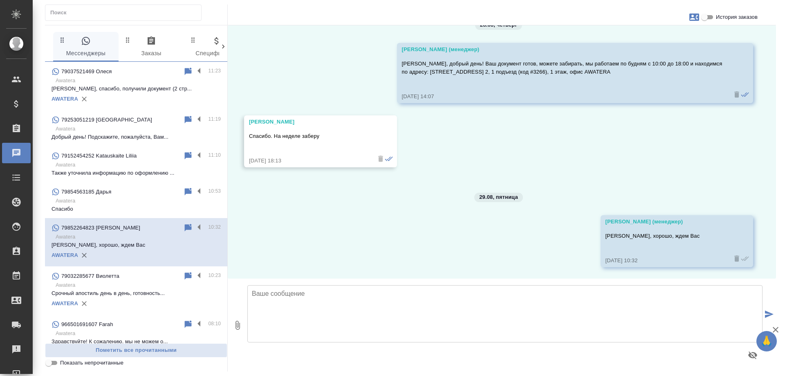
scroll to position [568, 0]
click at [156, 33] on span "1" at bounding box center [156, 36] width 8 height 8
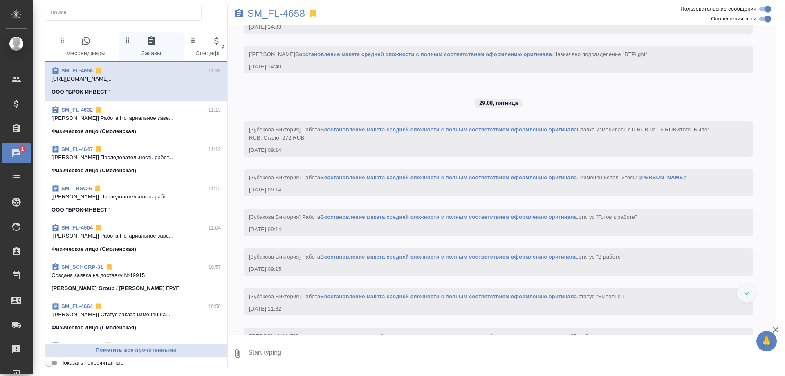
scroll to position [799, 0]
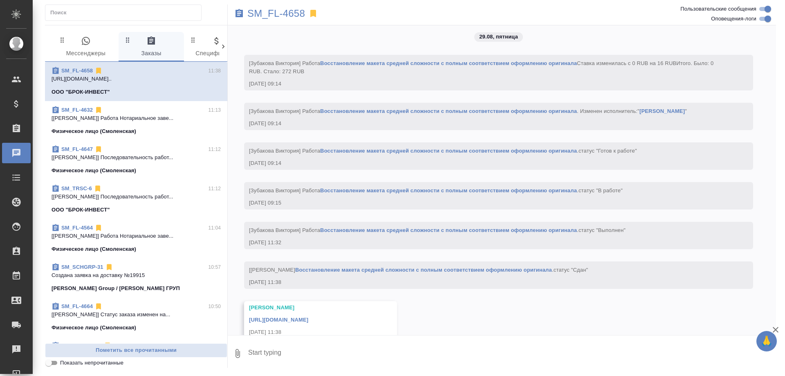
click at [361, 313] on div "https://drive.awatera.com/apps/files/files/10226879?dir=/Shares/%D0%9E%D0%9E%D0…" at bounding box center [308, 318] width 119 height 10
click at [308, 316] on link "https://drive.awatera.com/apps/files/files/10226879?dir=/Shares/%D0%9E%D0%9E%D0…" at bounding box center [278, 319] width 59 height 6
click at [88, 37] on span "1" at bounding box center [91, 36] width 8 height 8
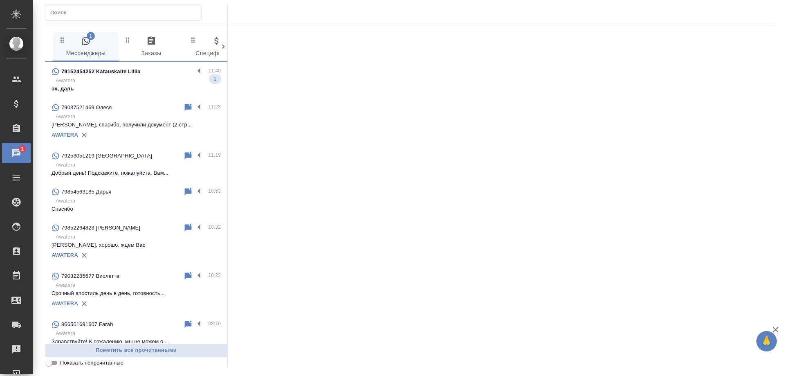
click at [104, 90] on p "эх, даль" at bounding box center [135, 89] width 169 height 8
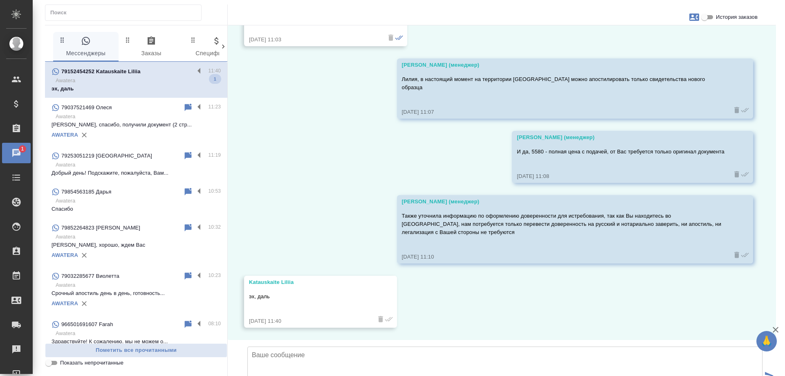
scroll to position [965, 0]
click at [114, 123] on p "Олеся, спасибо, получили документ (2 стр..." at bounding box center [135, 125] width 169 height 8
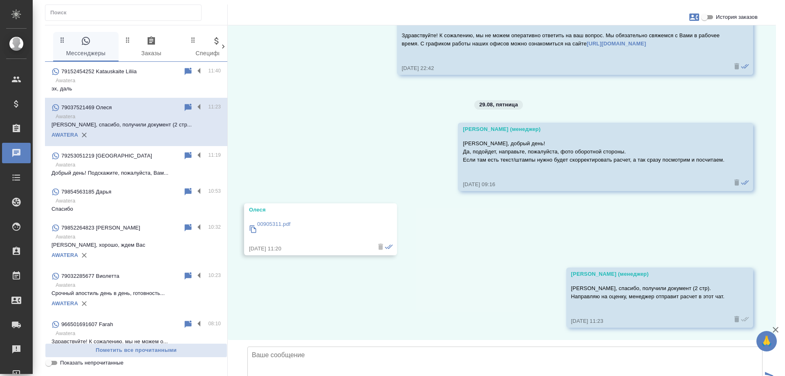
scroll to position [449, 0]
click at [129, 88] on p "насчет папиного свидетельства о рождении..." at bounding box center [135, 89] width 169 height 8
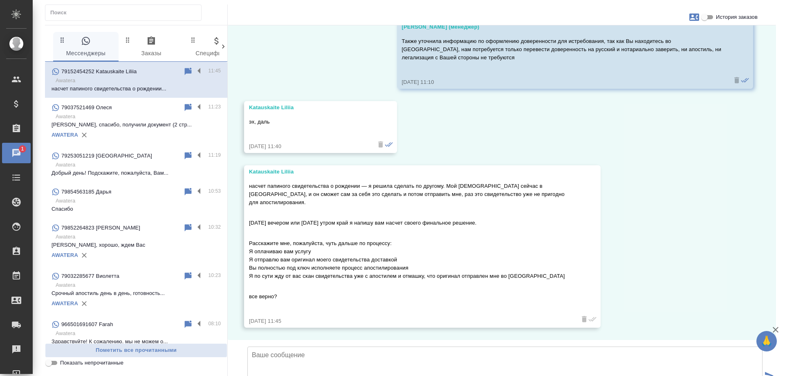
scroll to position [1131, 0]
click at [360, 346] on textarea at bounding box center [504, 374] width 515 height 57
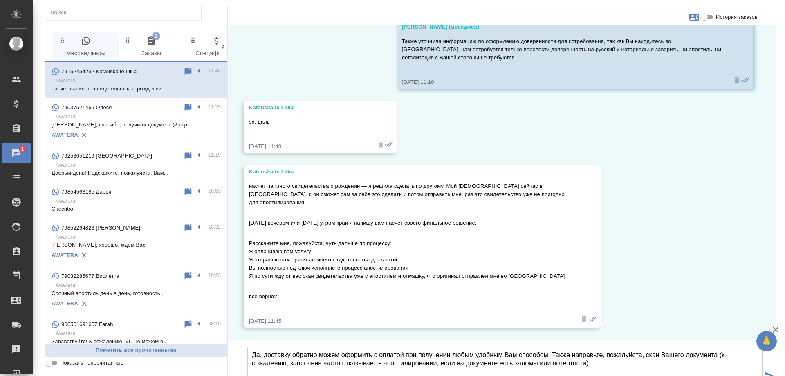
type textarea "Да, доставку обратно можем оформить с оплатой при получении любым удобным Вам с…"
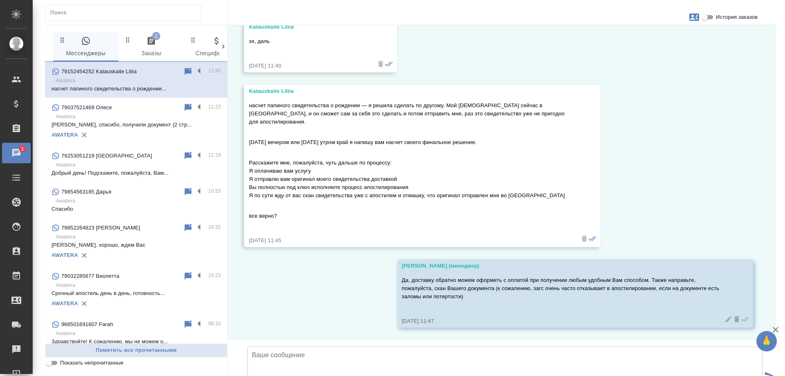
scroll to position [1212, 0]
click at [154, 46] on icon "button" at bounding box center [151, 41] width 10 height 10
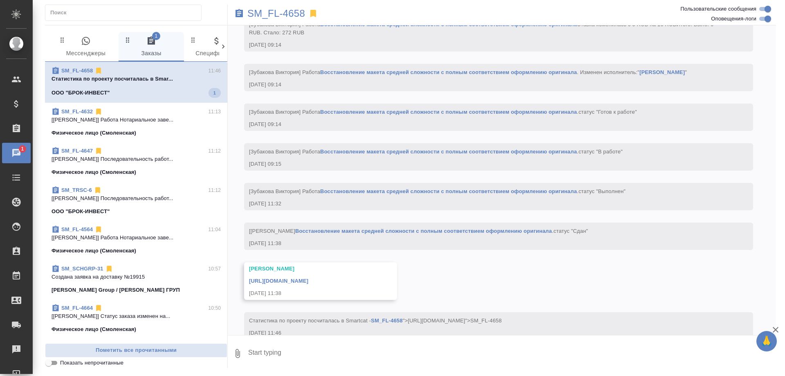
scroll to position [839, 0]
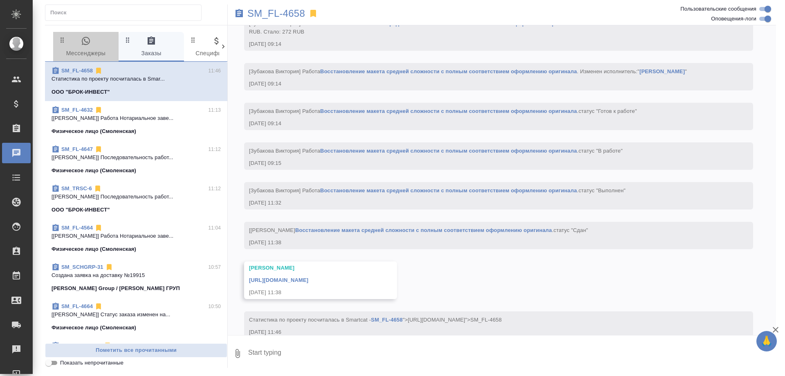
click at [82, 50] on span "0 Мессенджеры" at bounding box center [86, 47] width 56 height 22
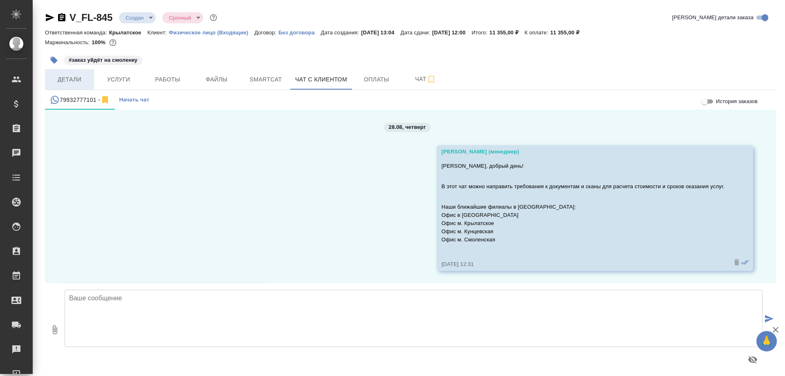
scroll to position [1614, 0]
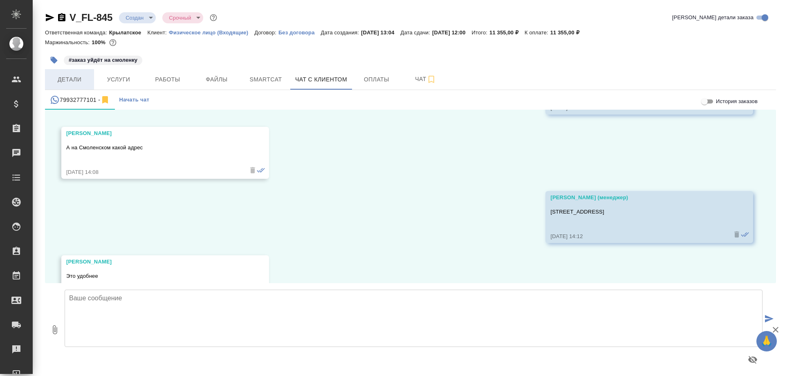
click at [72, 81] on span "Детали" at bounding box center [69, 79] width 39 height 10
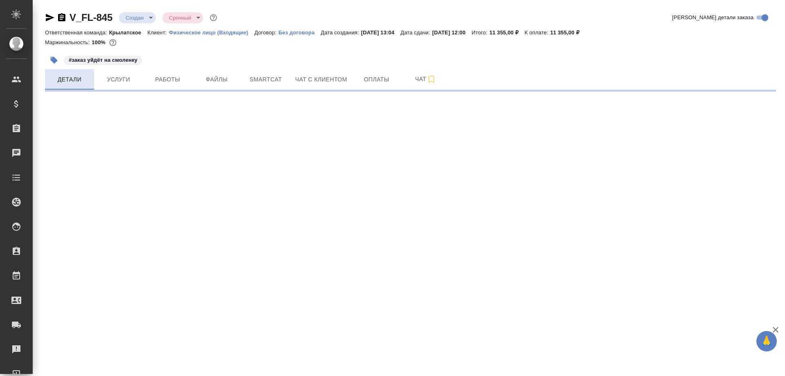
select select "RU"
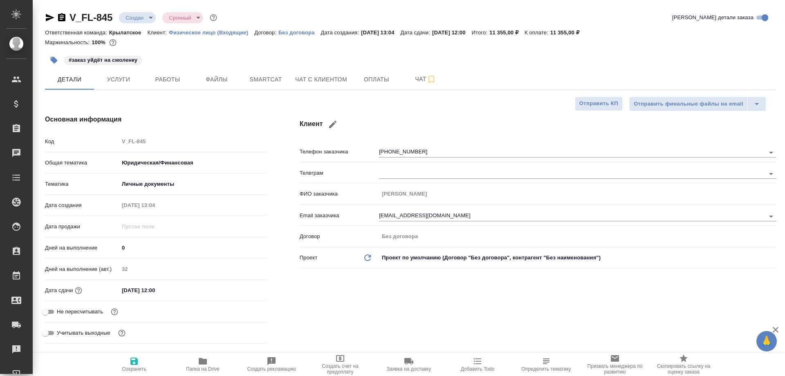
scroll to position [286, 0]
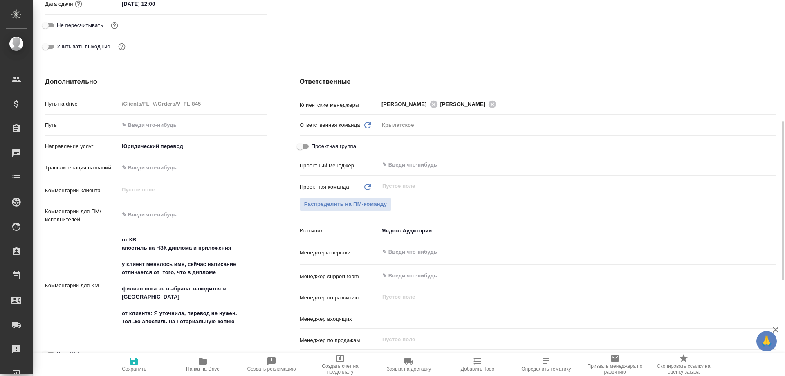
type textarea "x"
type input "Касаткина Александра"
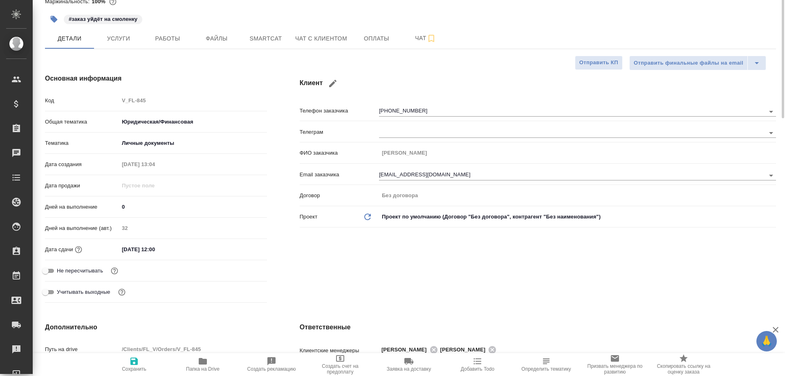
scroll to position [0, 0]
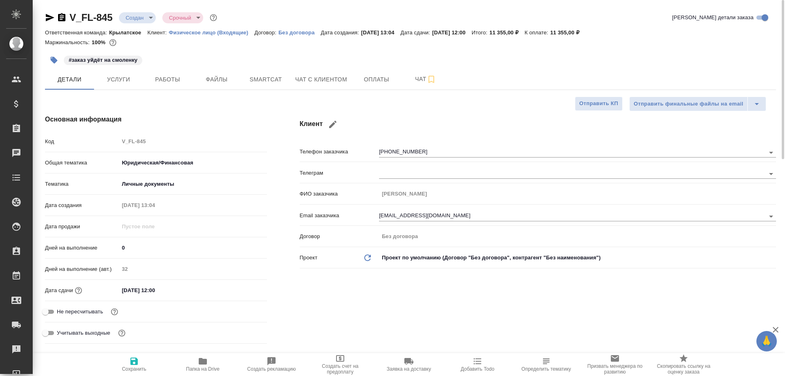
type textarea "x"
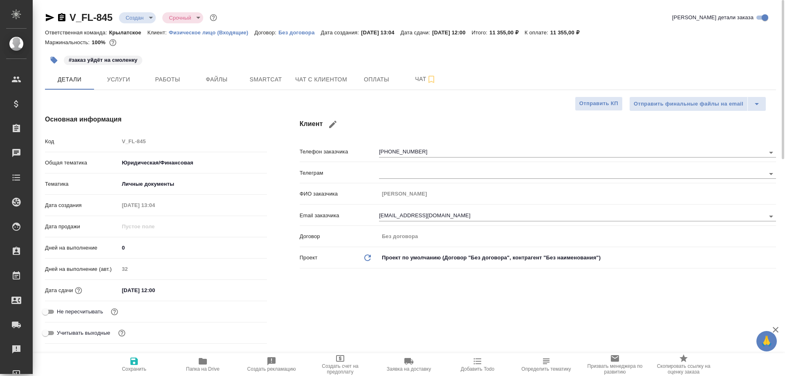
type textarea "x"
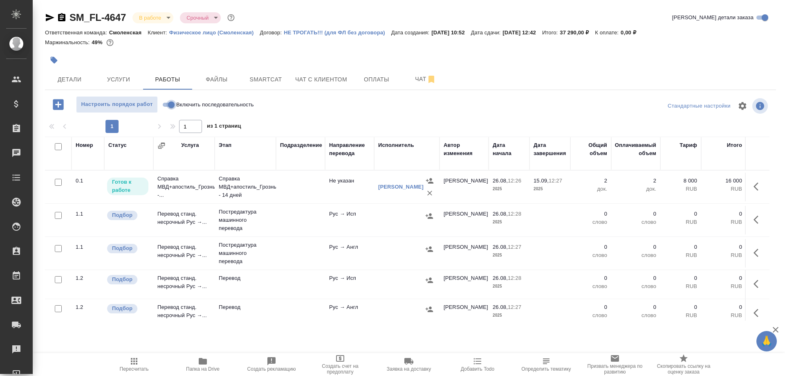
click at [171, 103] on input "Включить последовательность" at bounding box center [171, 105] width 29 height 10
checkbox input "true"
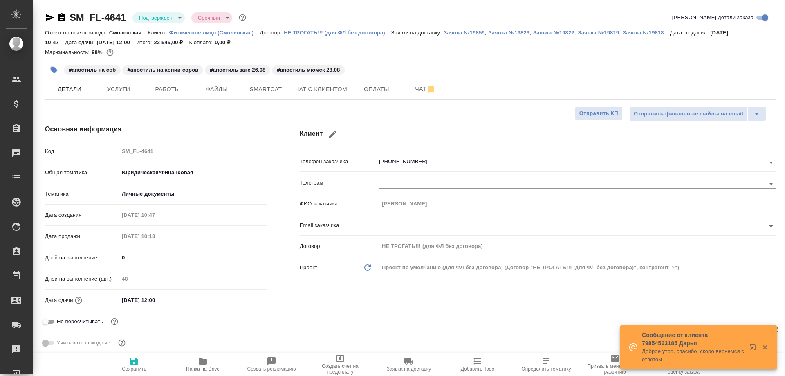
select select "RU"
